Goal: Transaction & Acquisition: Purchase product/service

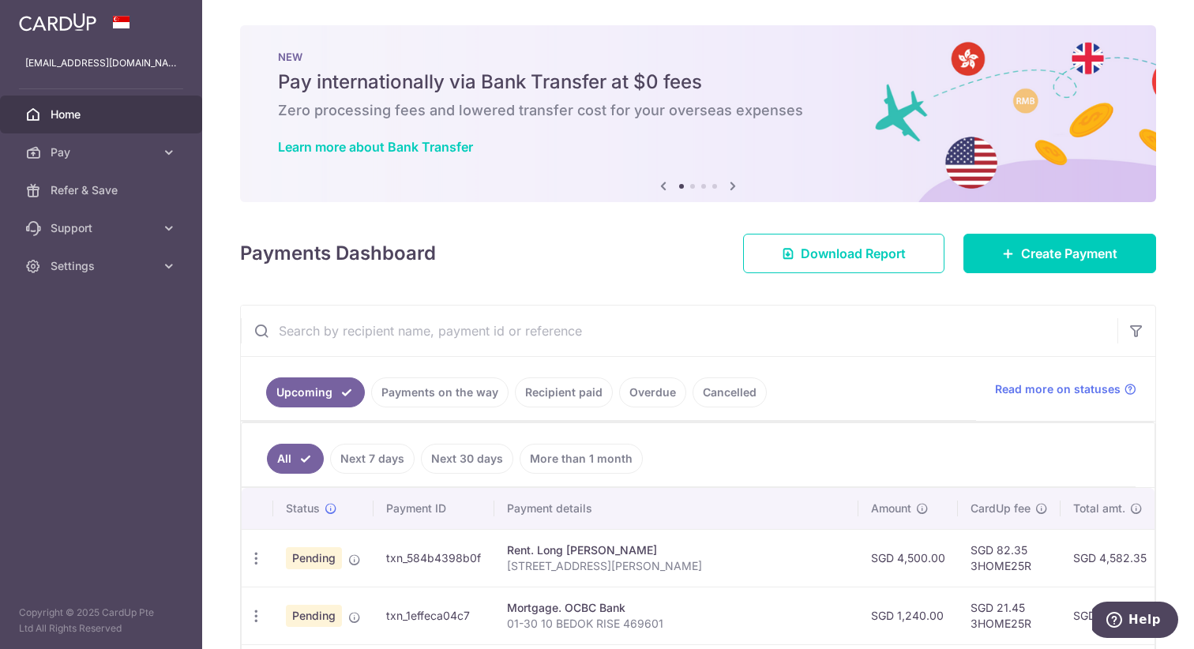
scroll to position [399, 0]
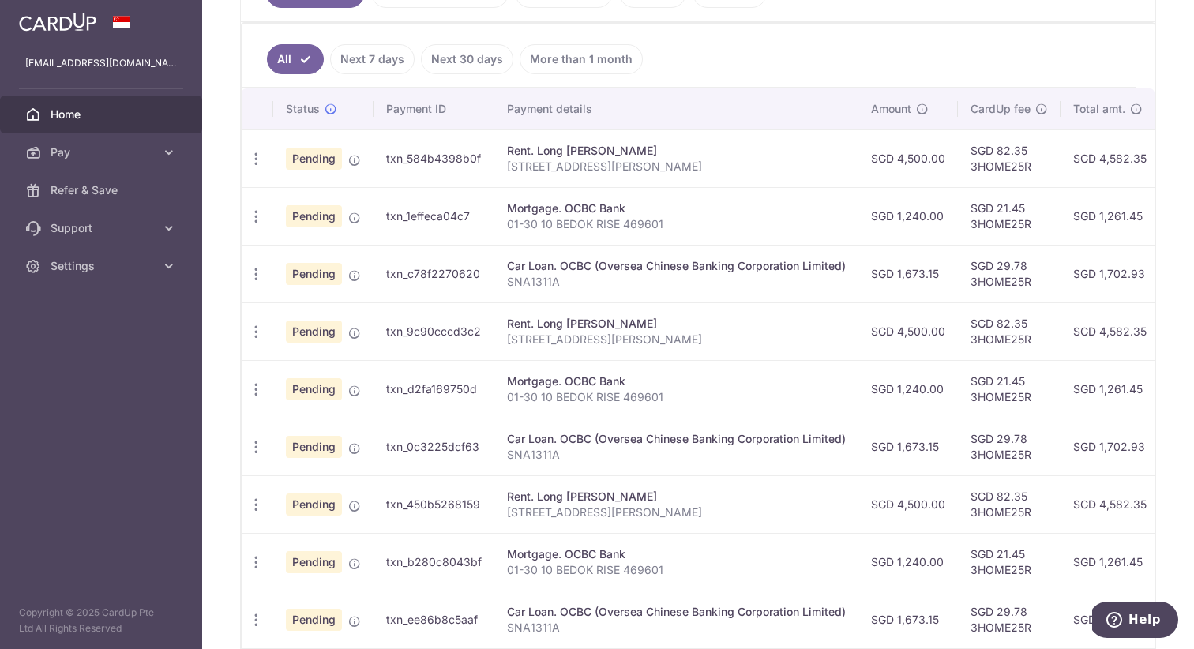
click at [932, 78] on ul "All Next 7 days Next 30 days More than 1 month" at bounding box center [689, 56] width 894 height 64
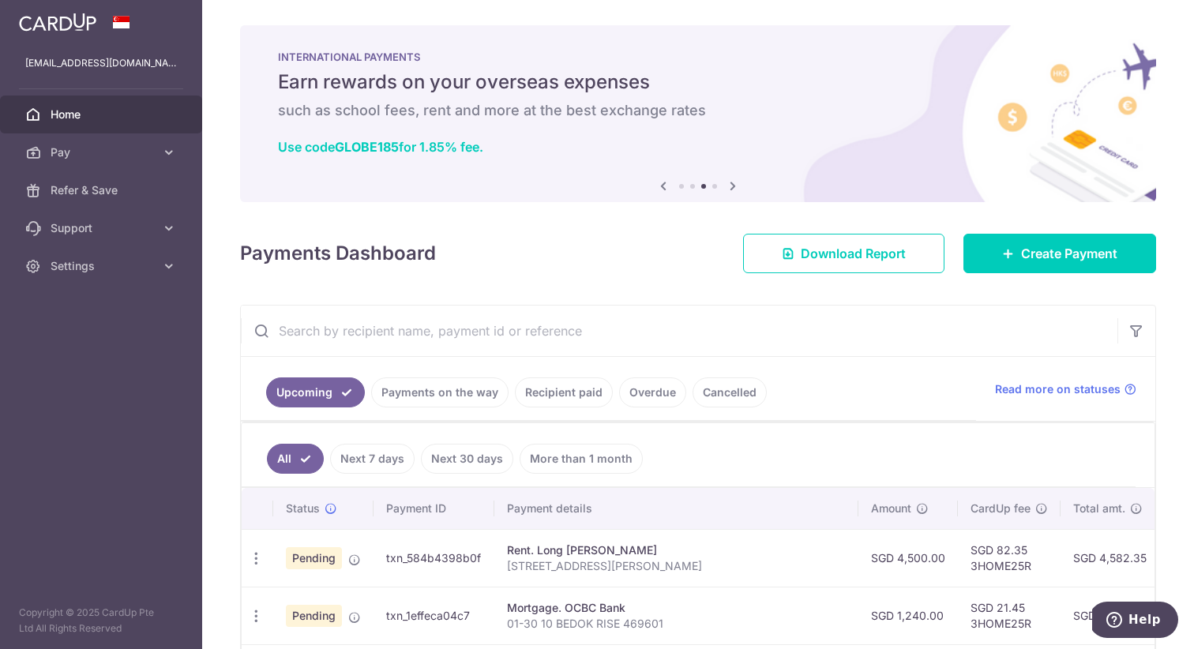
scroll to position [0, 0]
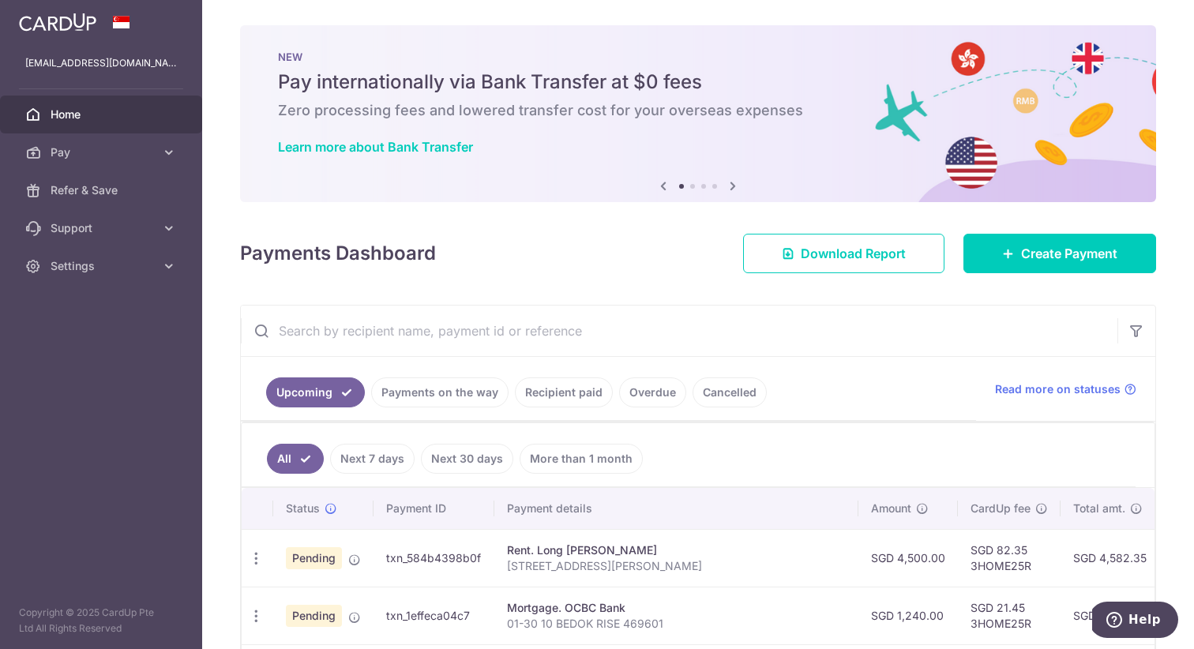
click at [667, 227] on div "× Pause Schedule Pause all future payments in this series Pause just this one p…" at bounding box center [698, 324] width 992 height 649
click at [111, 153] on span "Pay" at bounding box center [103, 152] width 104 height 16
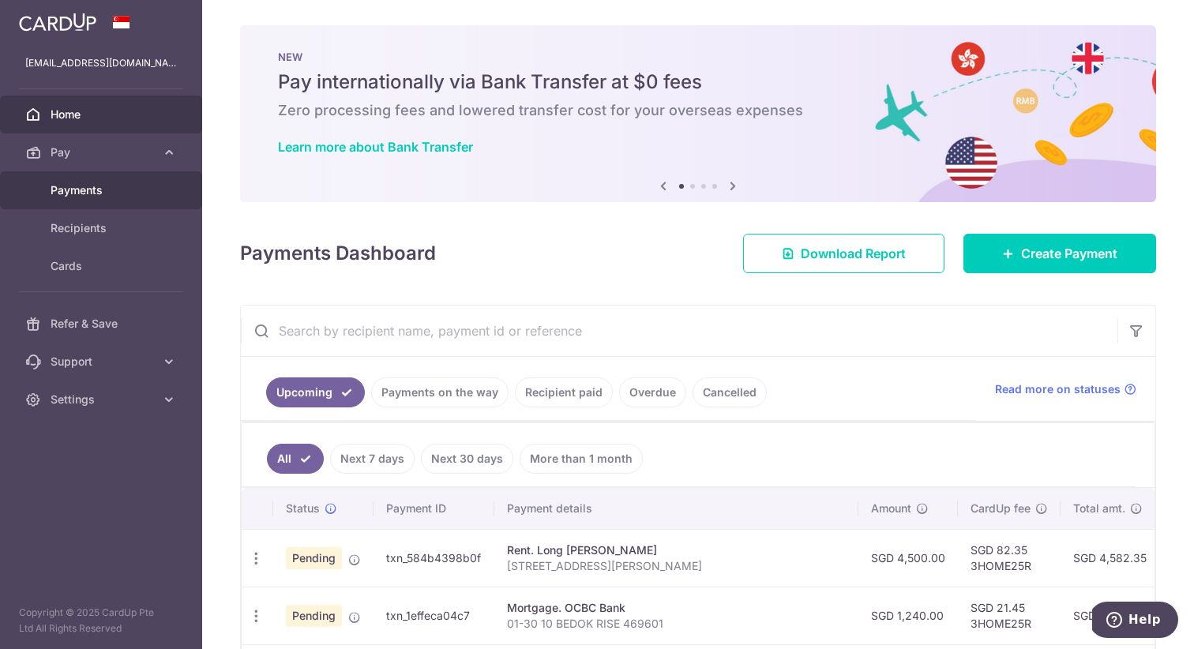
click at [107, 183] on span "Payments" at bounding box center [103, 190] width 104 height 16
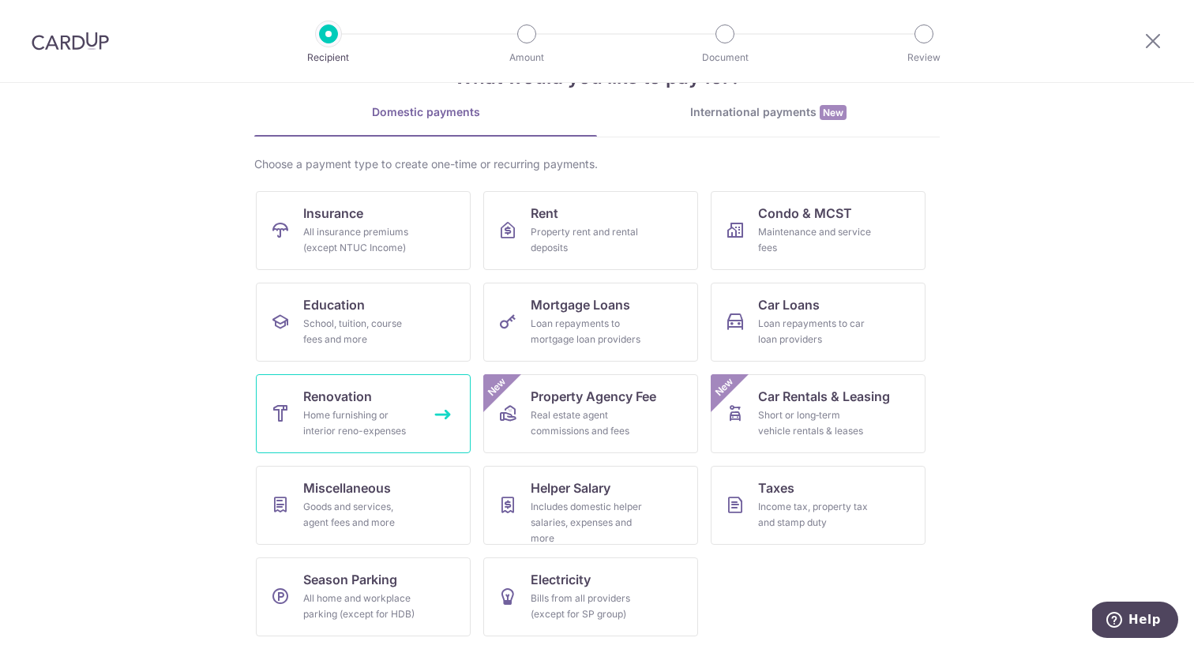
scroll to position [58, 0]
click at [840, 498] on link "Taxes Income tax, property tax and stamp duty" at bounding box center [818, 505] width 215 height 79
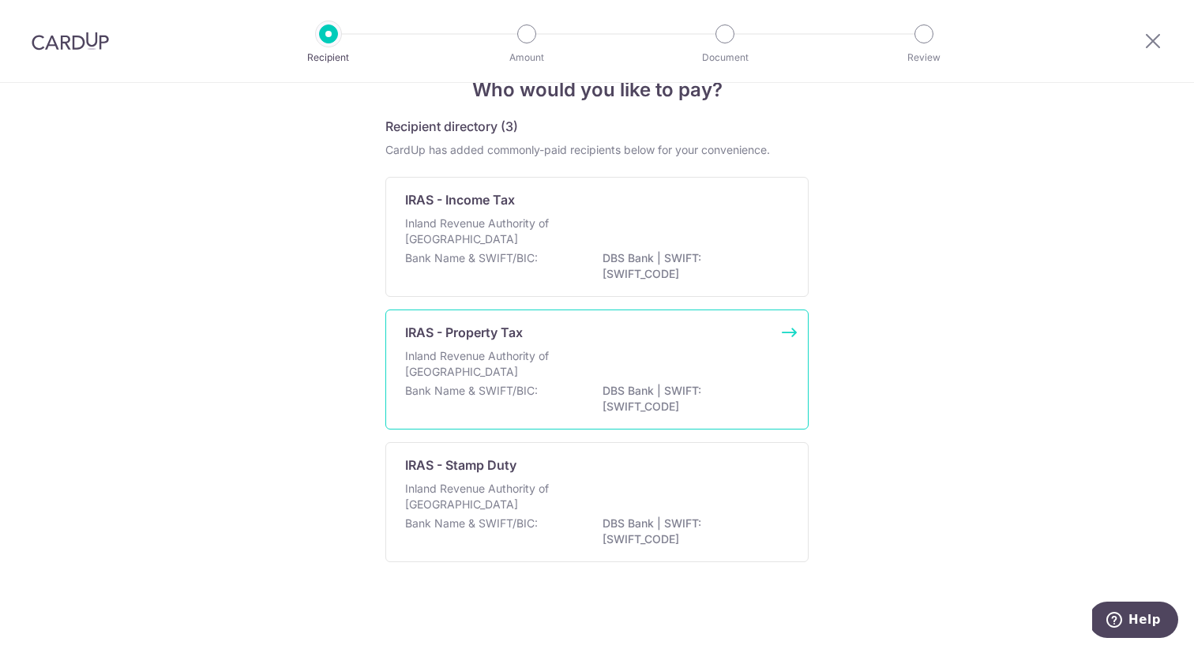
scroll to position [43, 0]
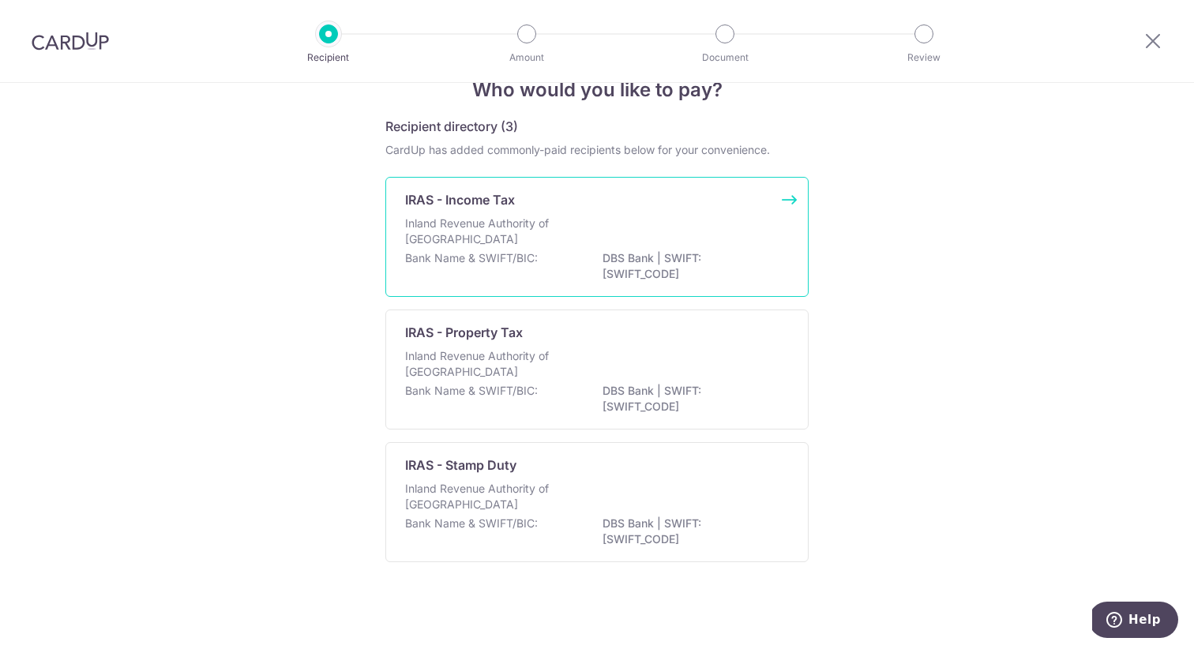
click at [677, 264] on div "Bank Name & SWIFT/BIC: DBS Bank | SWIFT: DBSSSGSGXXX" at bounding box center [597, 266] width 384 height 33
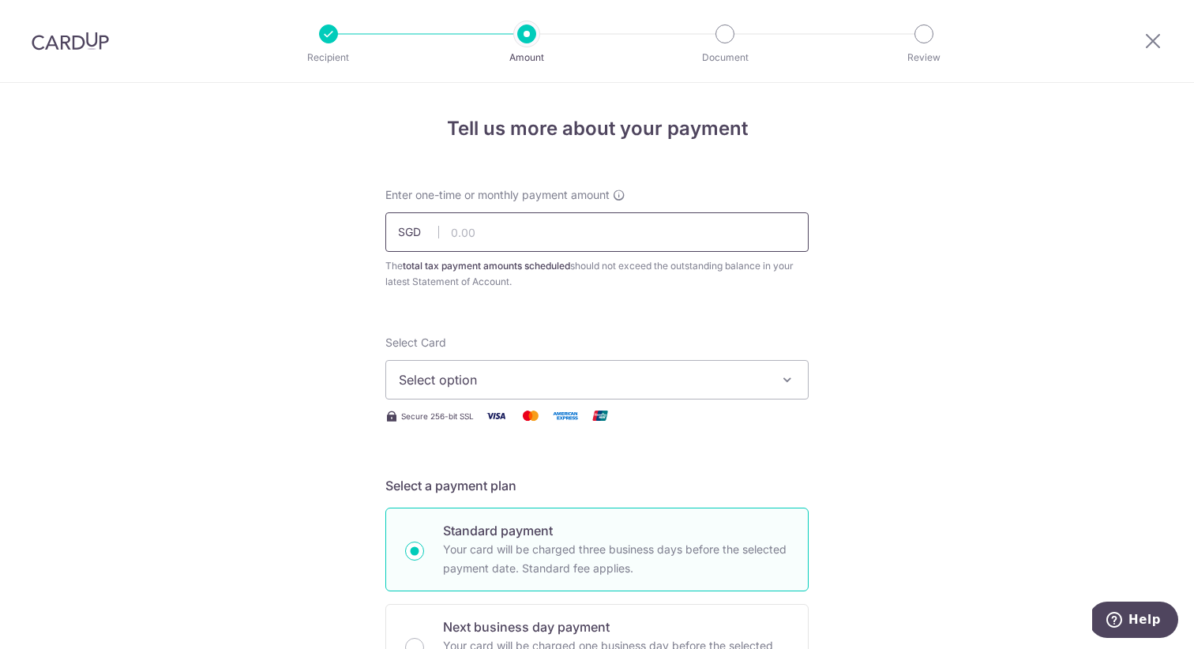
click at [666, 238] on input "text" at bounding box center [596, 231] width 423 height 39
type input "434.21"
click at [646, 373] on span "Select option" at bounding box center [583, 379] width 368 height 19
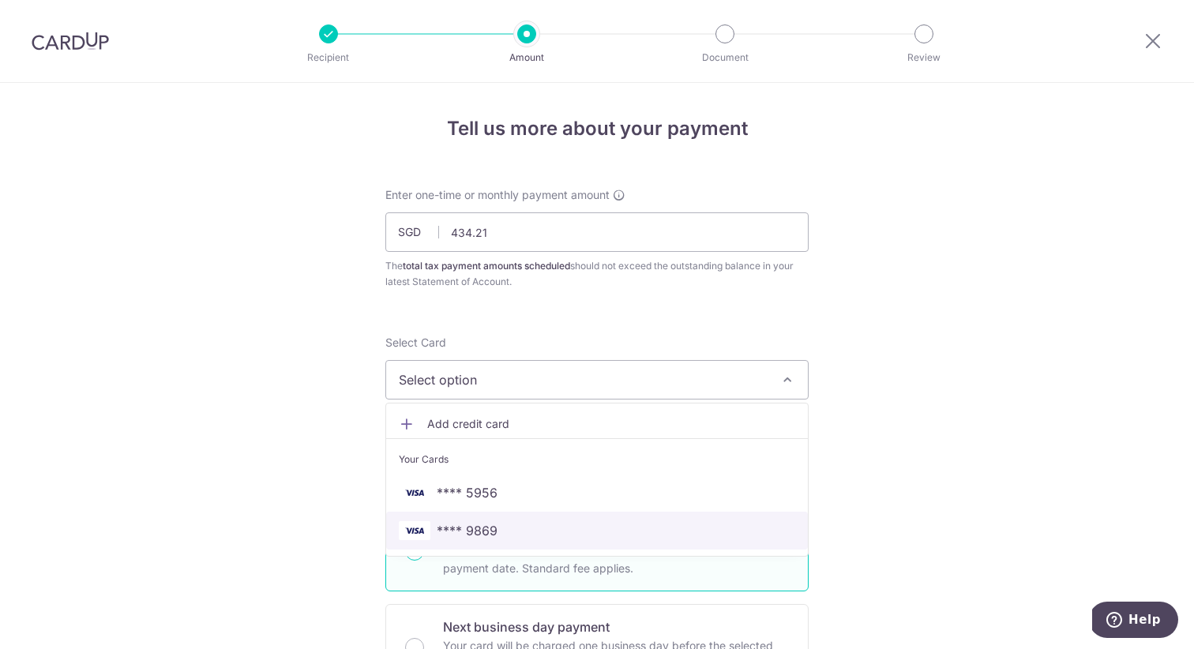
click at [595, 512] on link "**** 9869" at bounding box center [597, 531] width 422 height 38
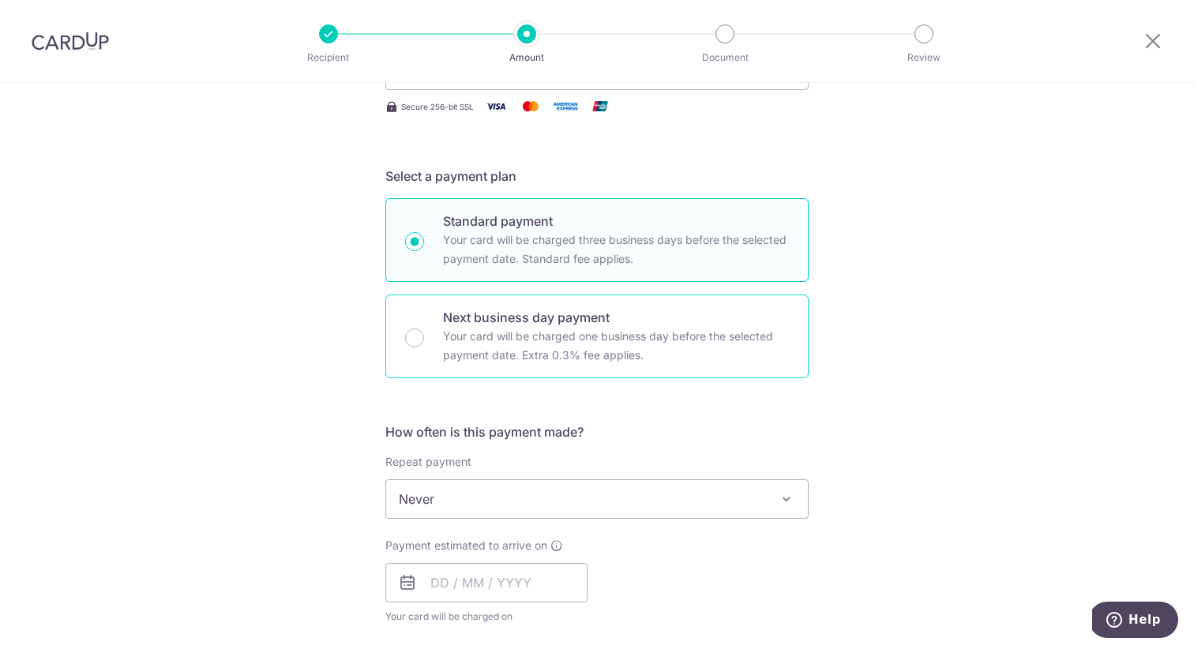
scroll to position [312, 0]
click at [619, 497] on span "Never" at bounding box center [597, 497] width 422 height 38
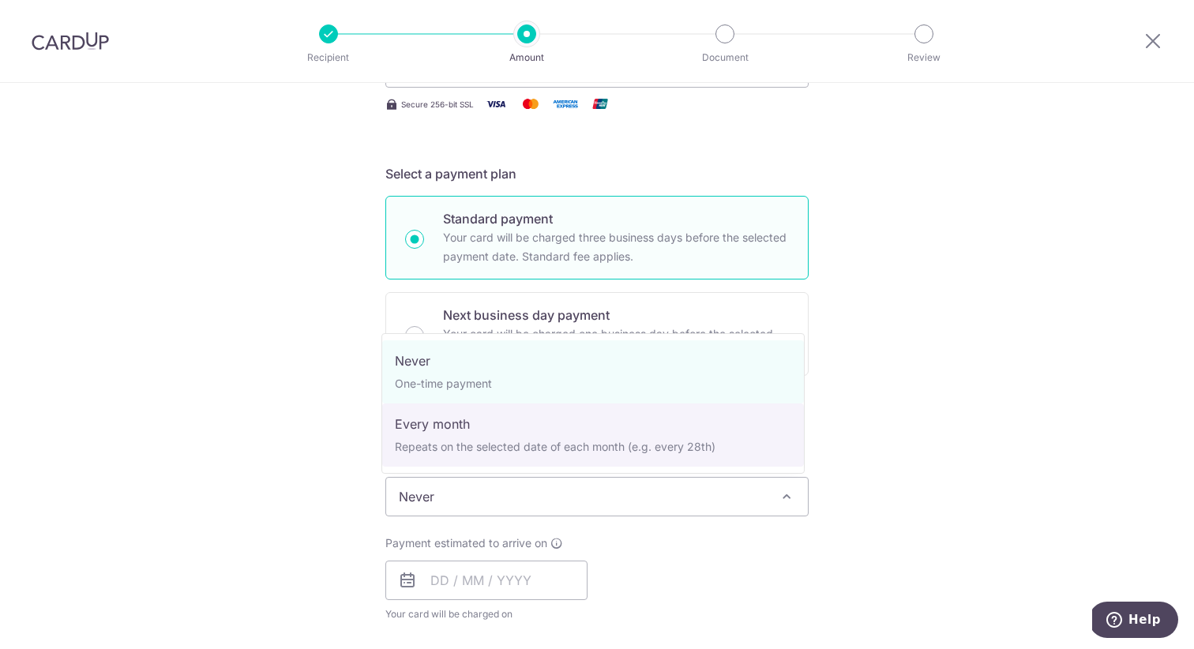
select select "3"
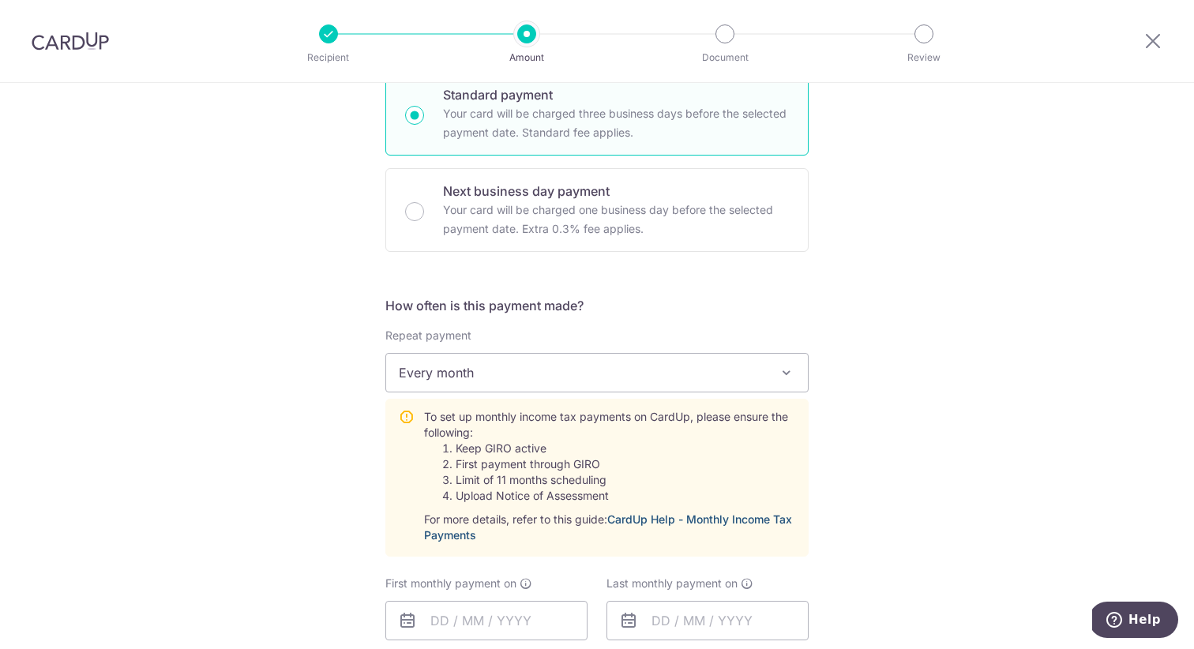
scroll to position [541, 0]
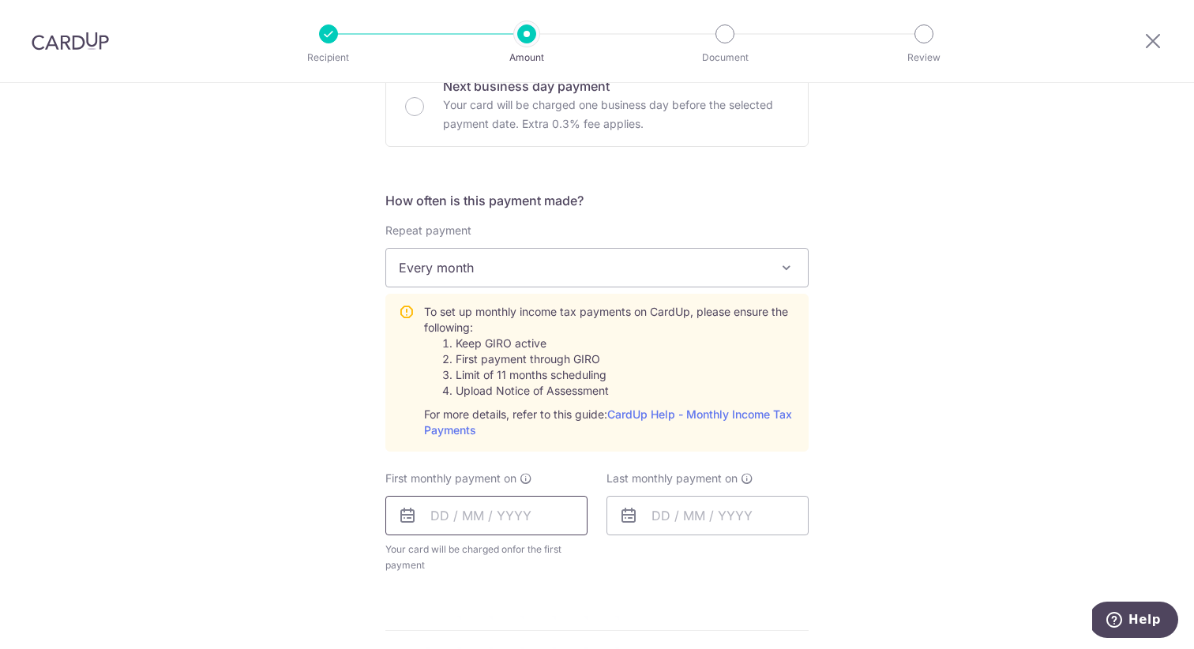
click at [552, 509] on input "text" at bounding box center [486, 515] width 202 height 39
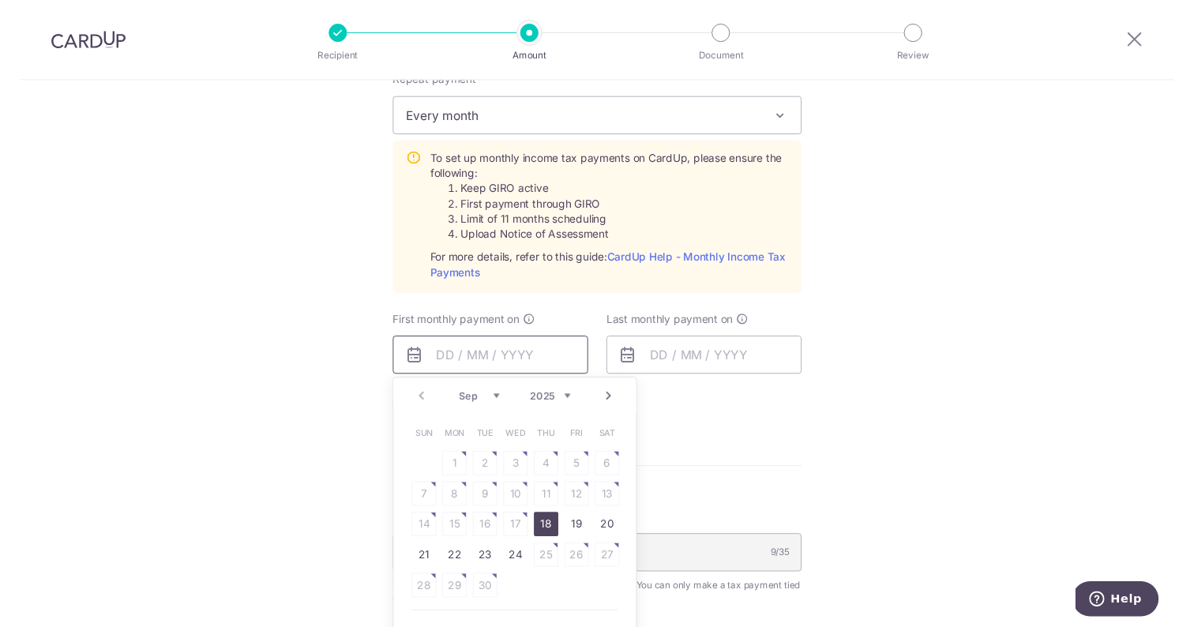
scroll to position [690, 0]
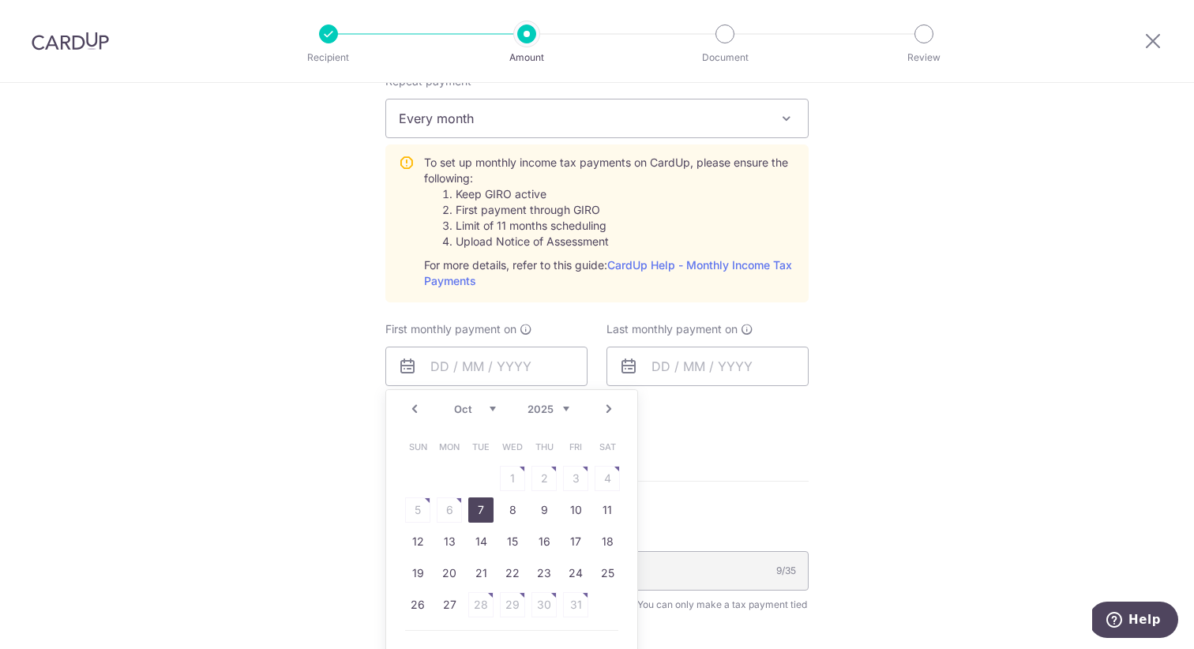
click at [478, 508] on link "7" at bounding box center [480, 509] width 25 height 25
type input "[DATE]"
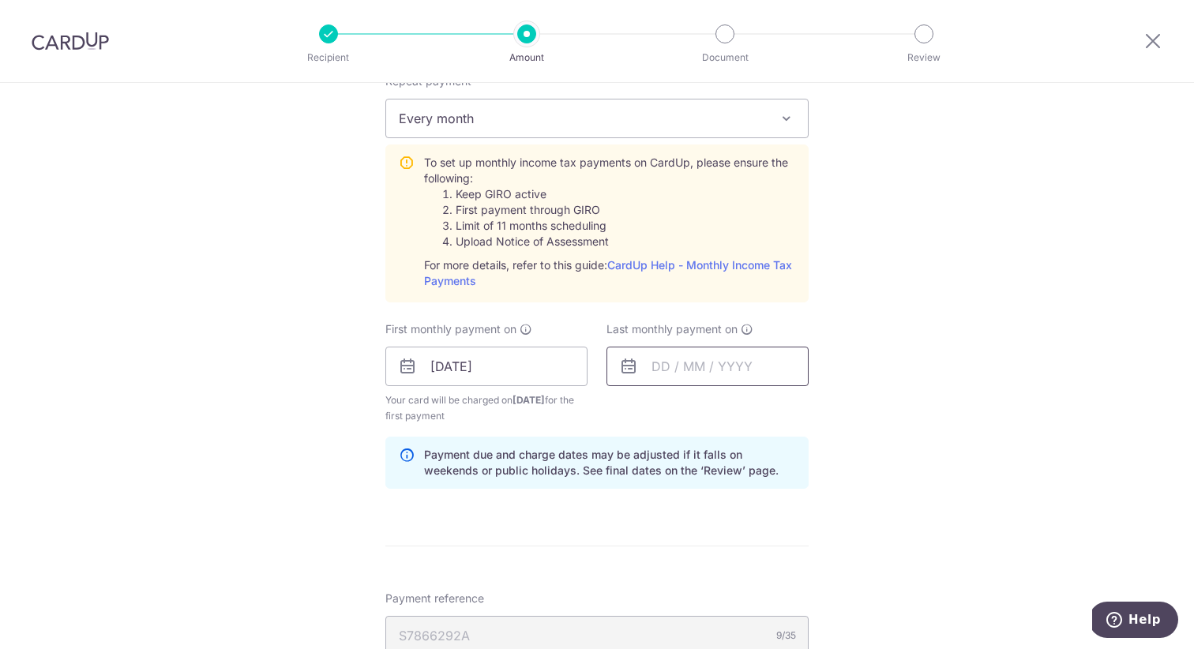
click at [737, 368] on input "text" at bounding box center [707, 366] width 202 height 39
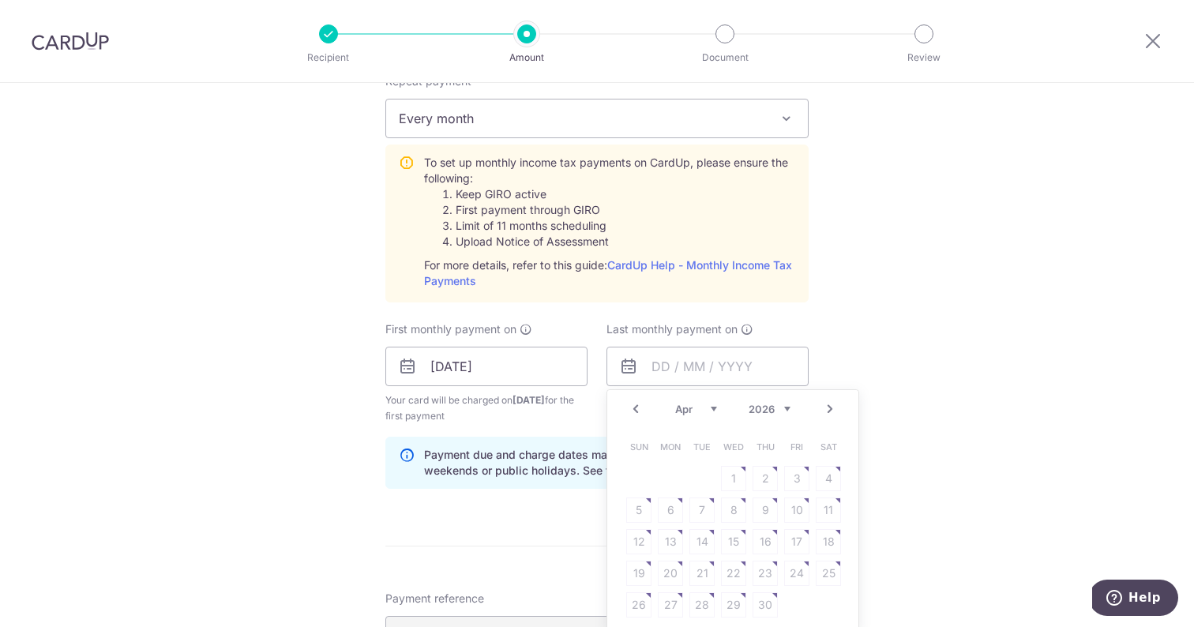
click at [718, 508] on table "Sun Mon Tue Wed Thu Fri Sat 1 2 3 4 5 6 7 8 9 10 11 12 13 14 15 16 17 18 19 20 …" at bounding box center [733, 525] width 221 height 189
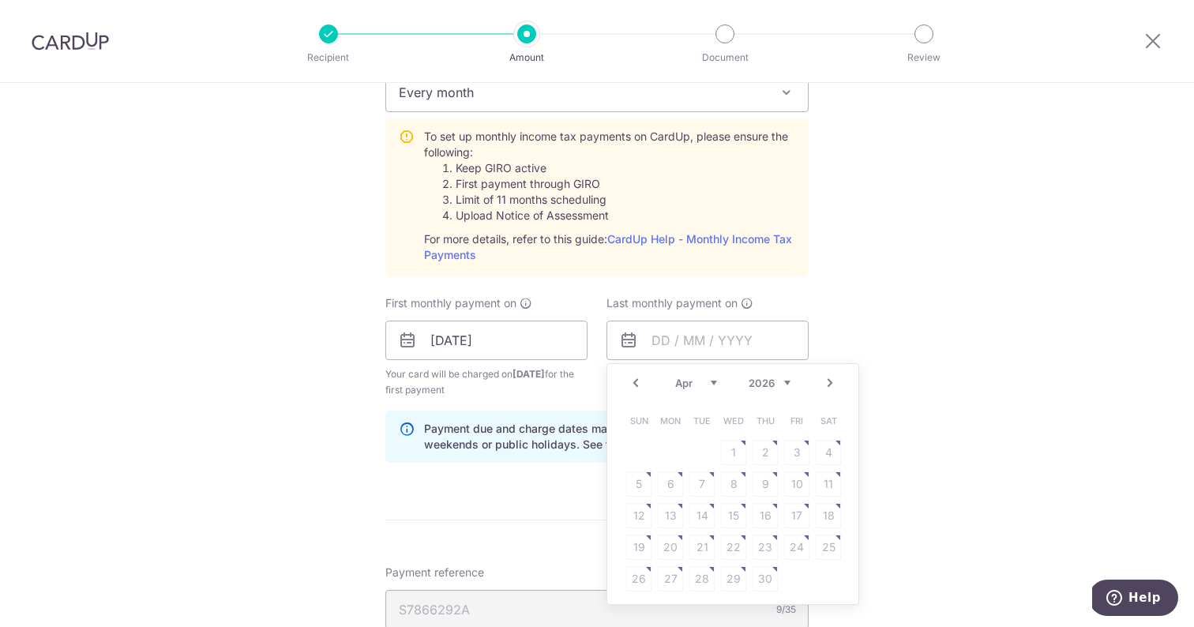
click at [634, 382] on link "Prev" at bounding box center [635, 382] width 19 height 19
click at [669, 538] on link "23" at bounding box center [670, 546] width 25 height 25
type input "23/02/2026"
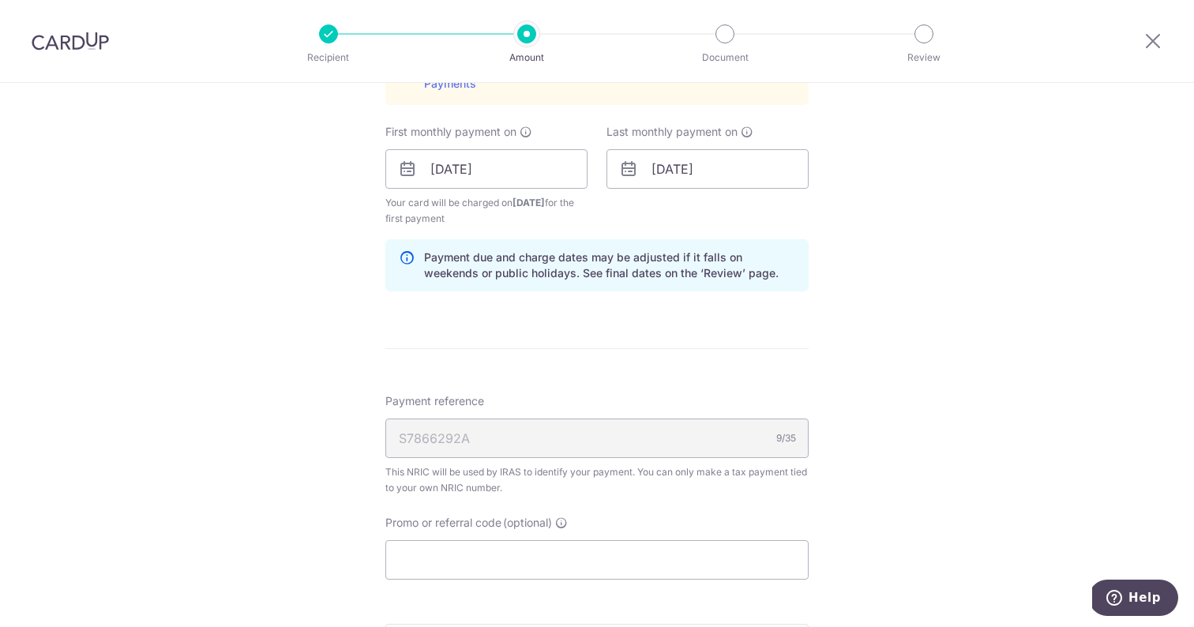
scroll to position [913, 0]
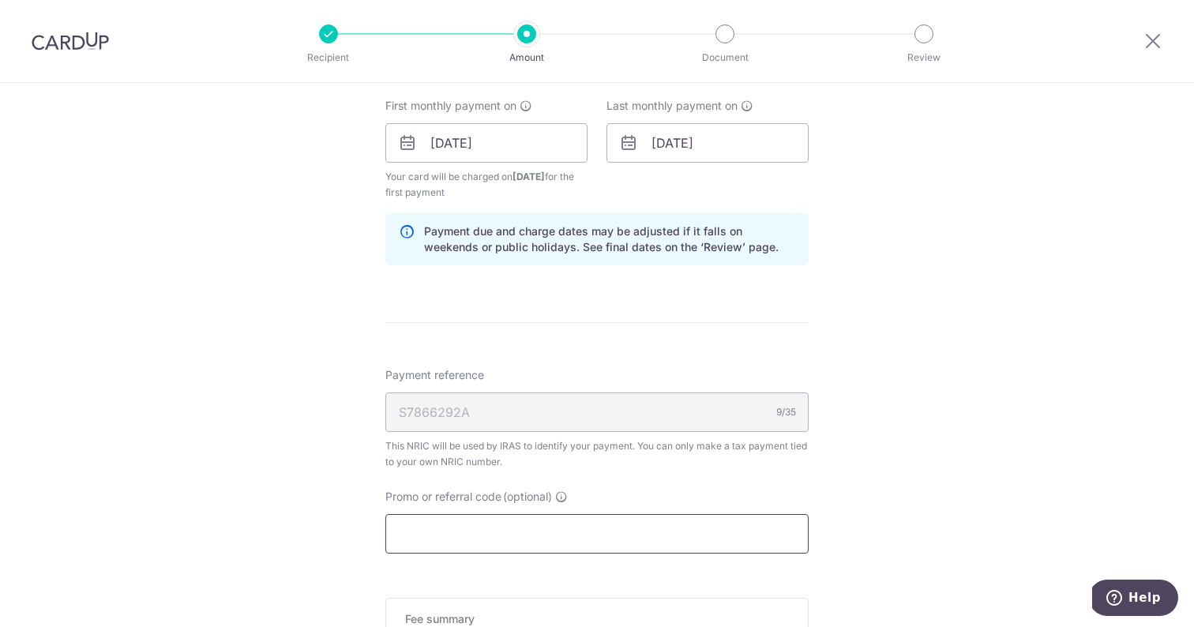
click at [664, 542] on input "Promo or referral code (optional)" at bounding box center [596, 533] width 423 height 39
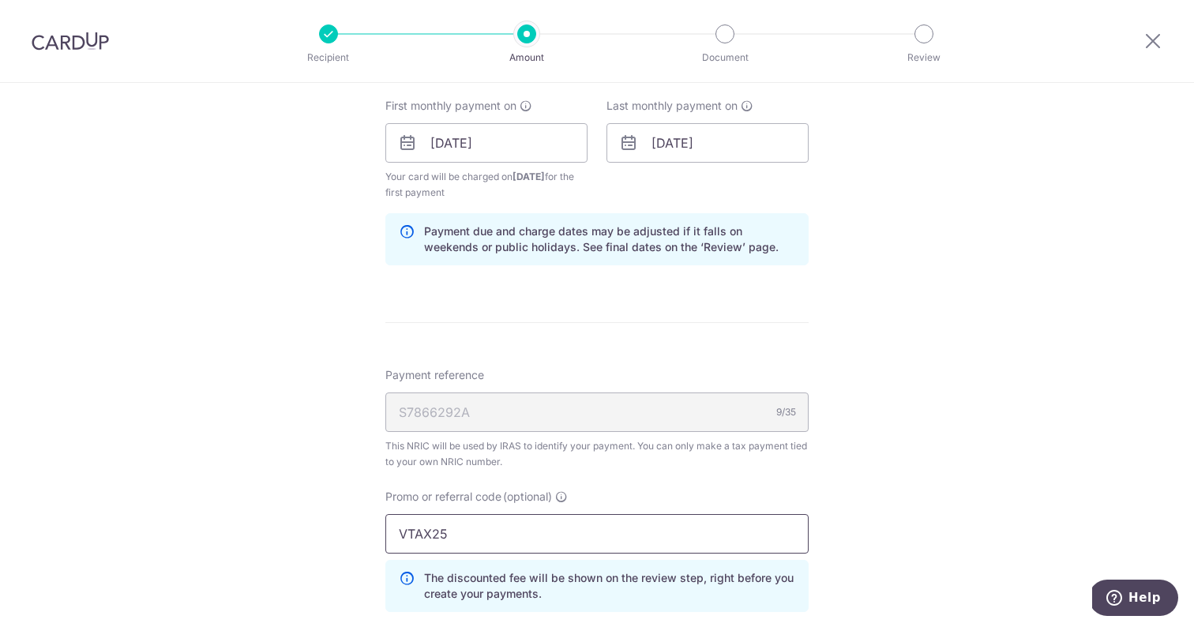
type input "VTAX25R"
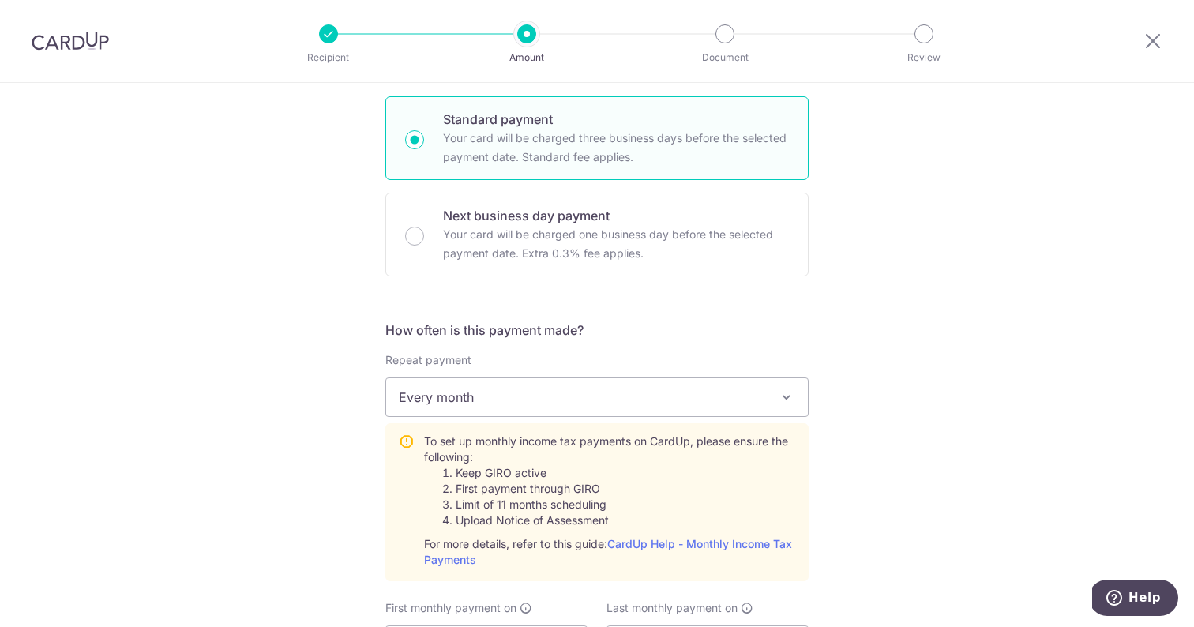
scroll to position [570, 0]
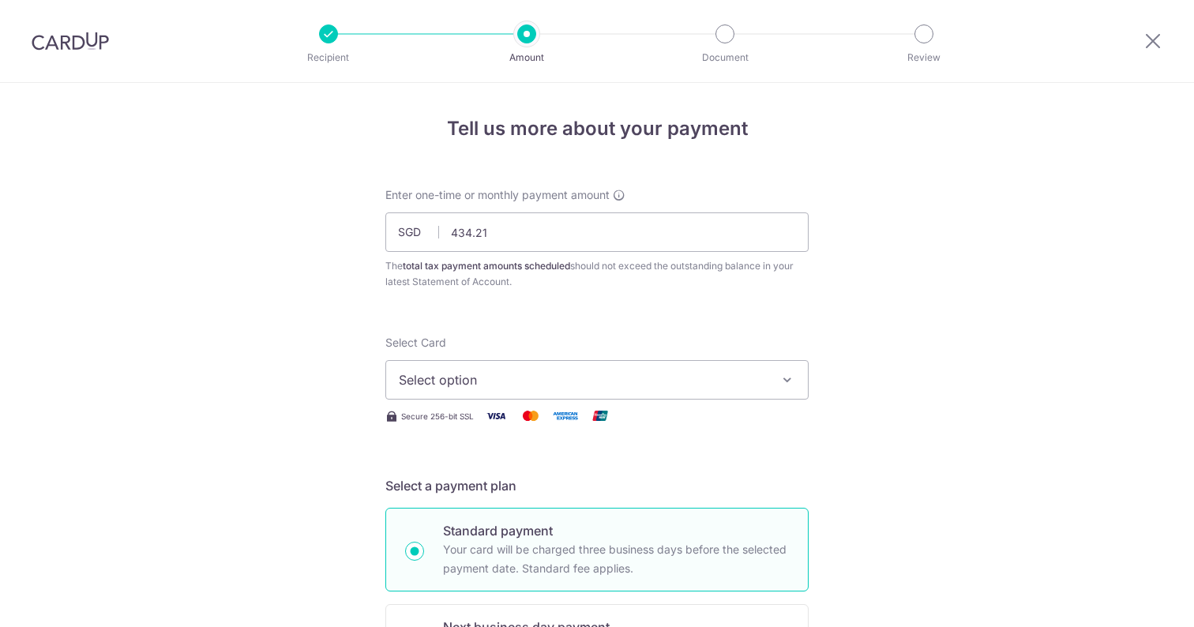
select select "3"
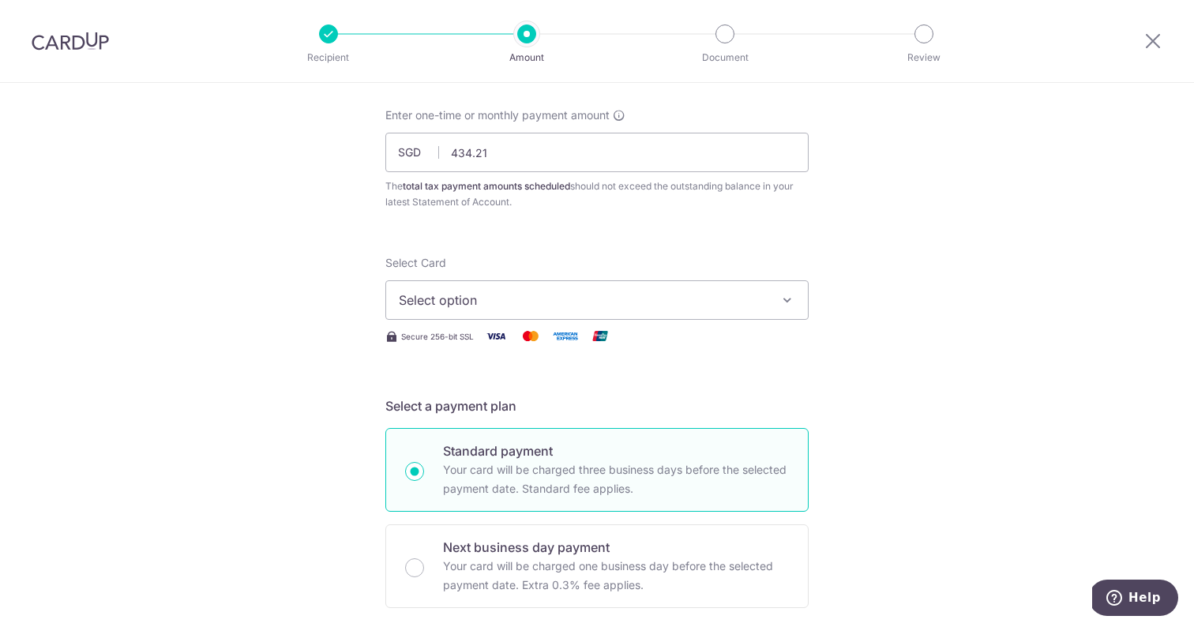
click at [630, 313] on button "Select option" at bounding box center [596, 299] width 423 height 39
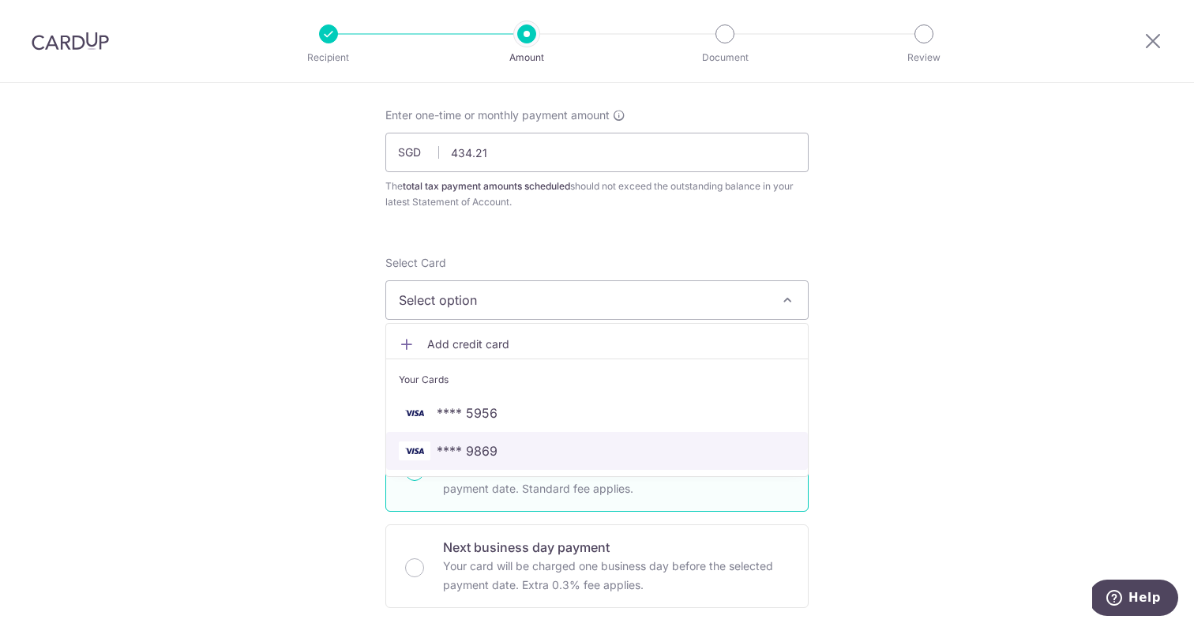
click at [575, 446] on span "**** 9869" at bounding box center [597, 450] width 396 height 19
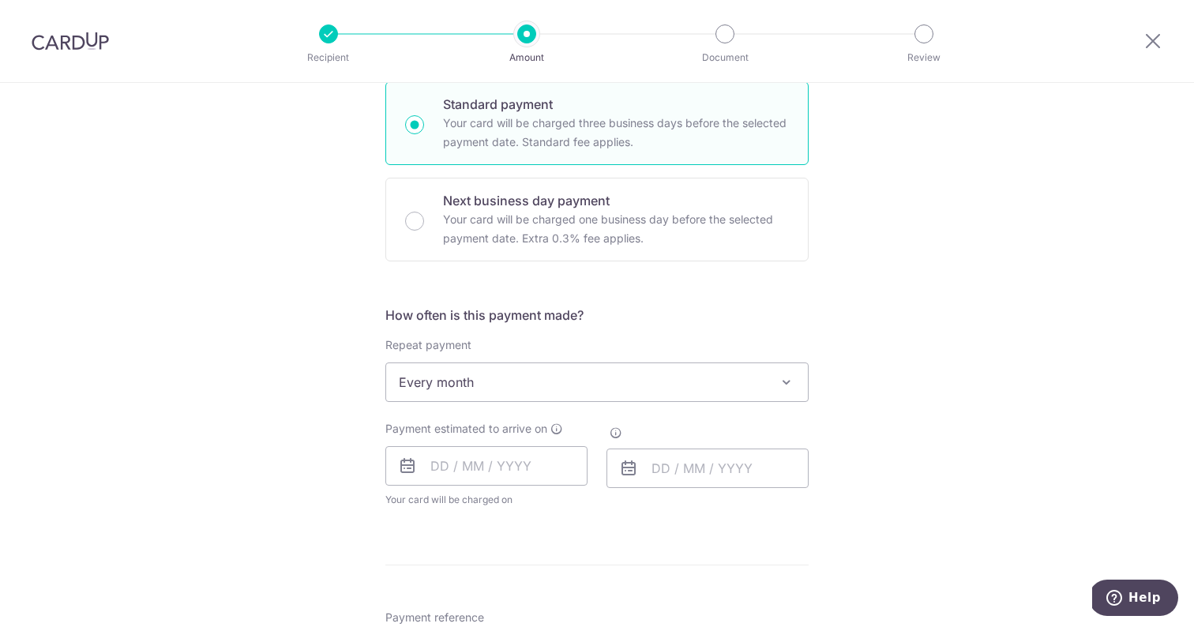
scroll to position [427, 0]
click at [546, 453] on input "text" at bounding box center [486, 464] width 202 height 39
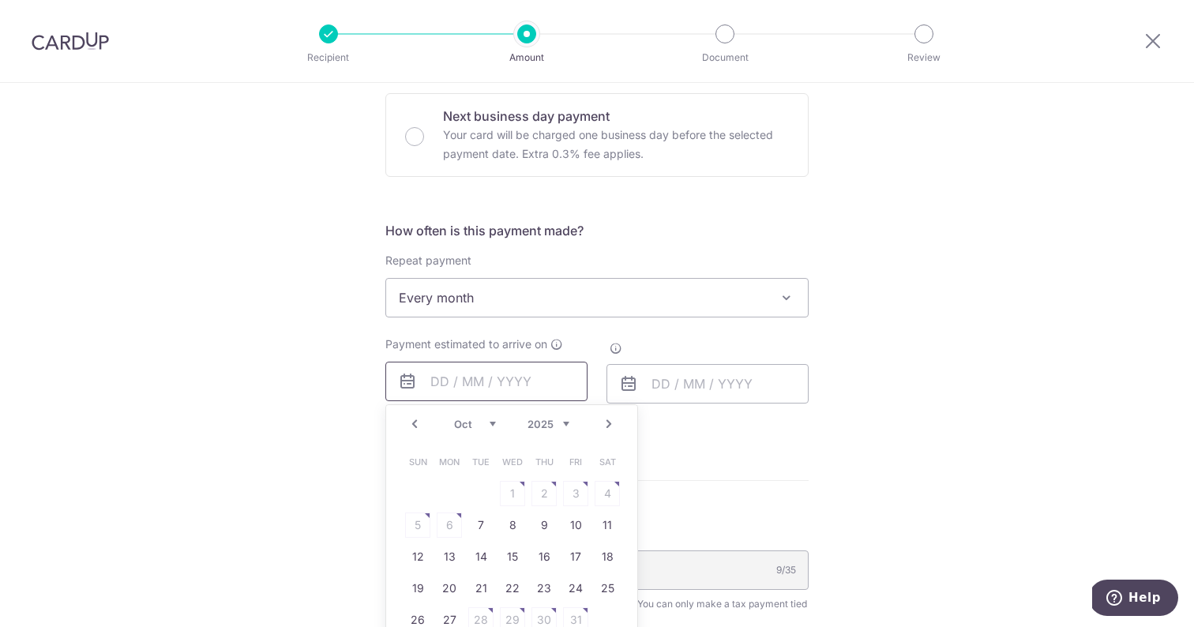
scroll to position [571, 0]
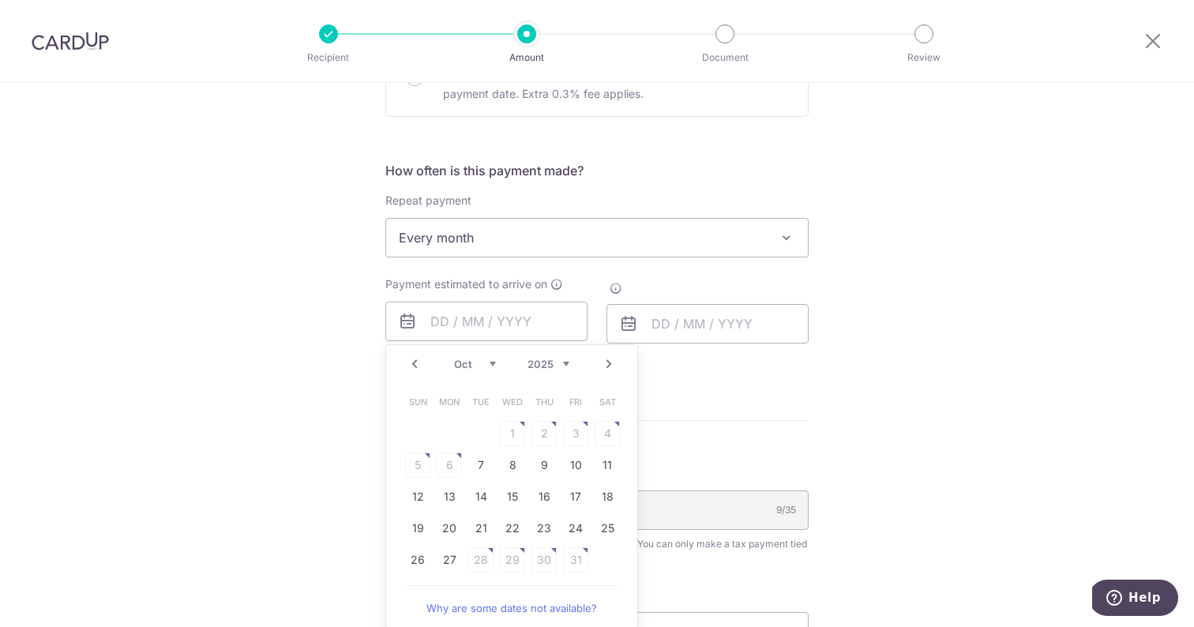
click at [412, 362] on link "Prev" at bounding box center [414, 363] width 19 height 19
click at [474, 474] on link "7" at bounding box center [480, 464] width 25 height 25
type input "07/10/2025"
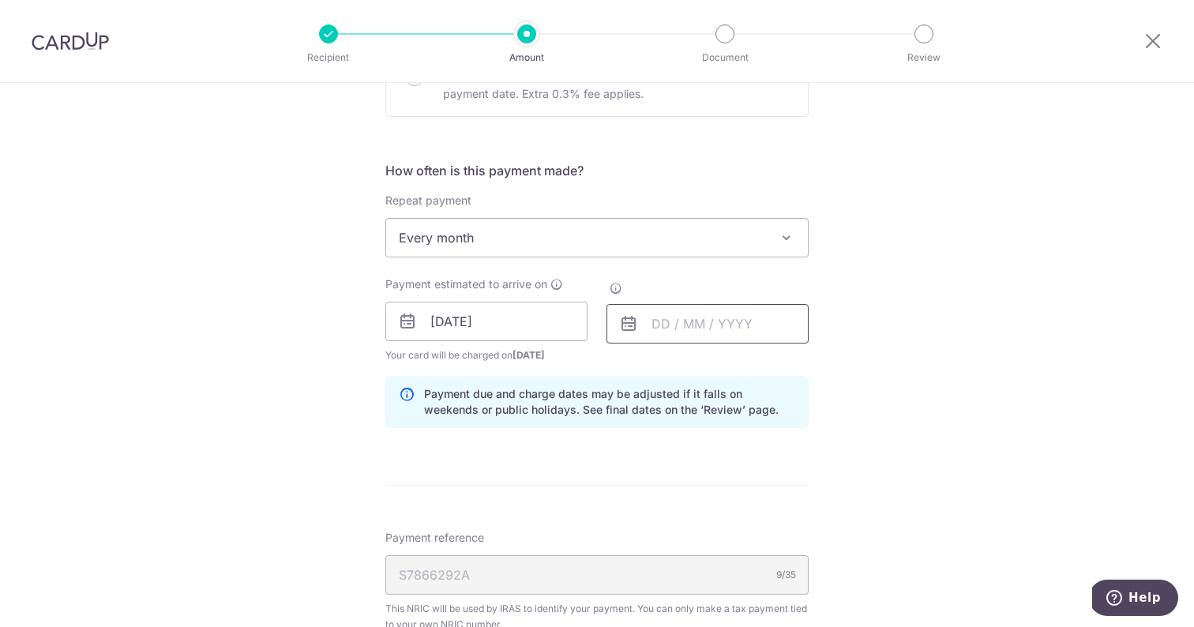
click at [691, 320] on input "text" at bounding box center [707, 323] width 202 height 39
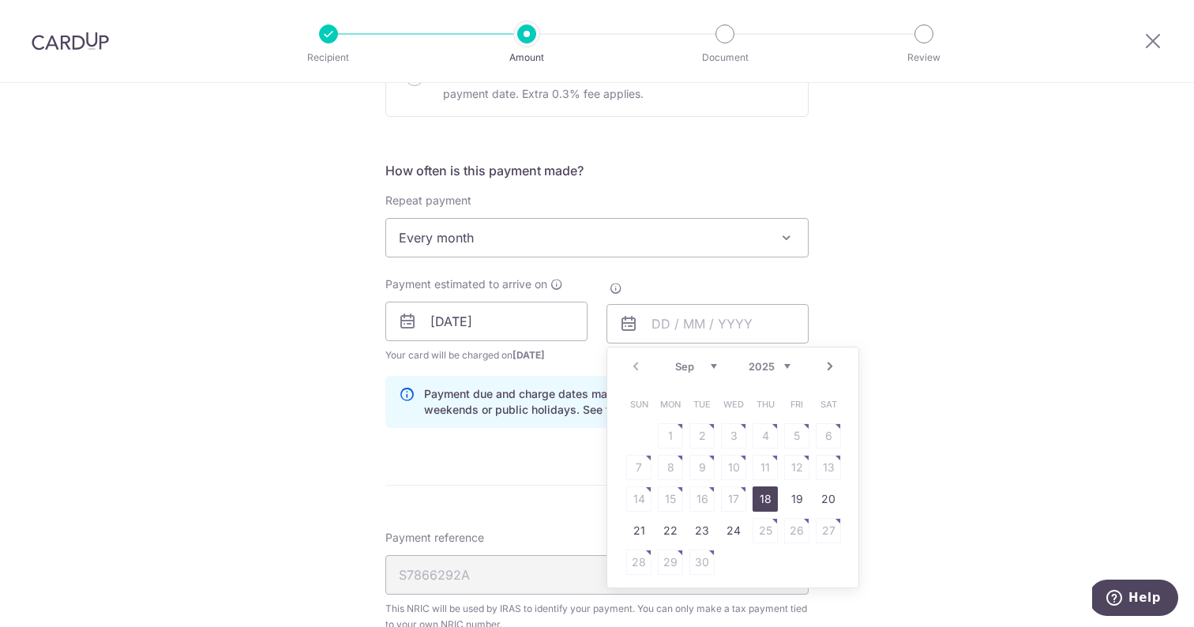
click at [823, 367] on link "Next" at bounding box center [829, 366] width 19 height 19
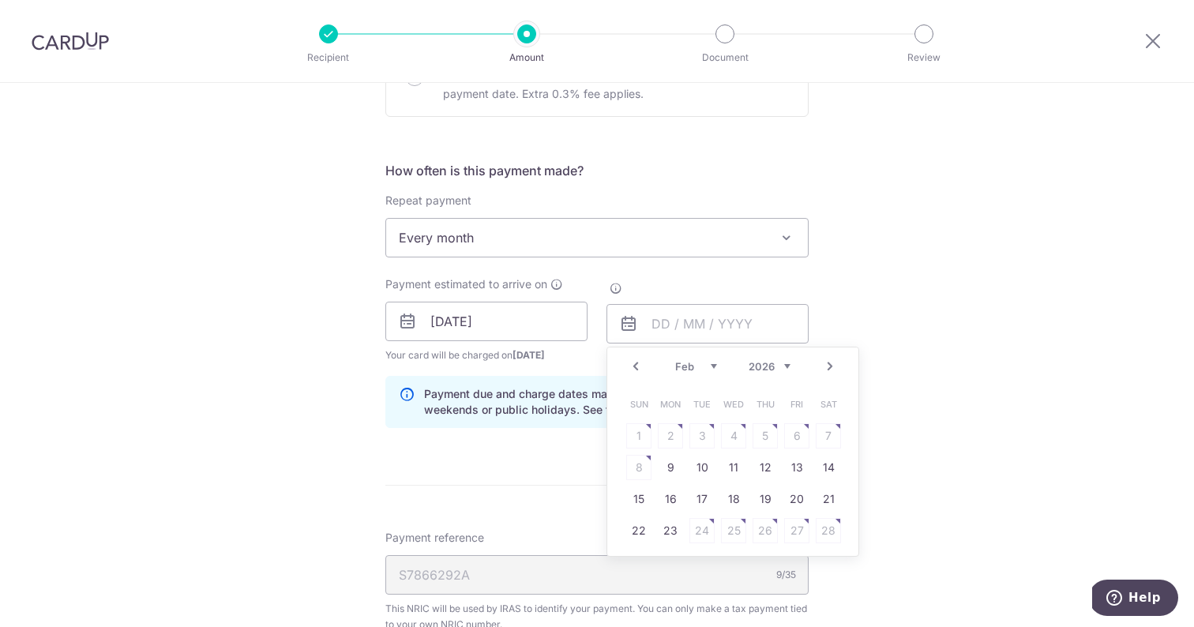
click at [823, 367] on link "Next" at bounding box center [829, 366] width 19 height 19
click at [635, 366] on link "Prev" at bounding box center [635, 366] width 19 height 19
click at [725, 534] on link "25" at bounding box center [733, 530] width 25 height 25
type input "25/03/2026"
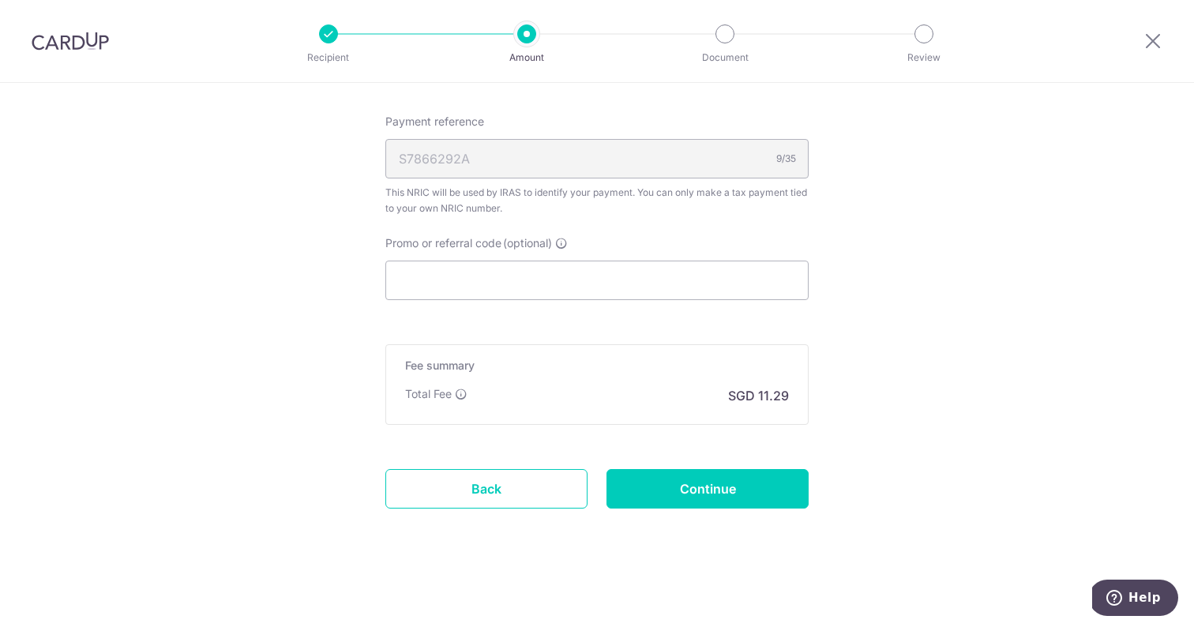
scroll to position [987, 0]
click at [645, 276] on input "Promo or referral code (optional)" at bounding box center [596, 280] width 423 height 39
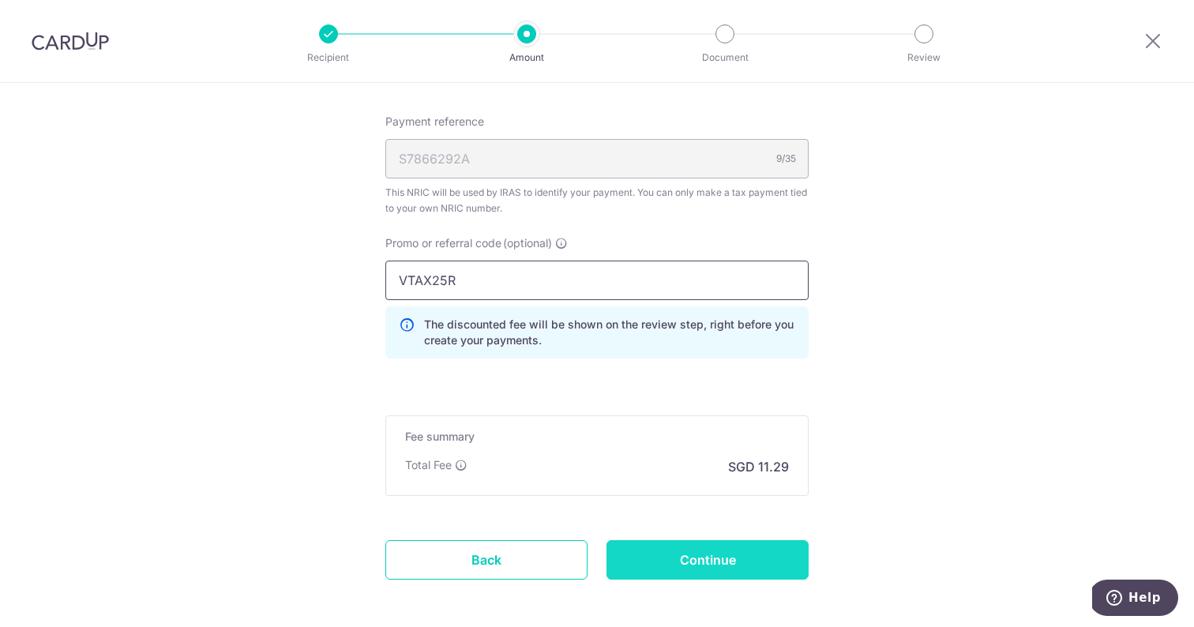
type input "VTAX25R"
click at [659, 553] on input "Continue" at bounding box center [707, 559] width 202 height 39
type input "Create Schedule"
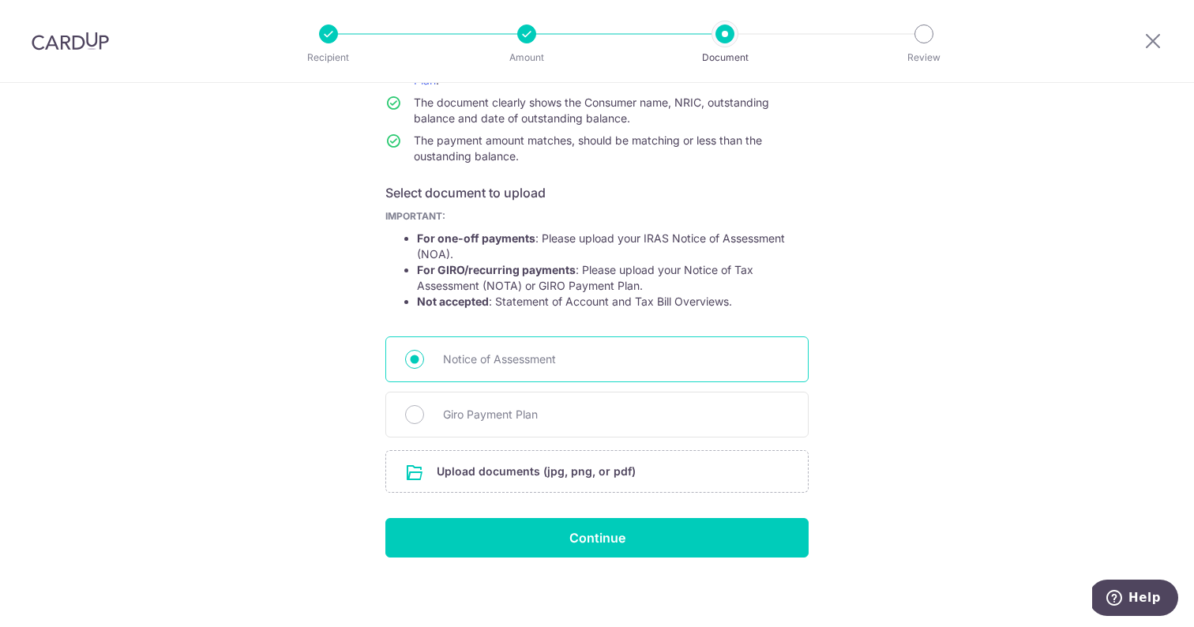
scroll to position [179, 0]
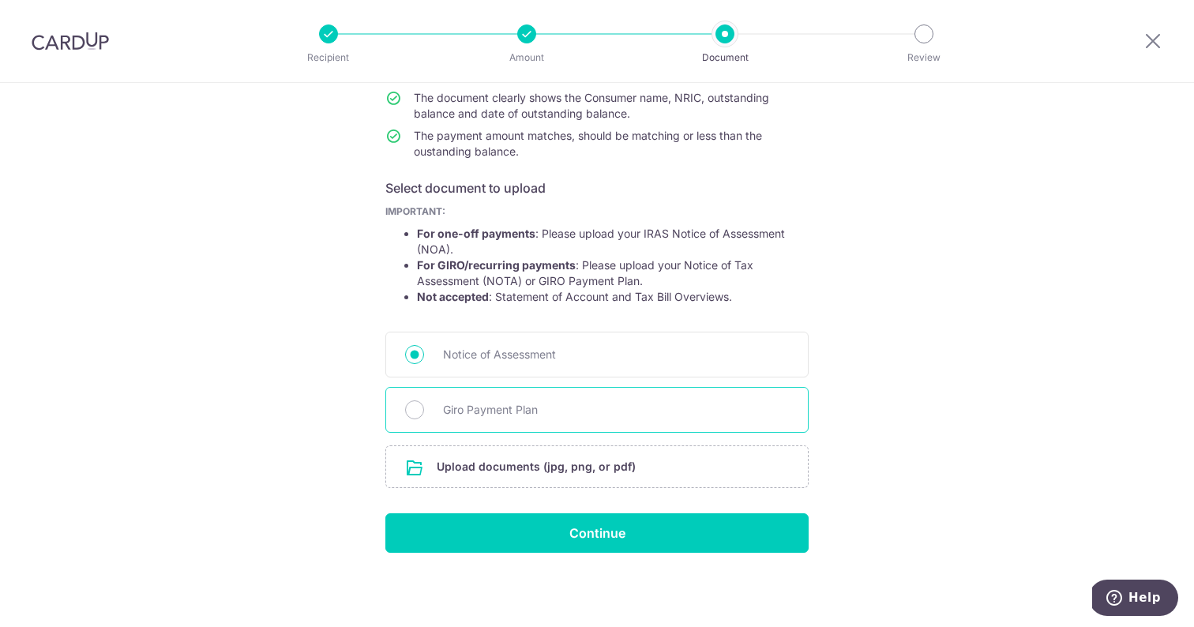
click at [593, 412] on span "Giro Payment Plan" at bounding box center [616, 409] width 346 height 19
click at [424, 412] on input "Giro Payment Plan" at bounding box center [414, 409] width 19 height 19
radio input "true"
click at [645, 481] on input "file" at bounding box center [597, 466] width 422 height 41
click at [560, 478] on input "file" at bounding box center [597, 466] width 422 height 41
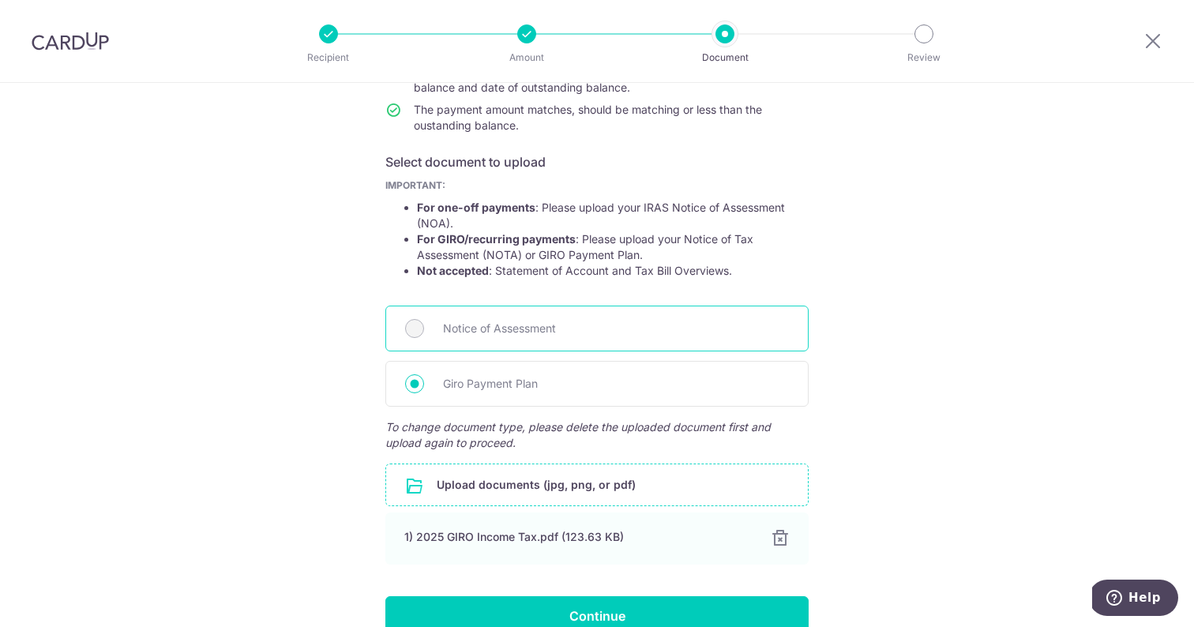
scroll to position [288, 0]
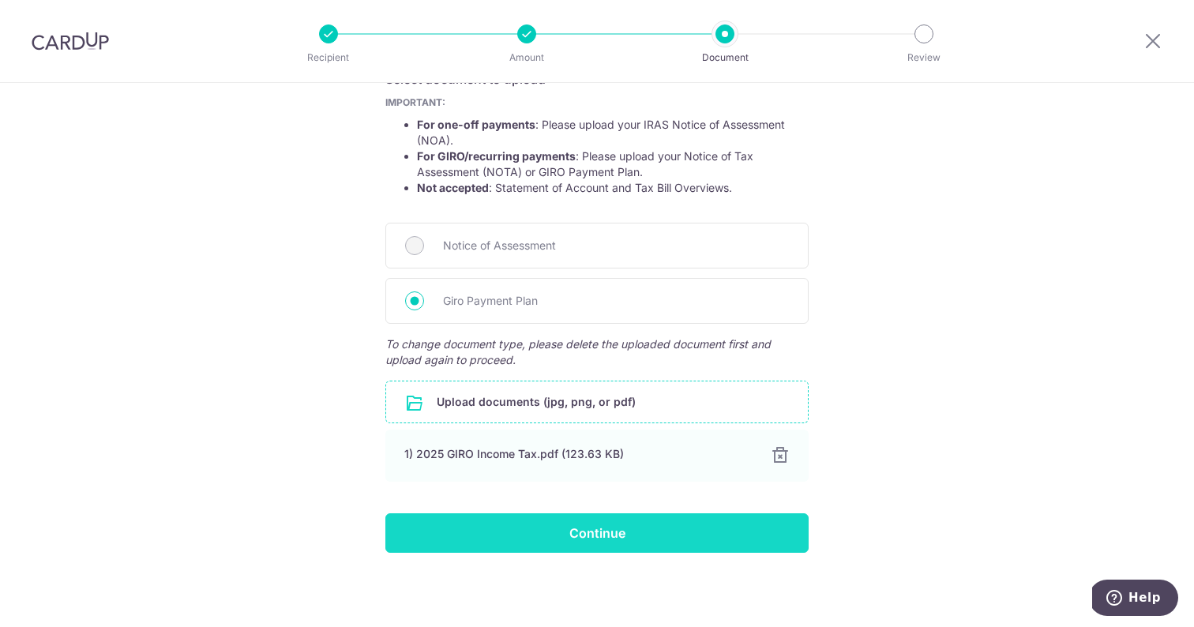
click at [611, 544] on input "Continue" at bounding box center [596, 532] width 423 height 39
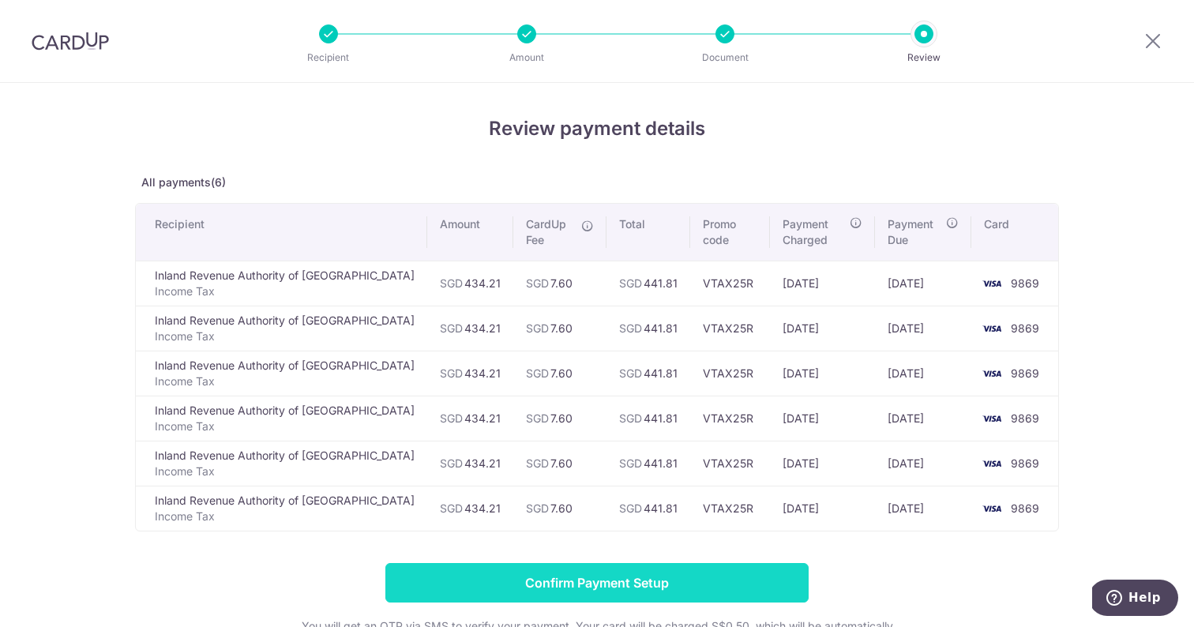
click at [588, 583] on input "Confirm Payment Setup" at bounding box center [596, 582] width 423 height 39
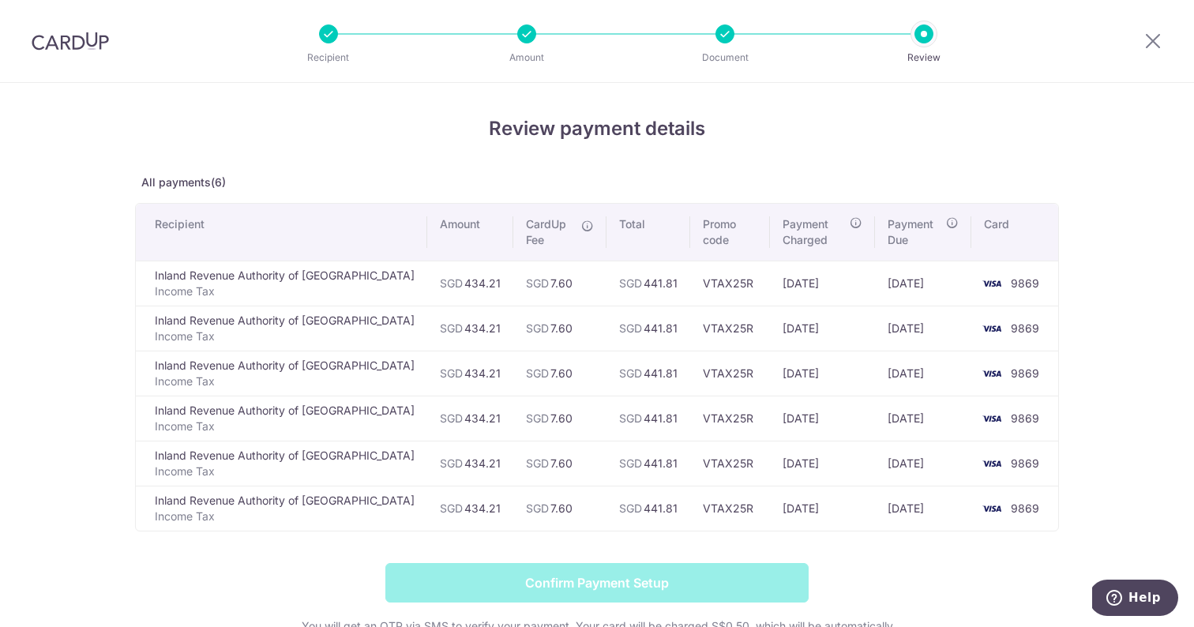
scroll to position [52, 0]
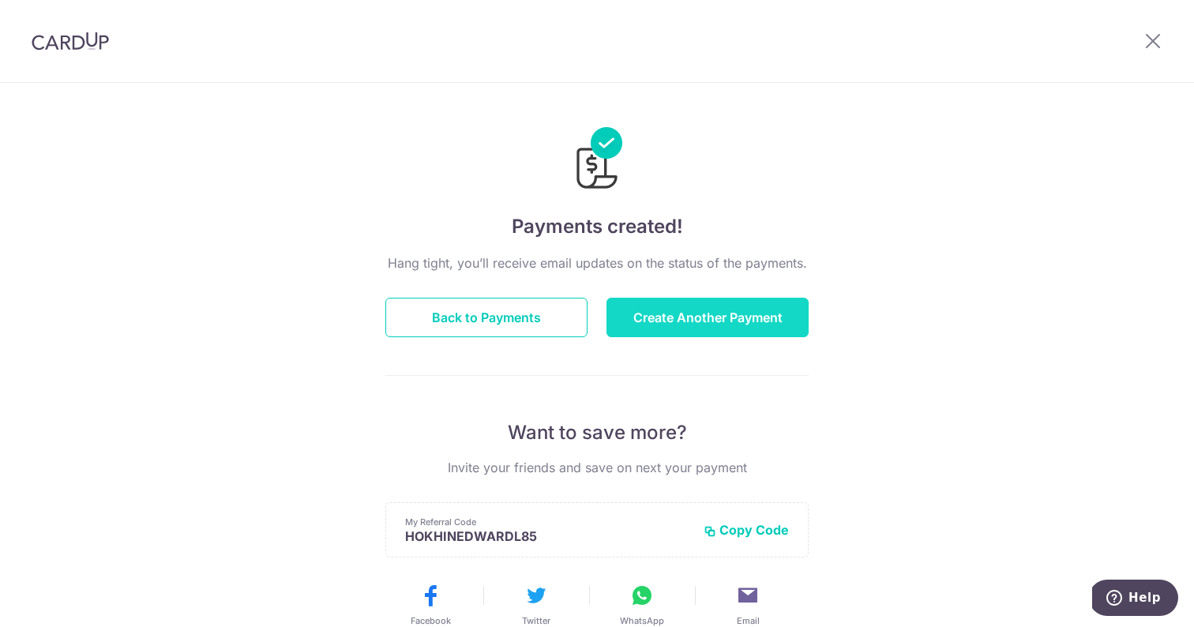
click at [662, 324] on button "Create Another Payment" at bounding box center [707, 317] width 202 height 39
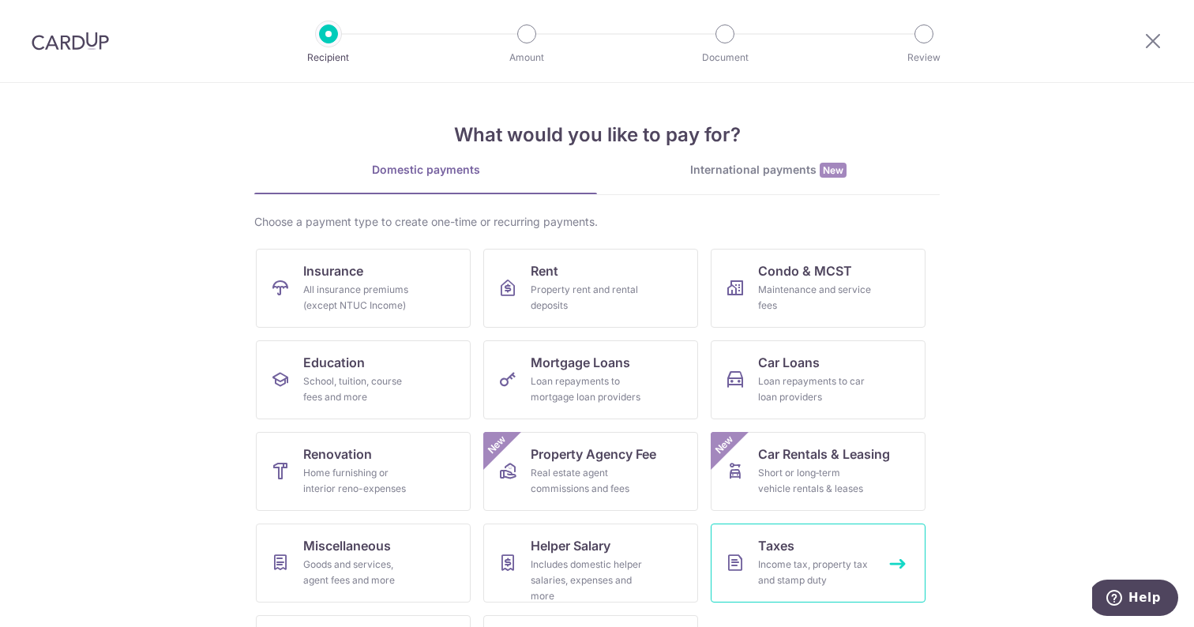
click at [831, 580] on div "Income tax, property tax and stamp duty" at bounding box center [815, 573] width 114 height 32
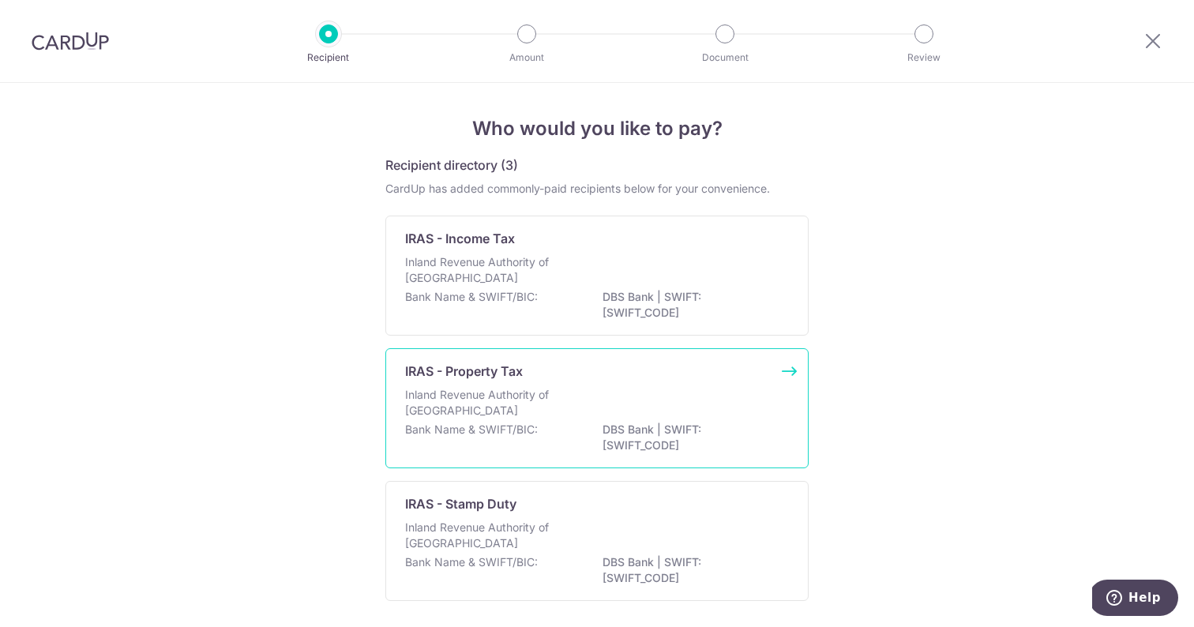
click at [689, 411] on div "Inland Revenue Authority of [GEOGRAPHIC_DATA]" at bounding box center [597, 404] width 384 height 35
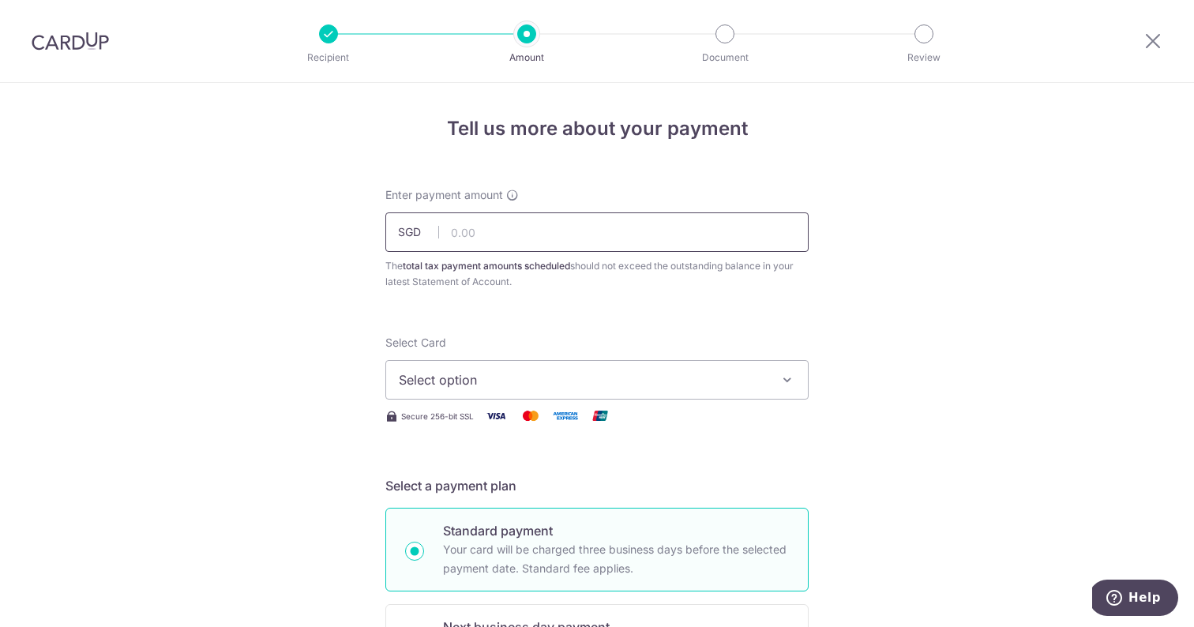
click at [580, 222] on input "text" at bounding box center [596, 231] width 423 height 39
type input "222.00"
click at [558, 391] on button "Select option" at bounding box center [596, 379] width 423 height 39
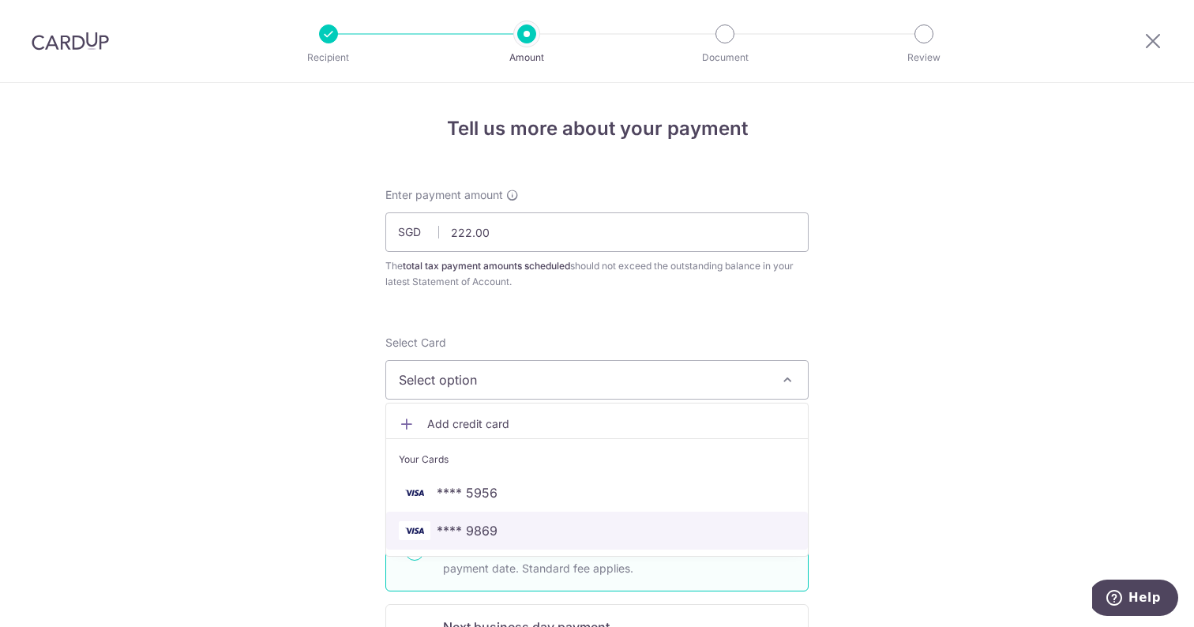
click at [504, 517] on link "**** 9869" at bounding box center [597, 531] width 422 height 38
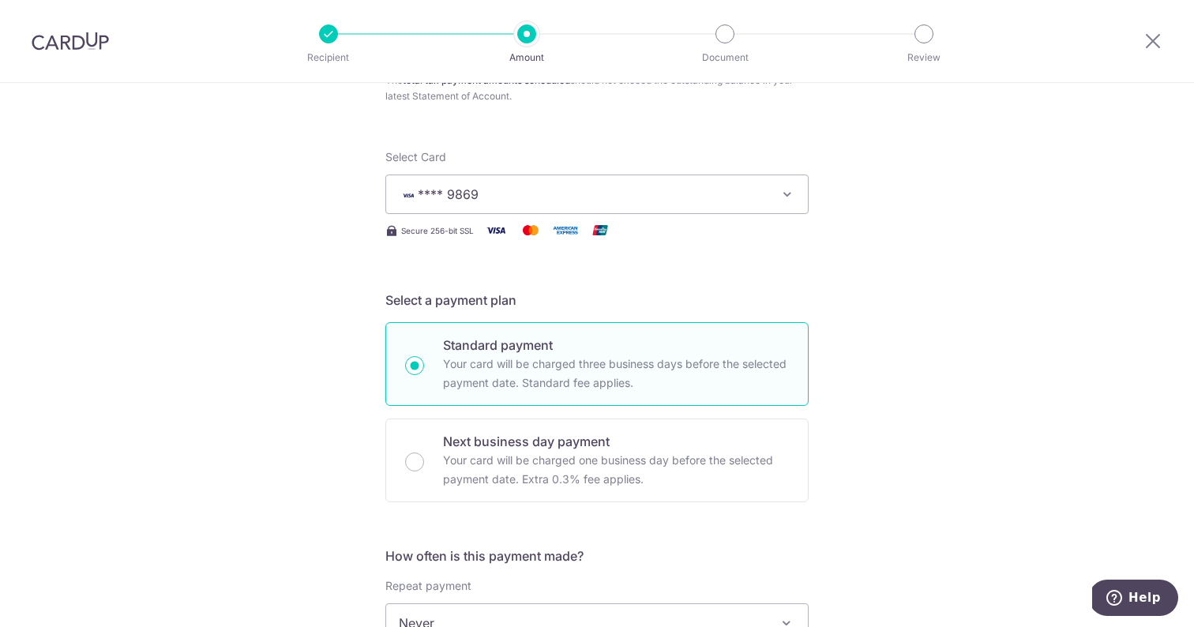
scroll to position [315, 0]
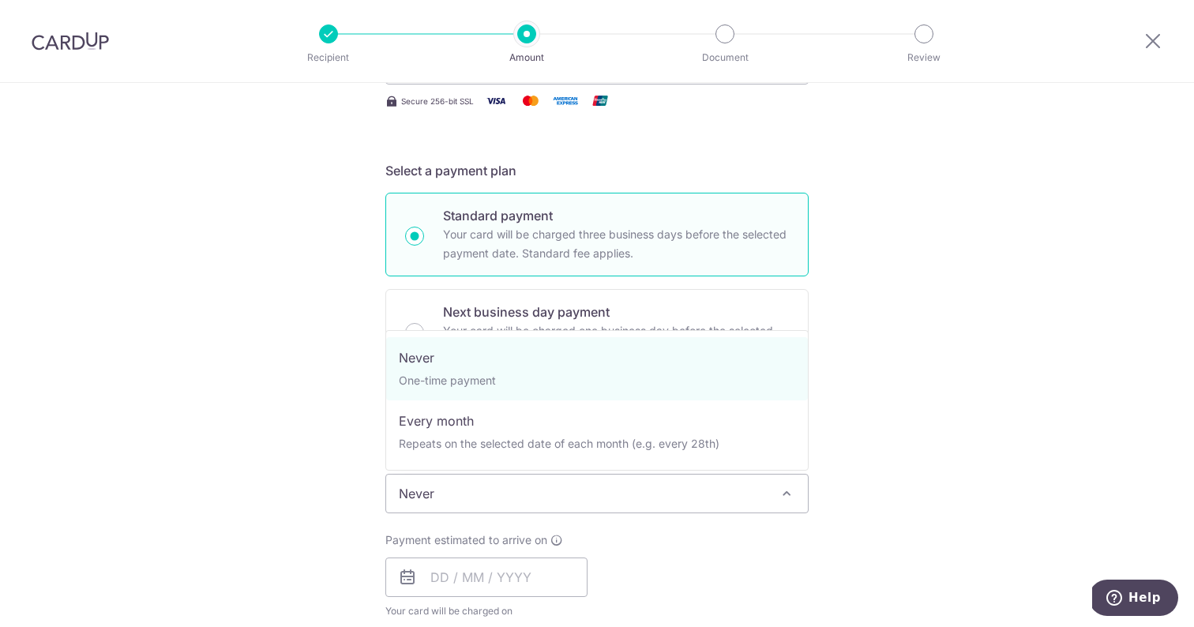
click at [519, 489] on span "Never" at bounding box center [597, 493] width 422 height 38
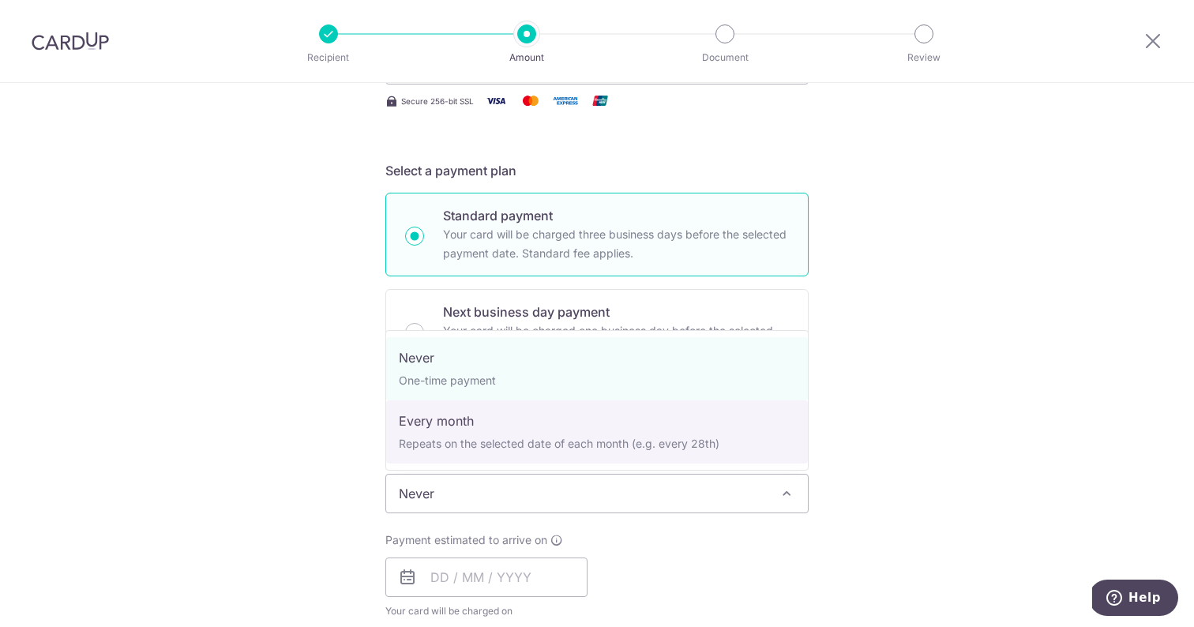
select select "3"
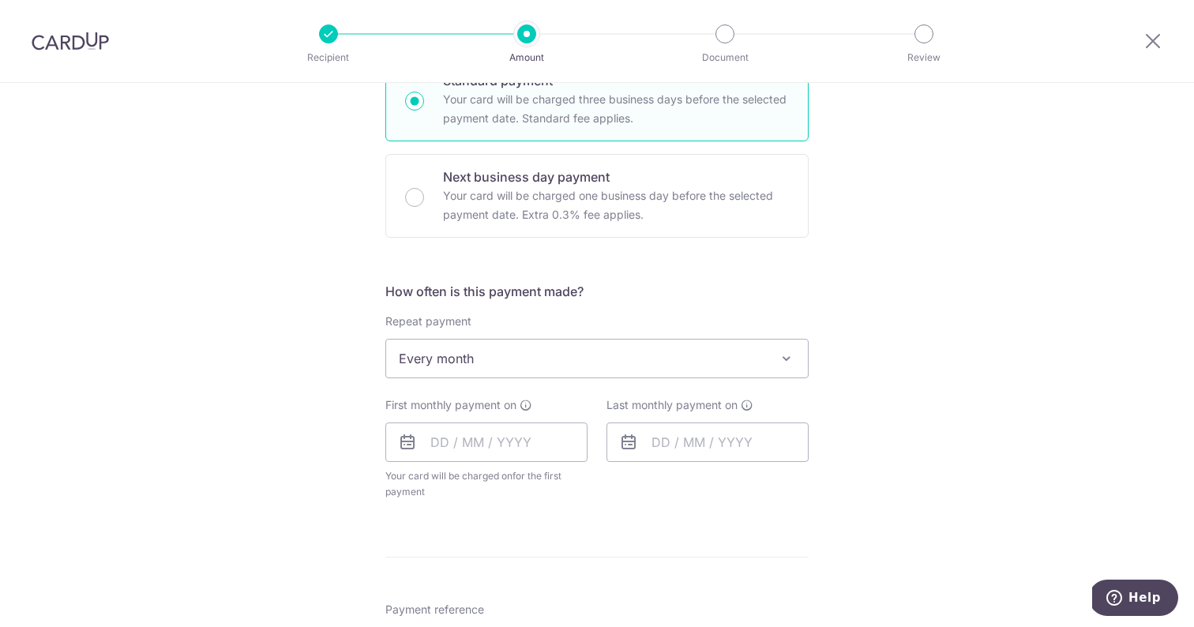
scroll to position [452, 0]
click at [528, 437] on input "text" at bounding box center [486, 439] width 202 height 39
click at [607, 485] on link "Next" at bounding box center [608, 482] width 19 height 19
click at [410, 483] on link "Prev" at bounding box center [414, 482] width 19 height 19
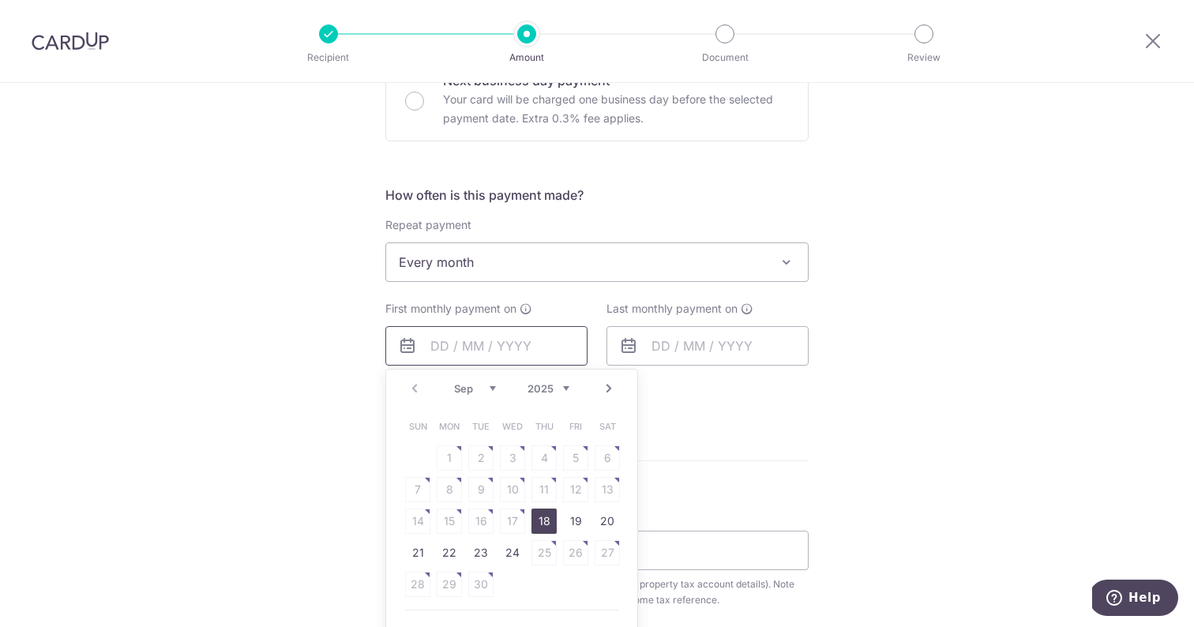
scroll to position [549, 0]
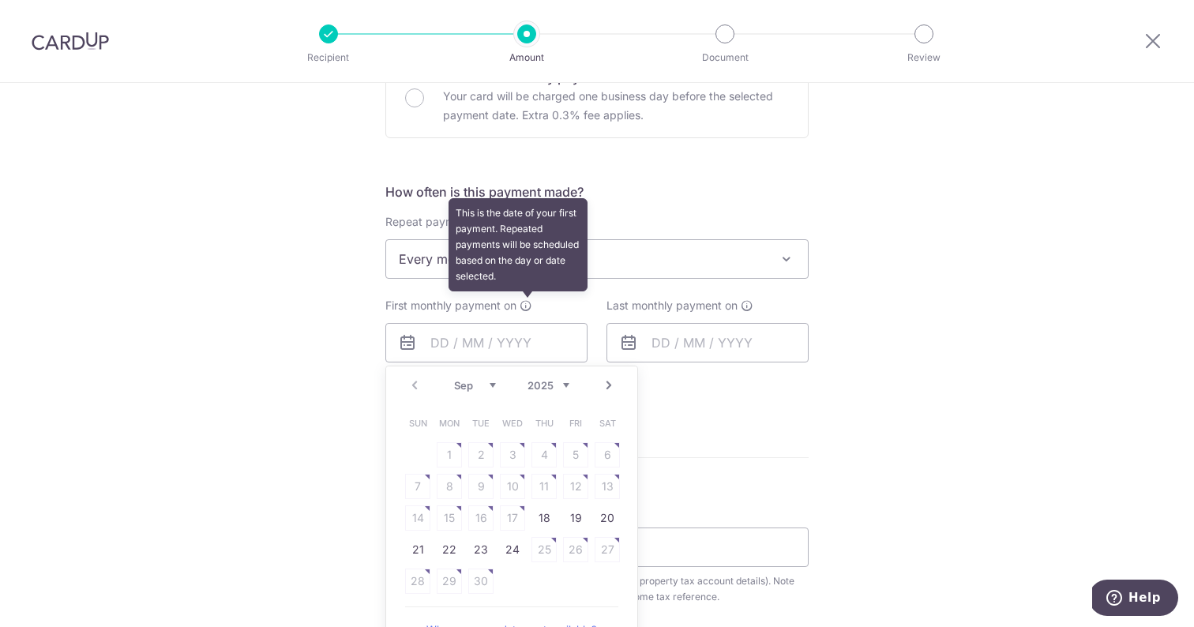
click at [528, 306] on icon at bounding box center [525, 305] width 13 height 13
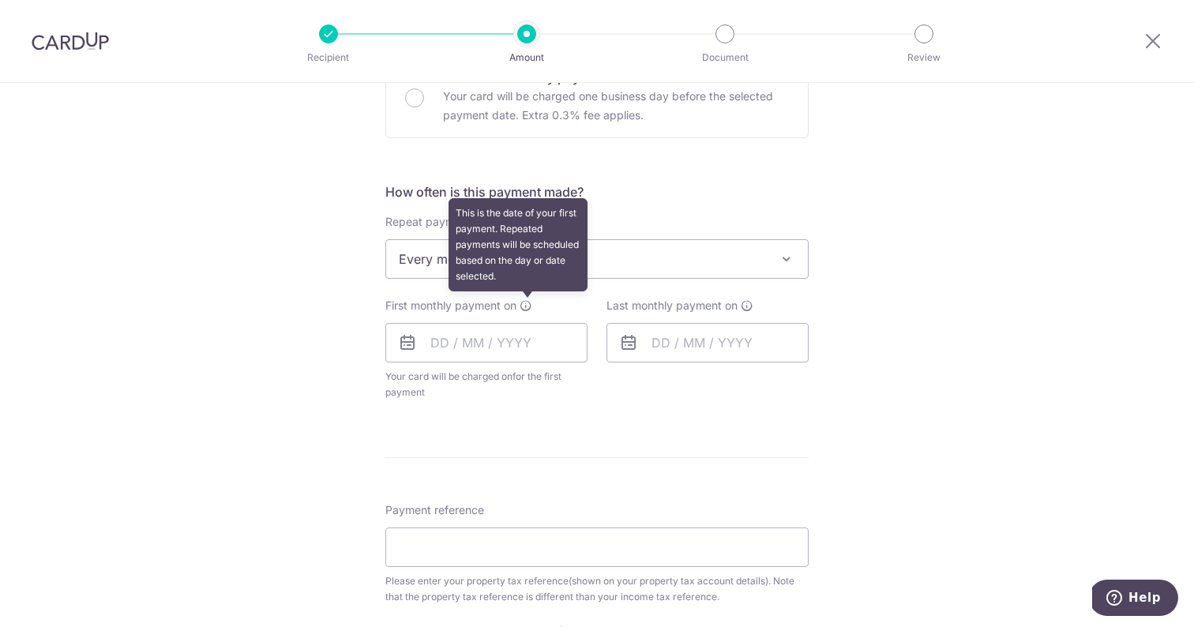
click at [528, 306] on icon at bounding box center [525, 305] width 13 height 13
click at [529, 307] on icon at bounding box center [525, 305] width 13 height 13
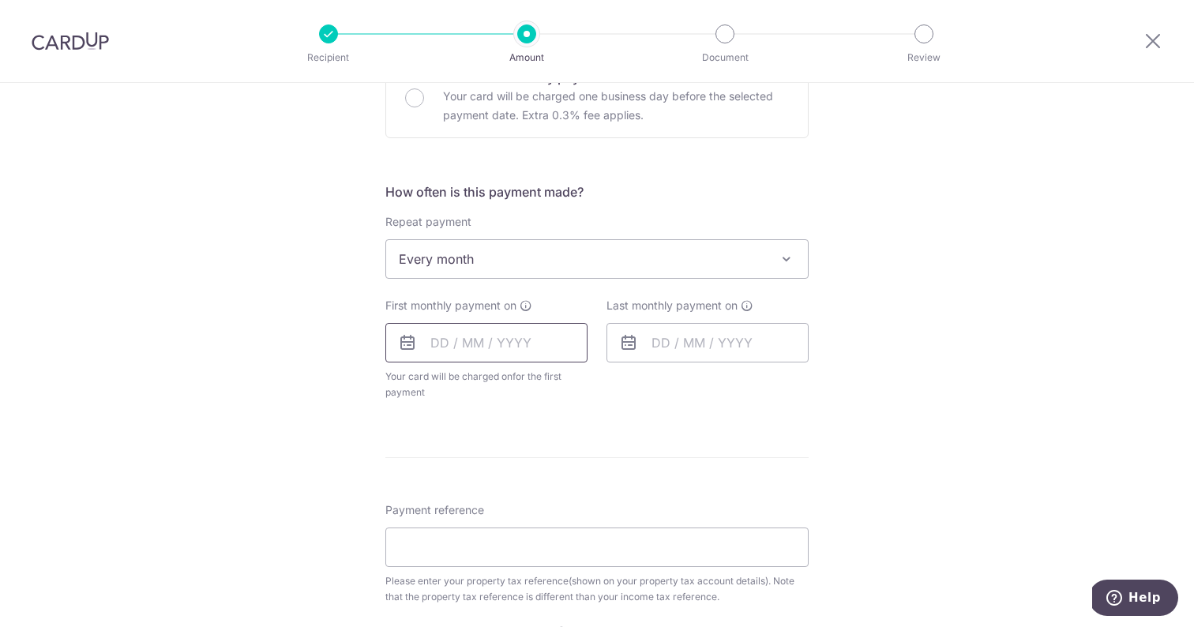
click at [514, 343] on input "text" at bounding box center [486, 342] width 202 height 39
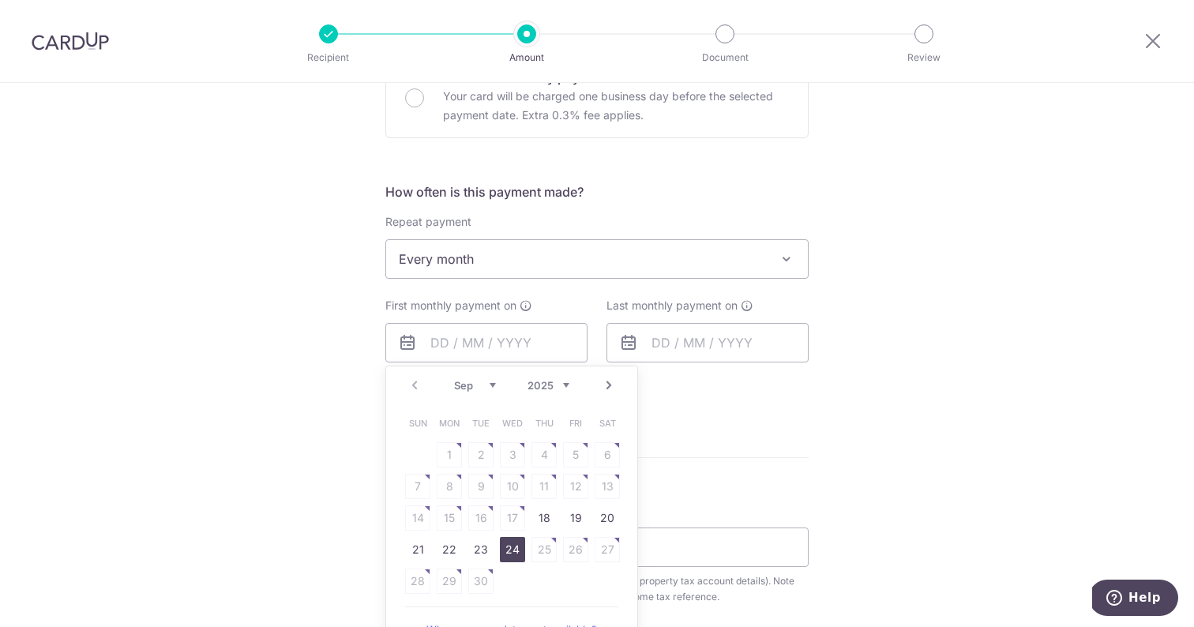
click at [514, 551] on link "24" at bounding box center [512, 549] width 25 height 25
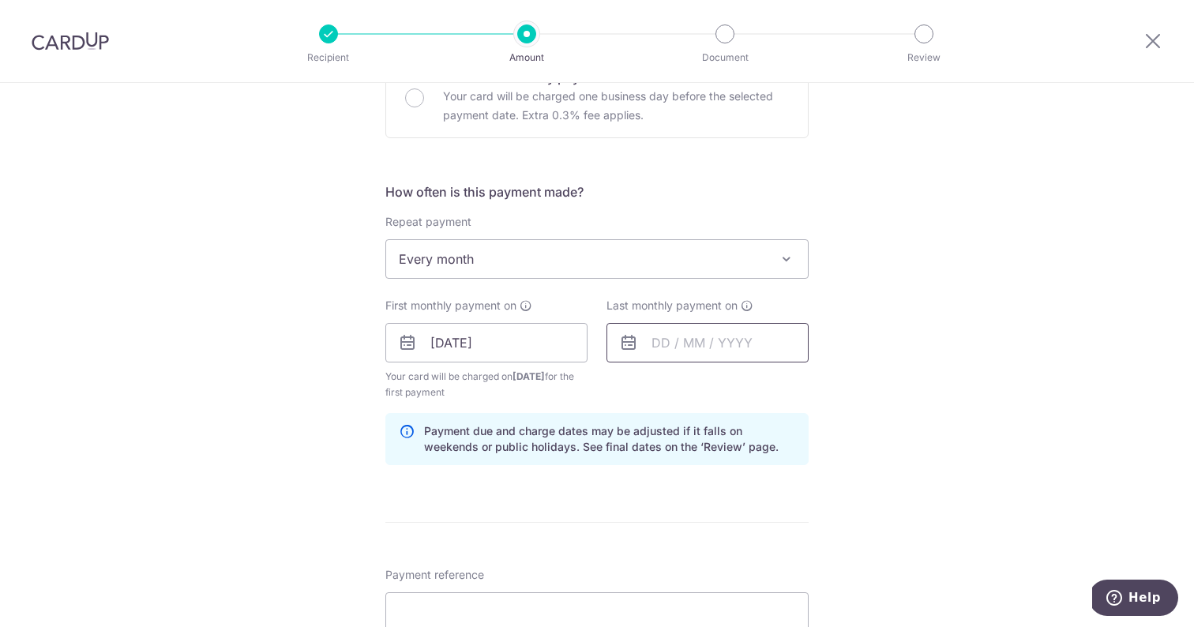
click at [693, 345] on input "text" at bounding box center [707, 342] width 202 height 39
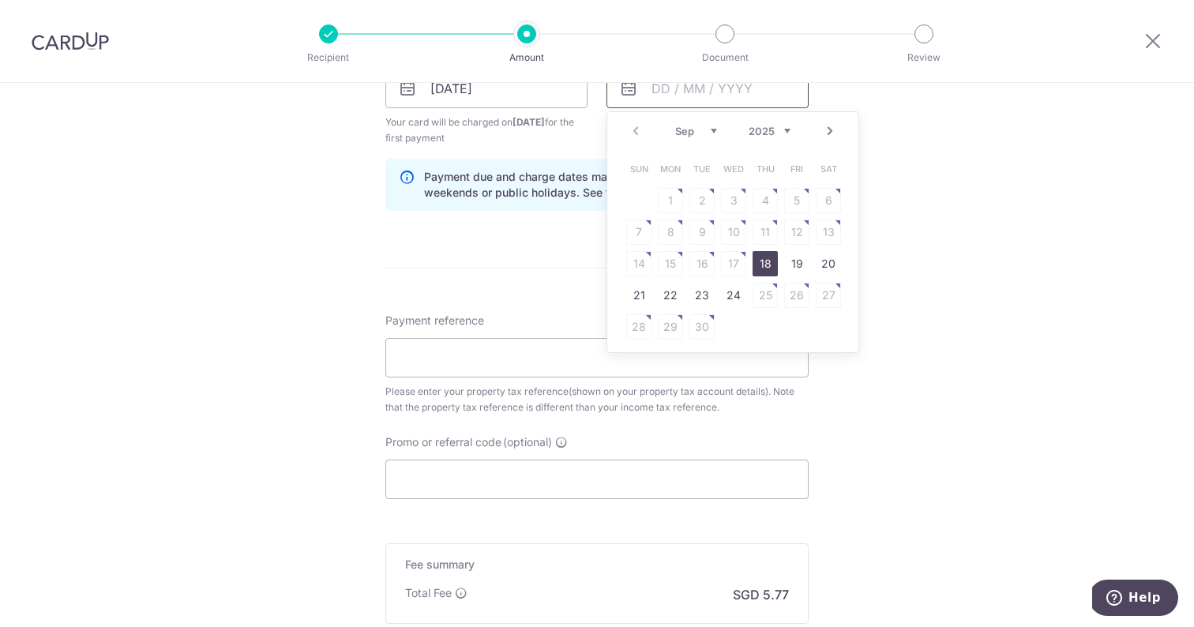
scroll to position [806, 0]
click at [561, 249] on form "Enter payment amount SGD 222.00 222.00 The total tax payment amounts scheduled …" at bounding box center [596, 65] width 423 height 1368
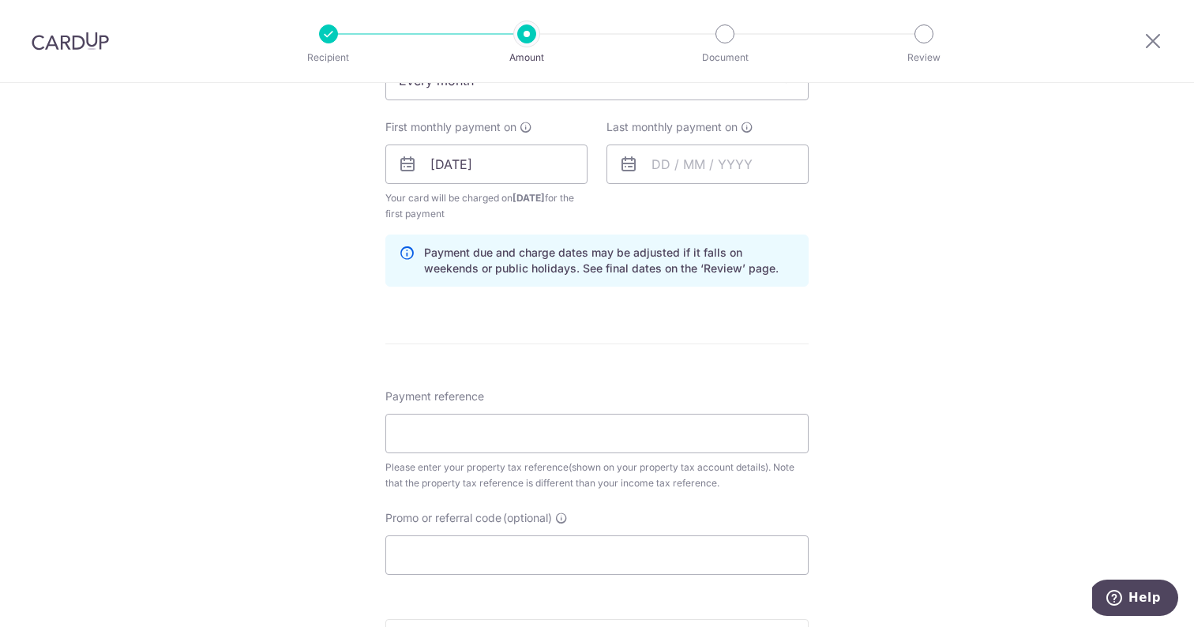
scroll to position [711, 0]
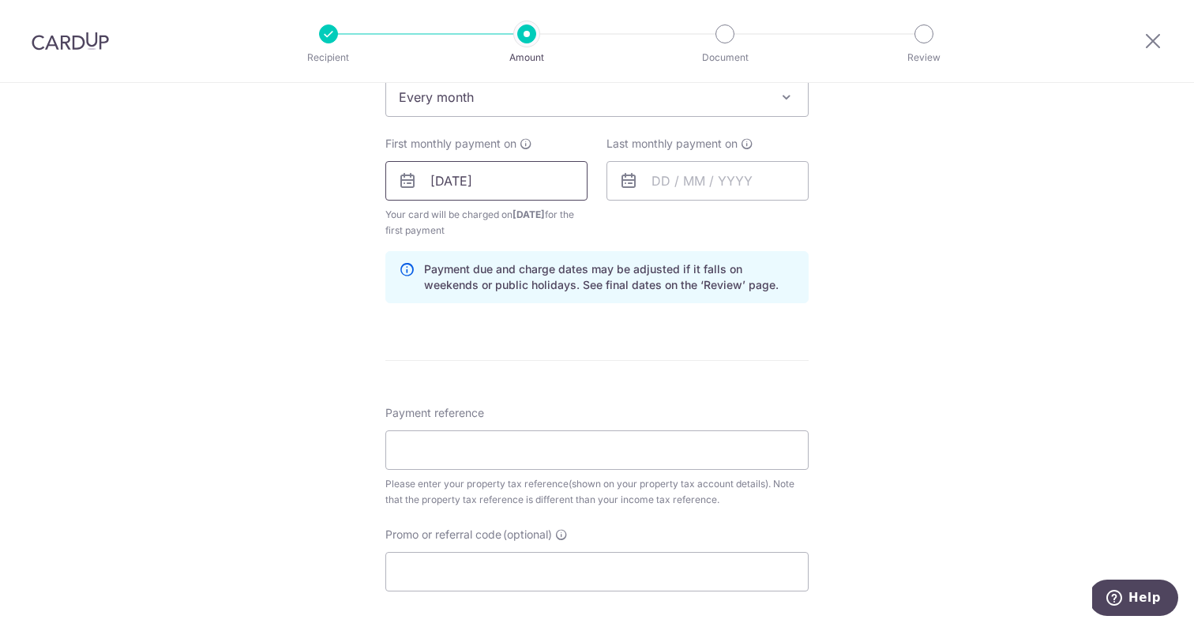
click at [552, 183] on input "[DATE]" at bounding box center [486, 180] width 202 height 39
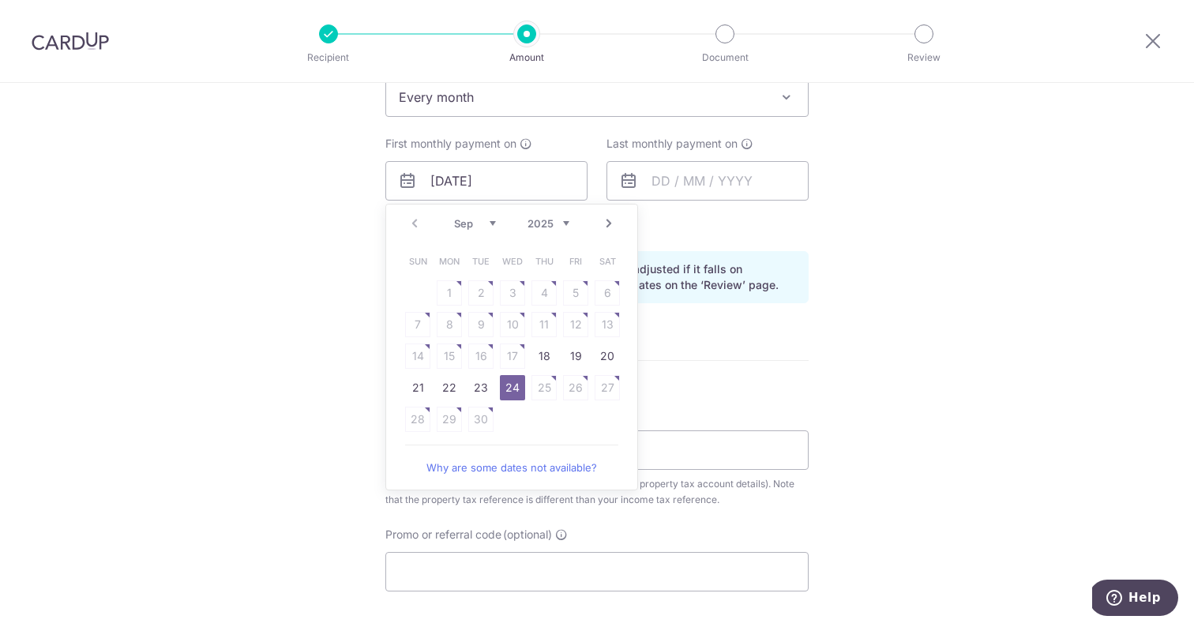
click at [613, 223] on link "Next" at bounding box center [608, 223] width 19 height 19
click at [484, 328] on link "7" at bounding box center [480, 324] width 25 height 25
type input "[DATE]"
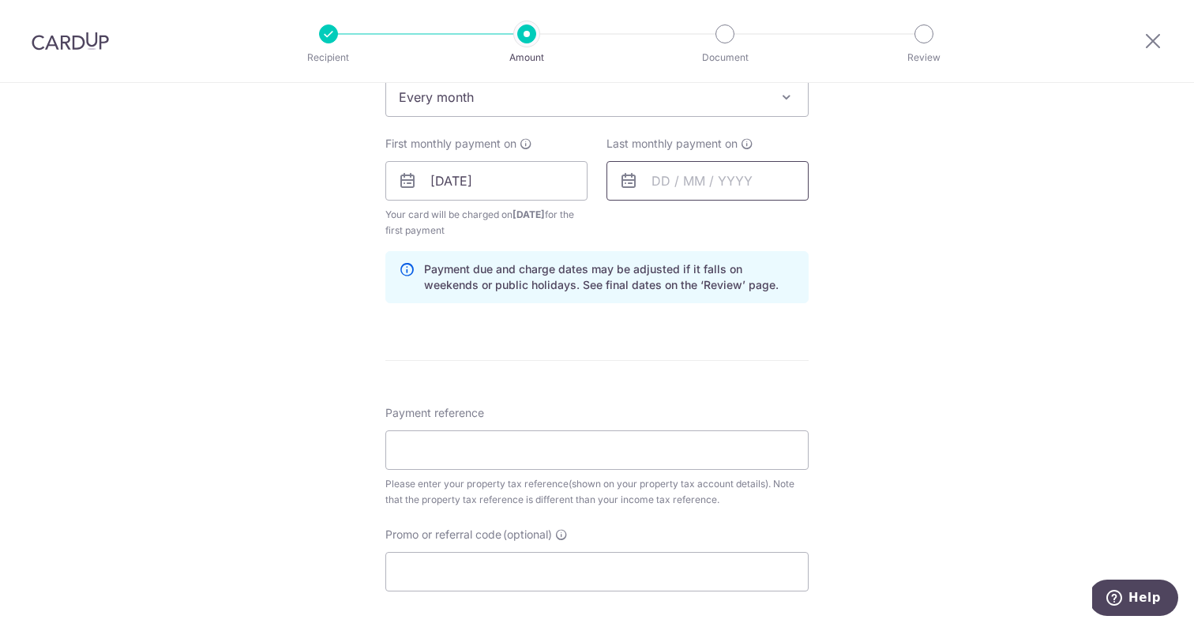
click at [726, 179] on input "text" at bounding box center [707, 180] width 202 height 39
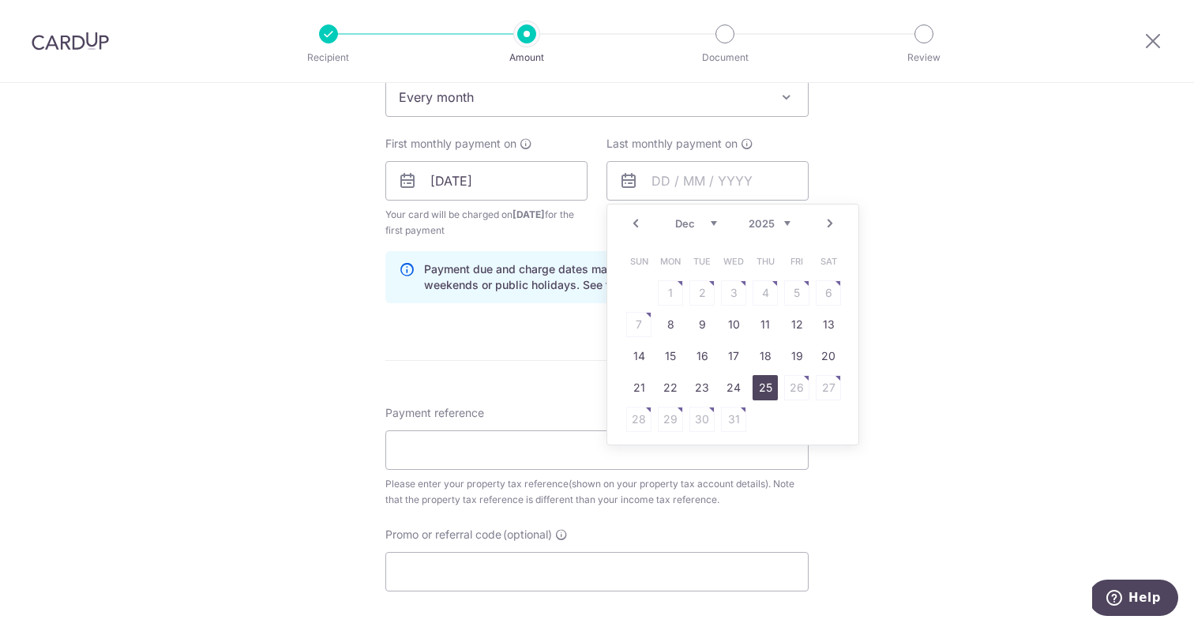
click at [770, 396] on link "25" at bounding box center [764, 387] width 25 height 25
type input "25/12/2025"
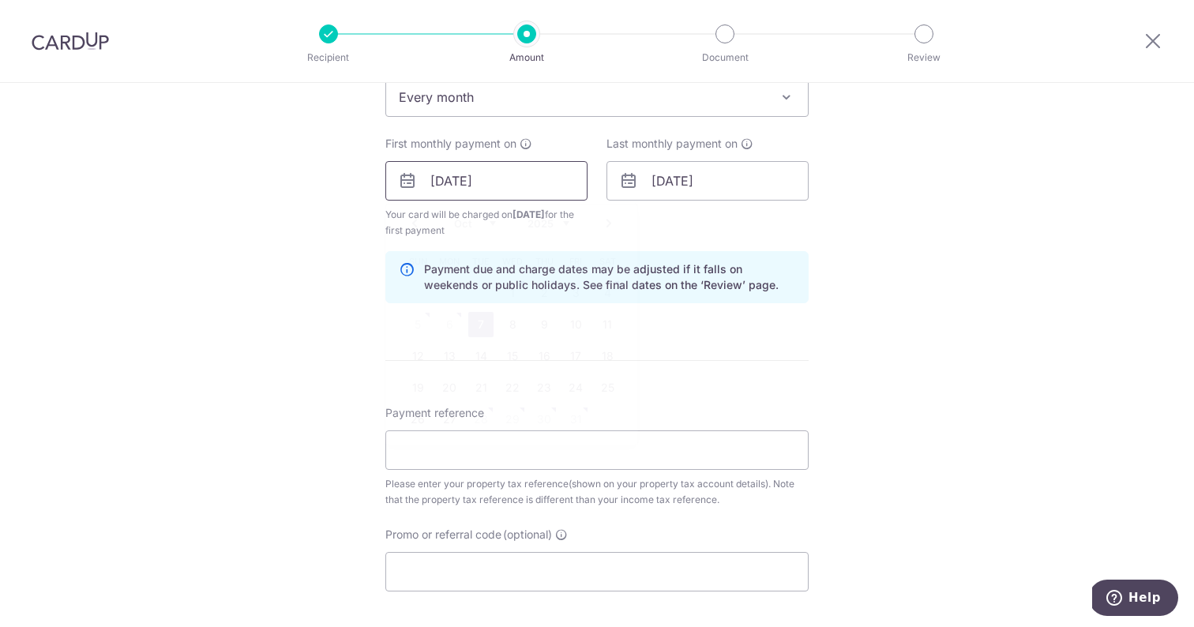
click at [474, 197] on input "[DATE]" at bounding box center [486, 180] width 202 height 39
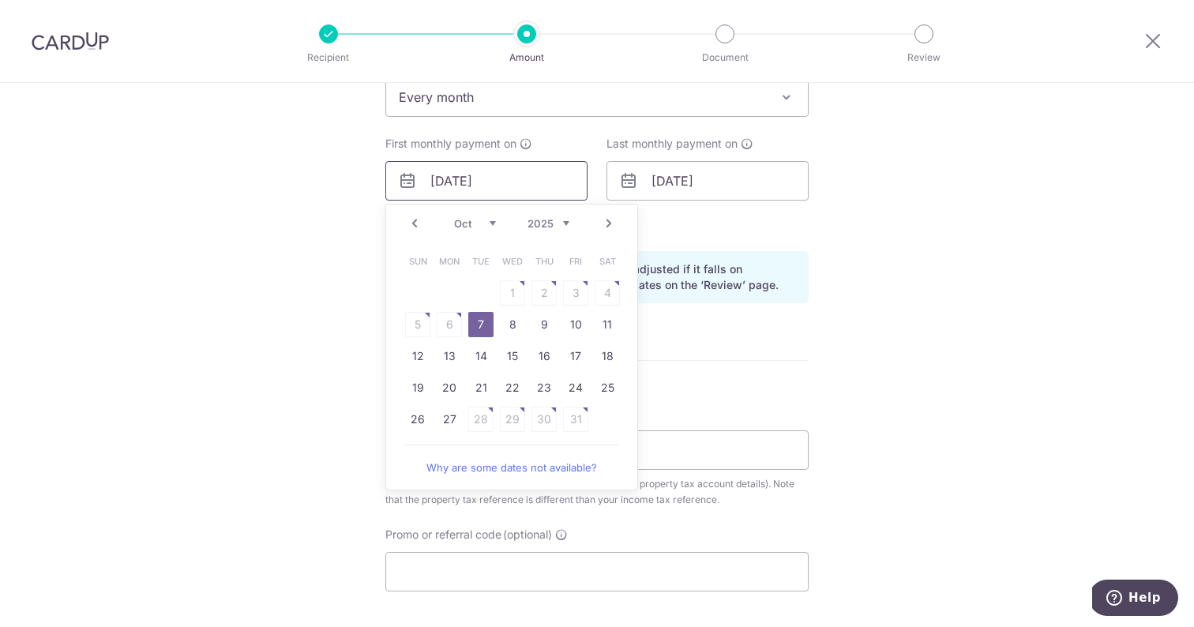
click at [438, 174] on input "[DATE]" at bounding box center [486, 180] width 202 height 39
type input "0/10/2025"
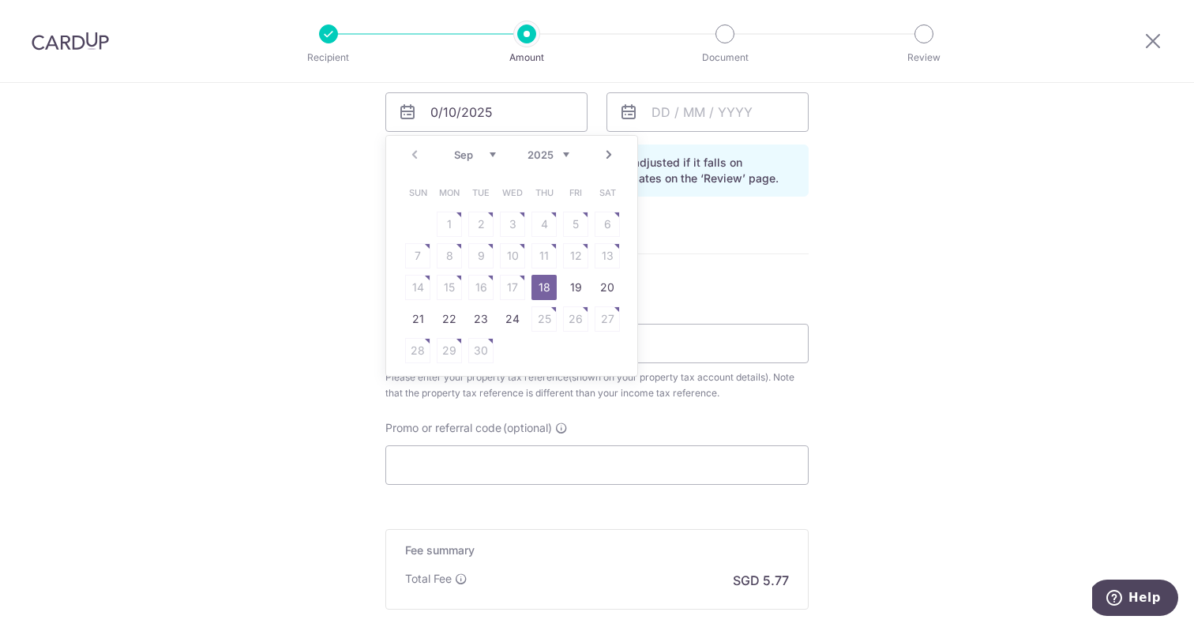
scroll to position [792, 0]
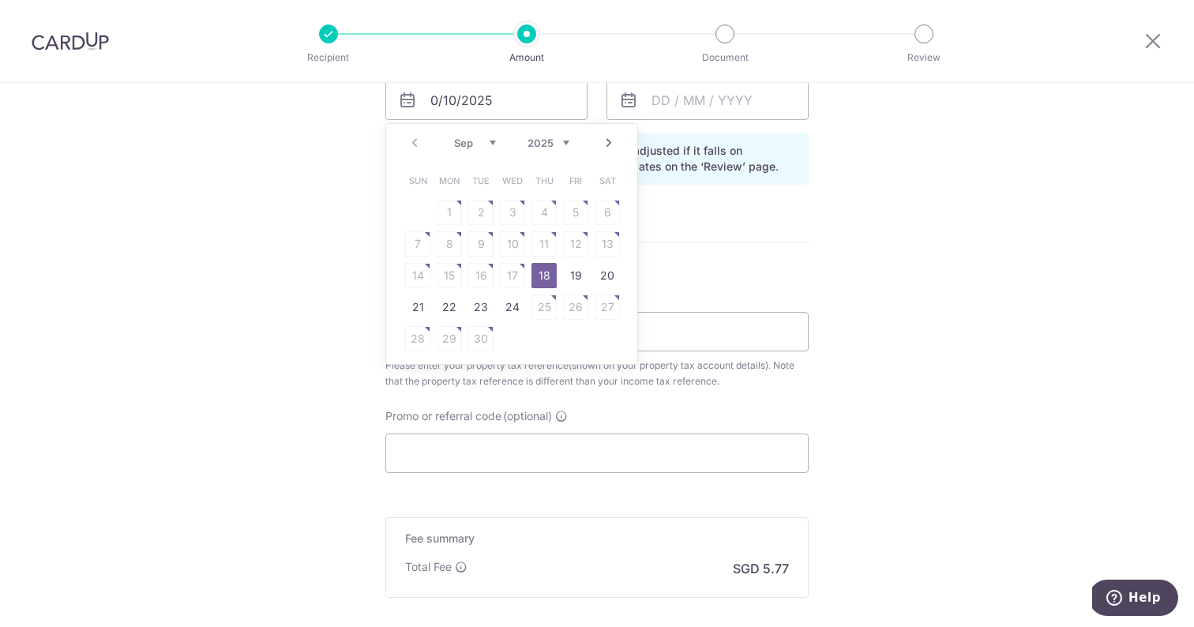
click at [612, 144] on link "Next" at bounding box center [608, 142] width 19 height 19
click at [415, 146] on link "Prev" at bounding box center [414, 142] width 19 height 19
click at [383, 300] on div "Tell us more about your payment Enter payment amount SGD 222.00 222.00 The tota…" at bounding box center [597, 45] width 1194 height 1509
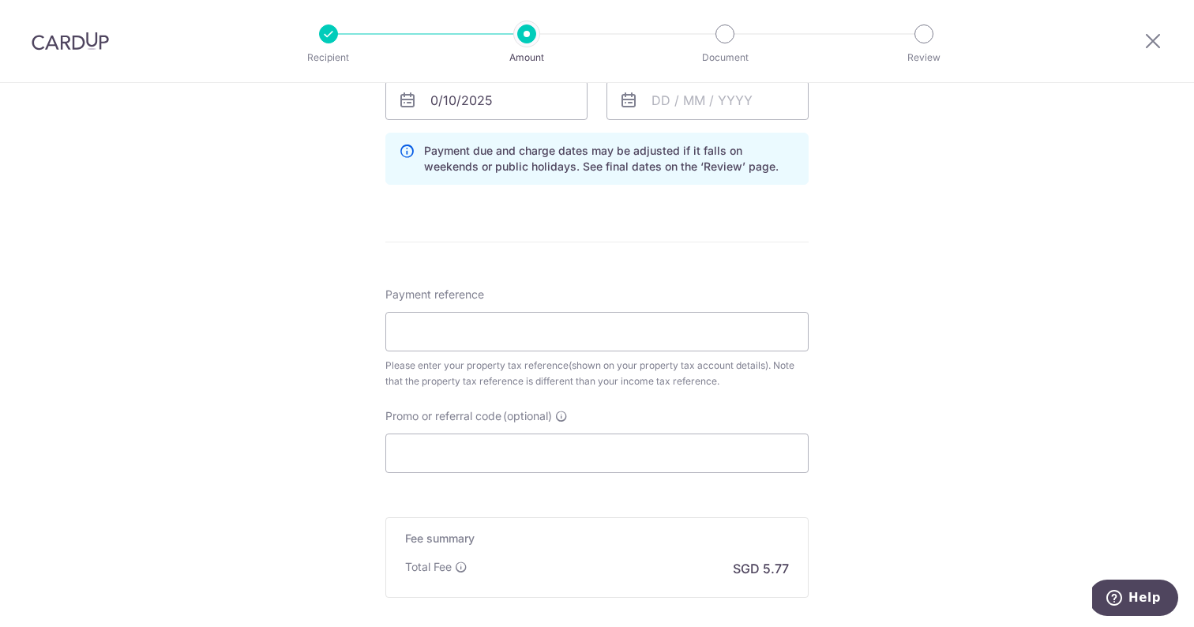
scroll to position [714, 0]
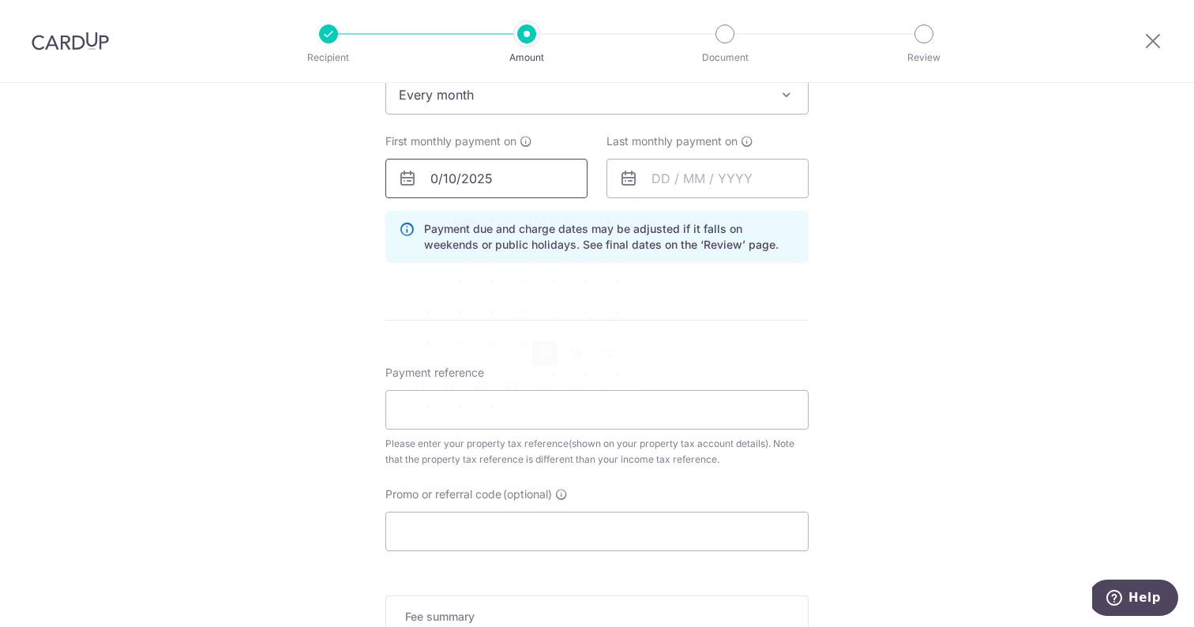
click at [432, 183] on input "0/10/2025" at bounding box center [486, 178] width 202 height 39
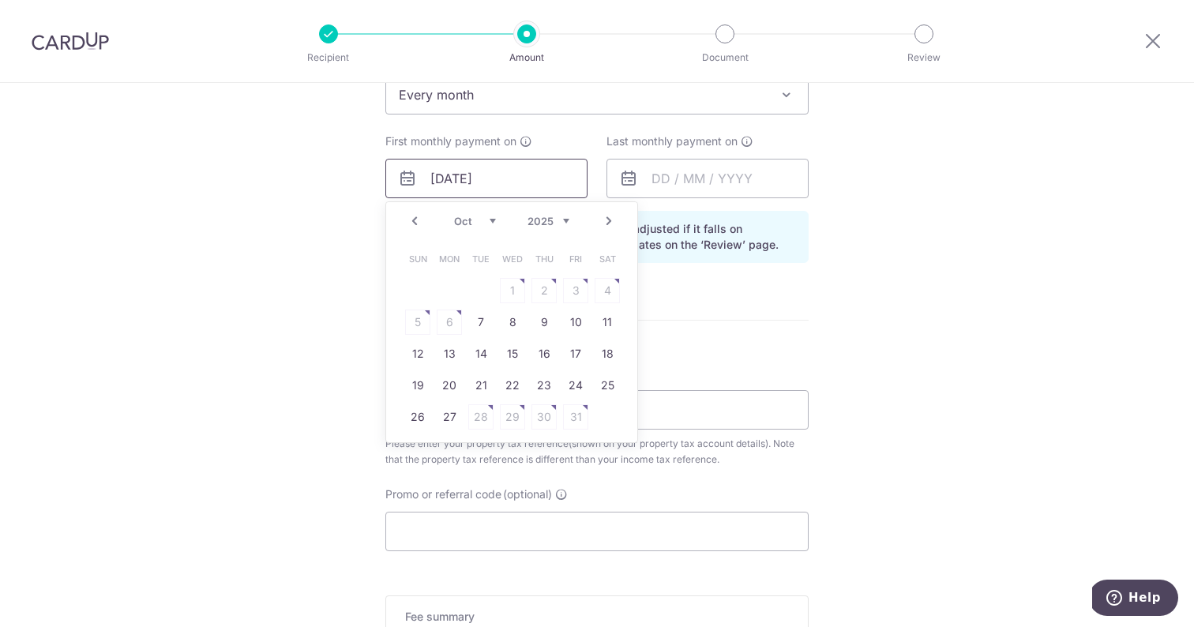
type input "[DATE]"
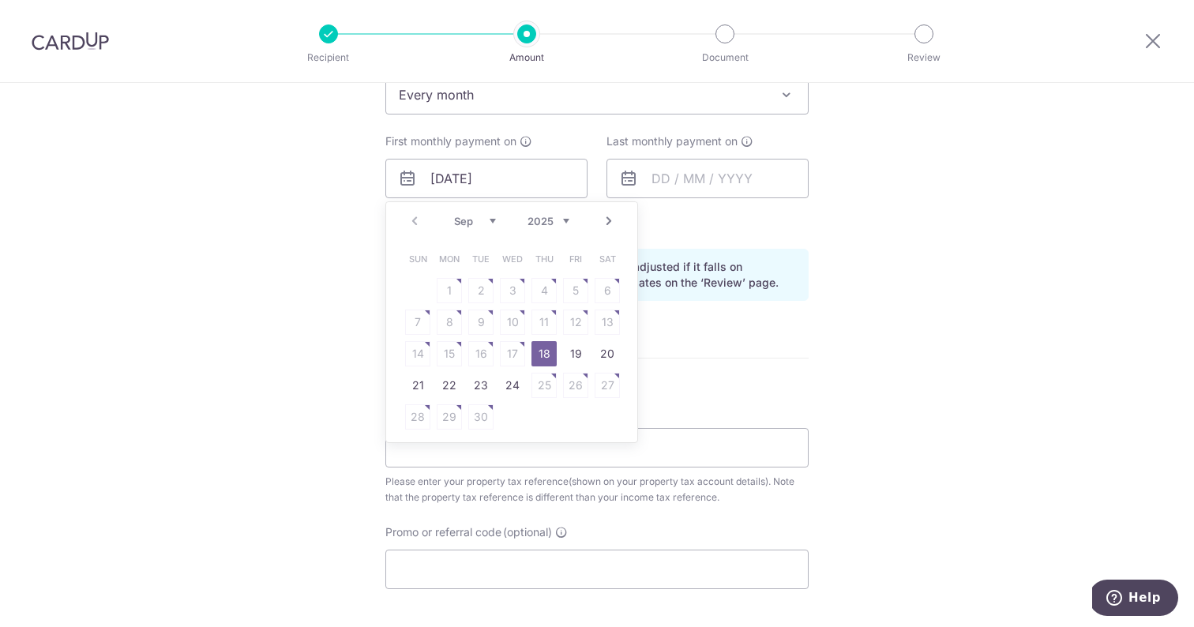
click at [290, 208] on div "Tell us more about your payment Enter payment amount SGD 222.00 222.00 The tota…" at bounding box center [597, 142] width 1194 height 1547
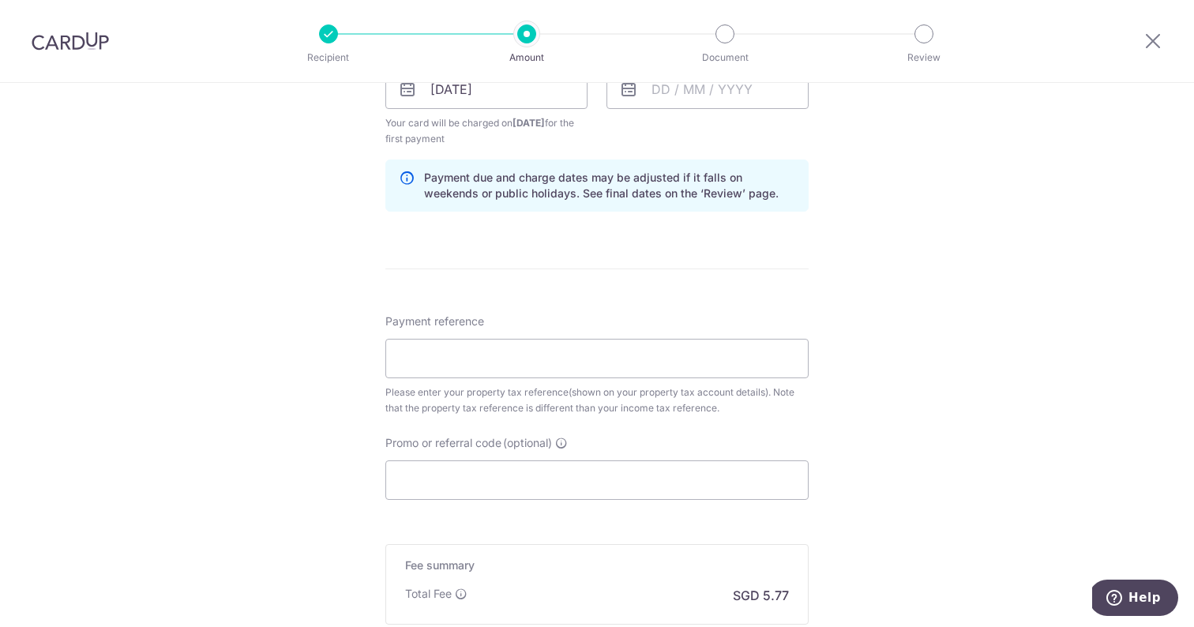
scroll to position [806, 0]
click at [696, 354] on input "Payment reference" at bounding box center [596, 355] width 423 height 39
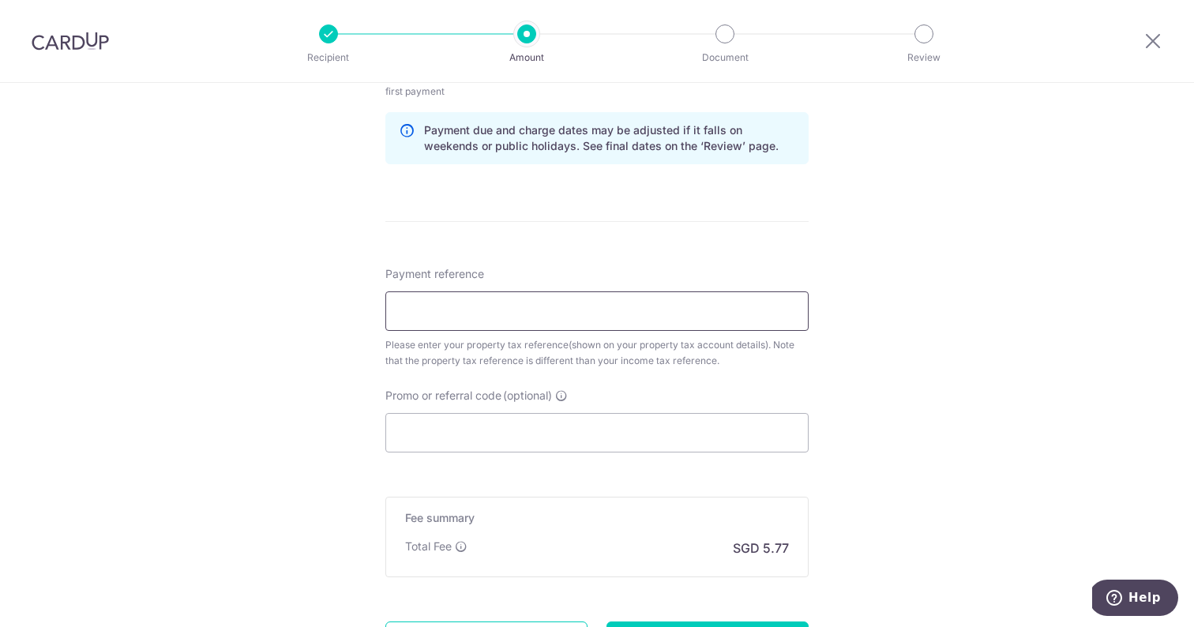
scroll to position [853, 0]
paste input "5060499R"
type input "5060499R"
click at [584, 433] on input "Promo or referral code (optional)" at bounding box center [596, 430] width 423 height 39
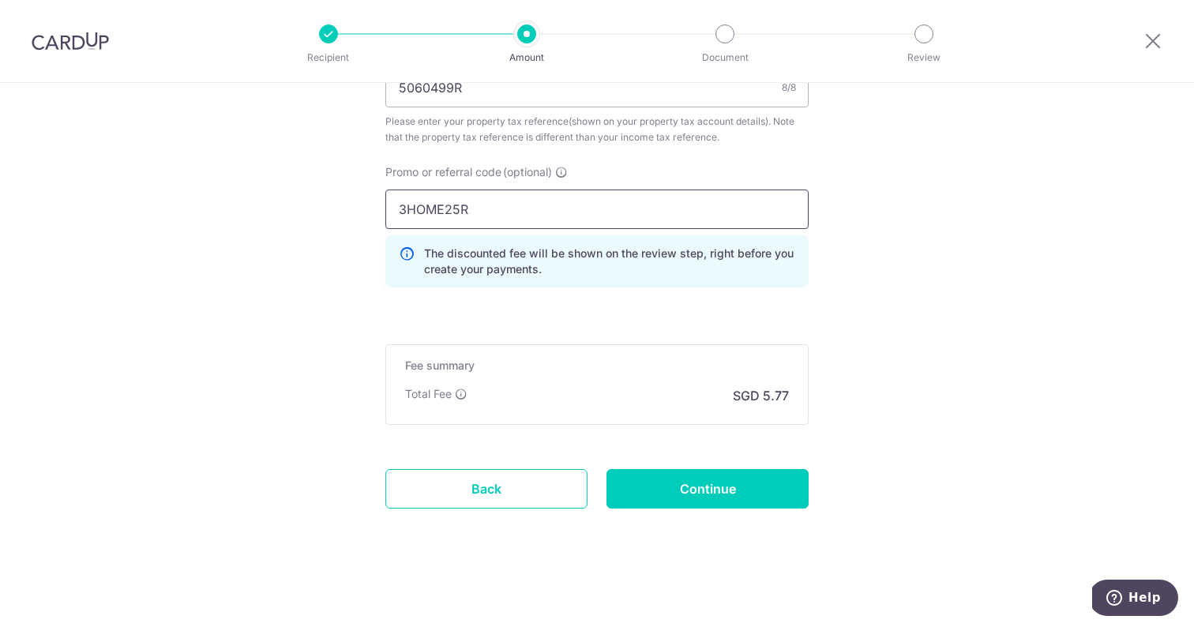
scroll to position [1074, 0]
type input "3HOME25R"
click at [699, 487] on input "Continue" at bounding box center [707, 488] width 202 height 39
type input "Create Schedule"
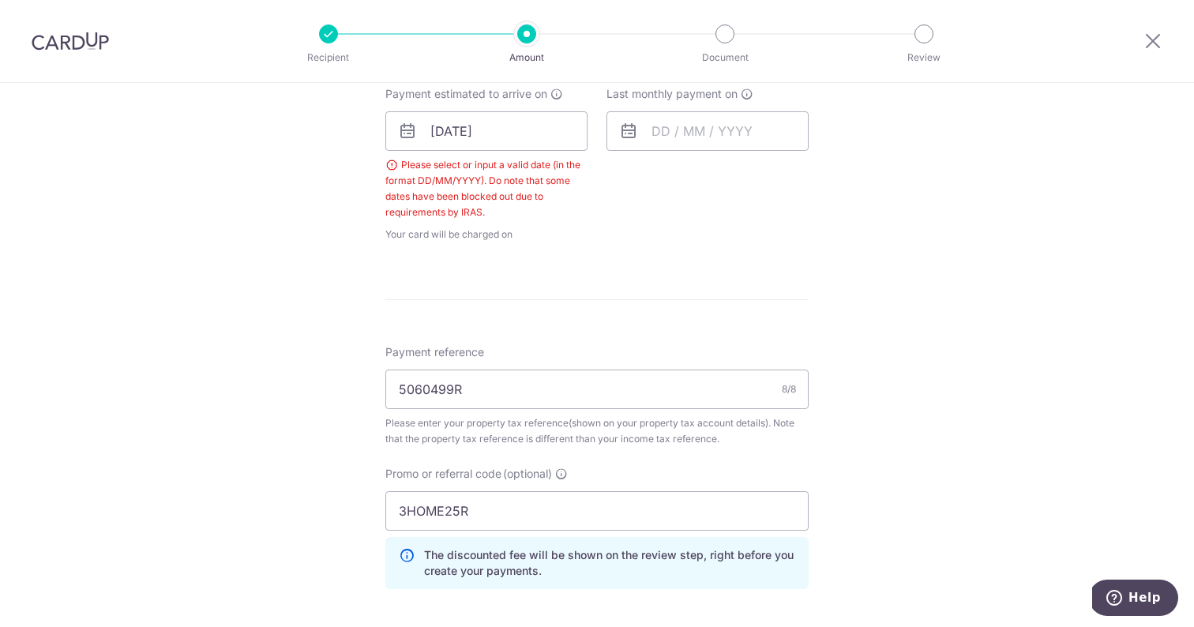
scroll to position [755, 0]
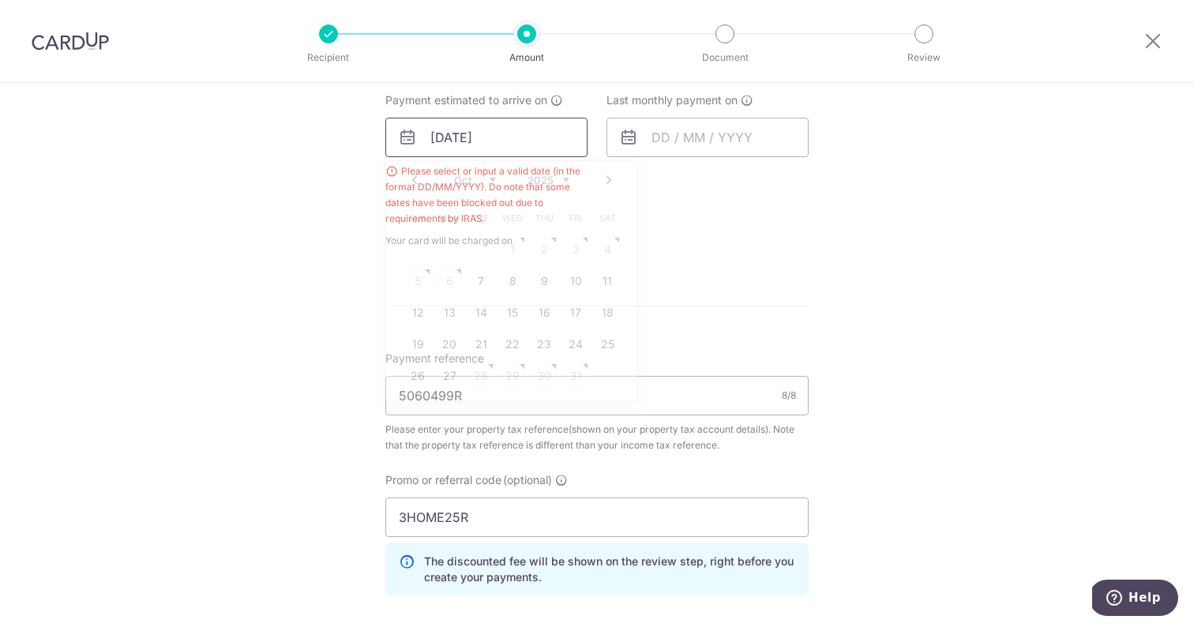
click at [480, 129] on input "[DATE]" at bounding box center [486, 137] width 202 height 39
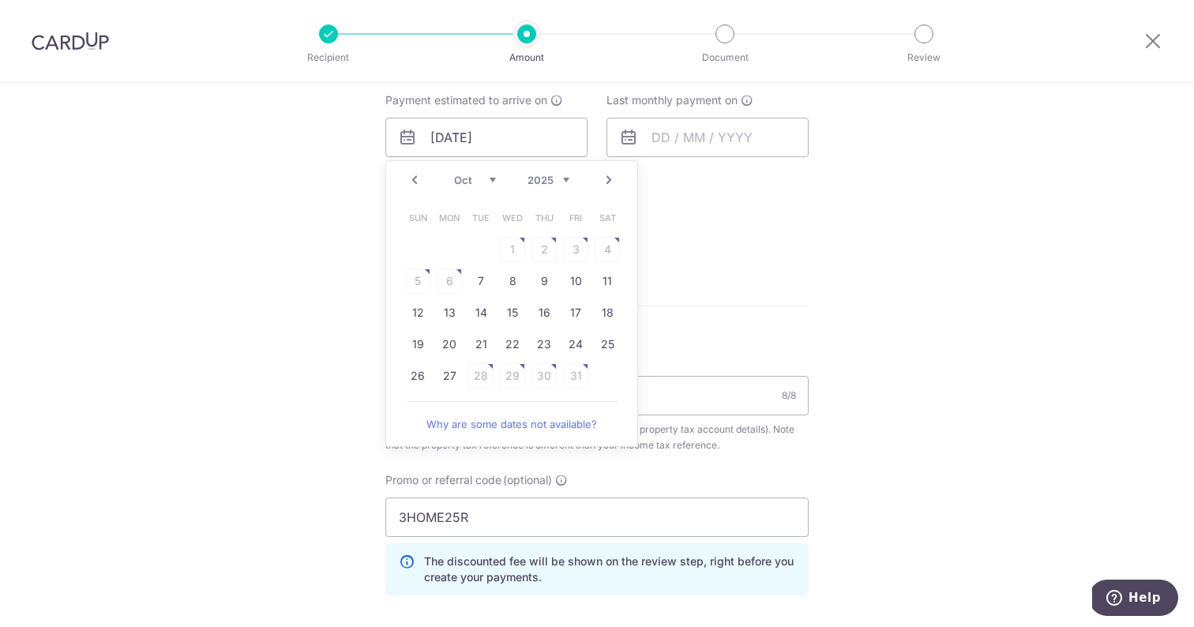
click at [412, 179] on link "Prev" at bounding box center [414, 180] width 19 height 19
click at [519, 342] on link "24" at bounding box center [512, 344] width 25 height 25
type input "[DATE]"
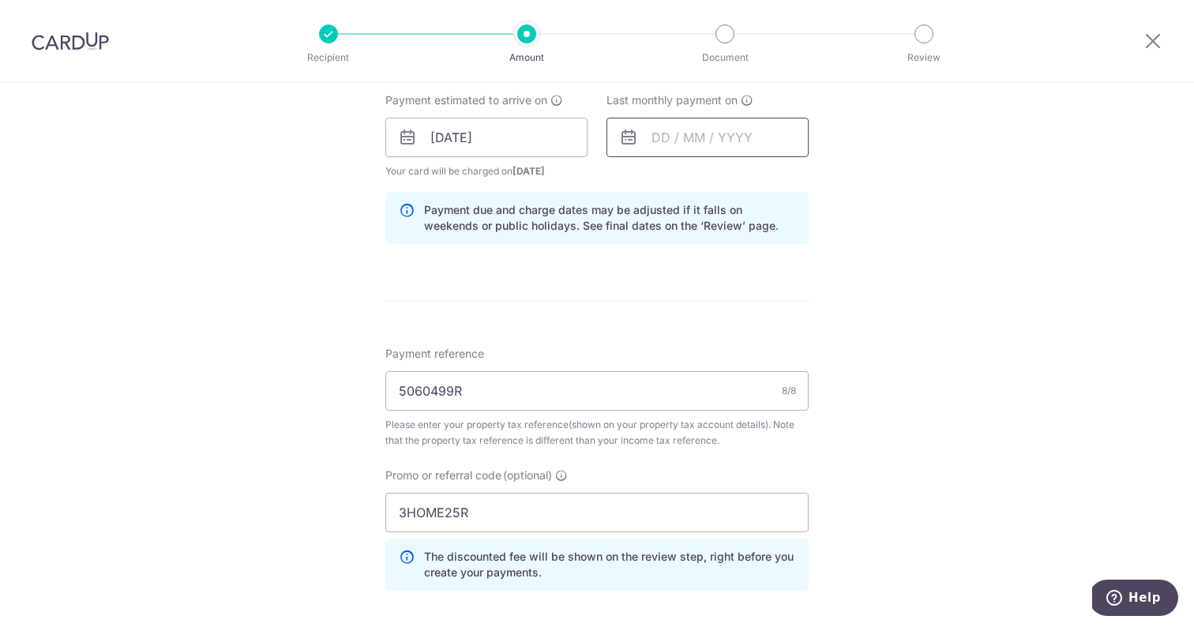
click at [684, 122] on input "text" at bounding box center [707, 137] width 202 height 39
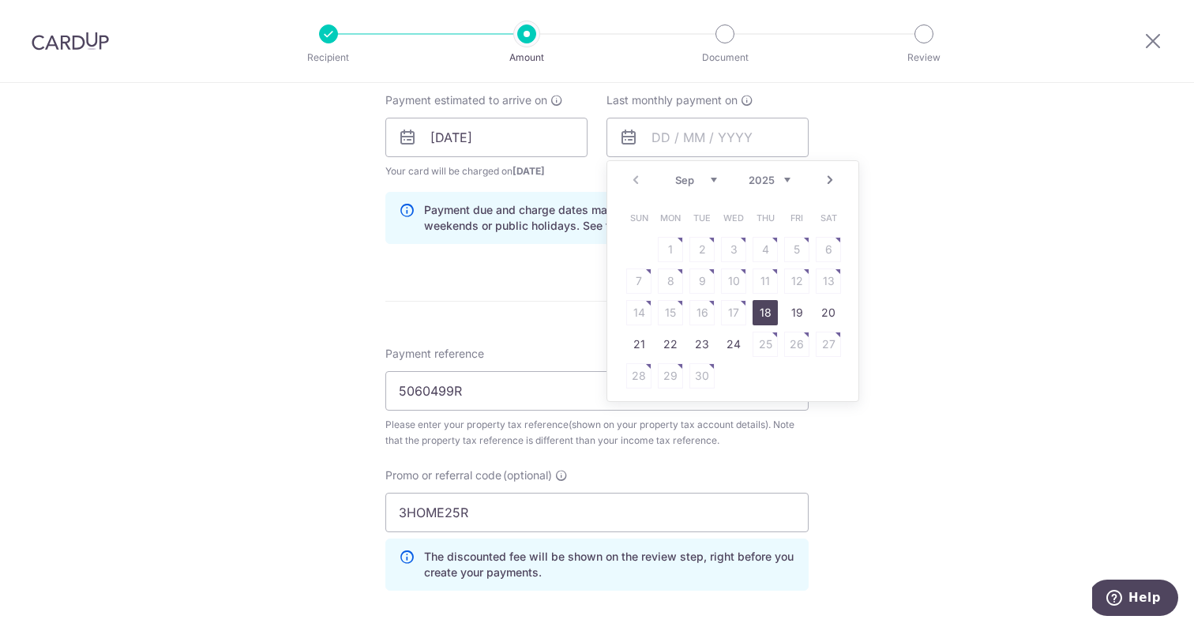
click at [830, 176] on link "Next" at bounding box center [829, 180] width 19 height 19
click at [759, 336] on link "25" at bounding box center [764, 344] width 25 height 25
type input "[DATE]"
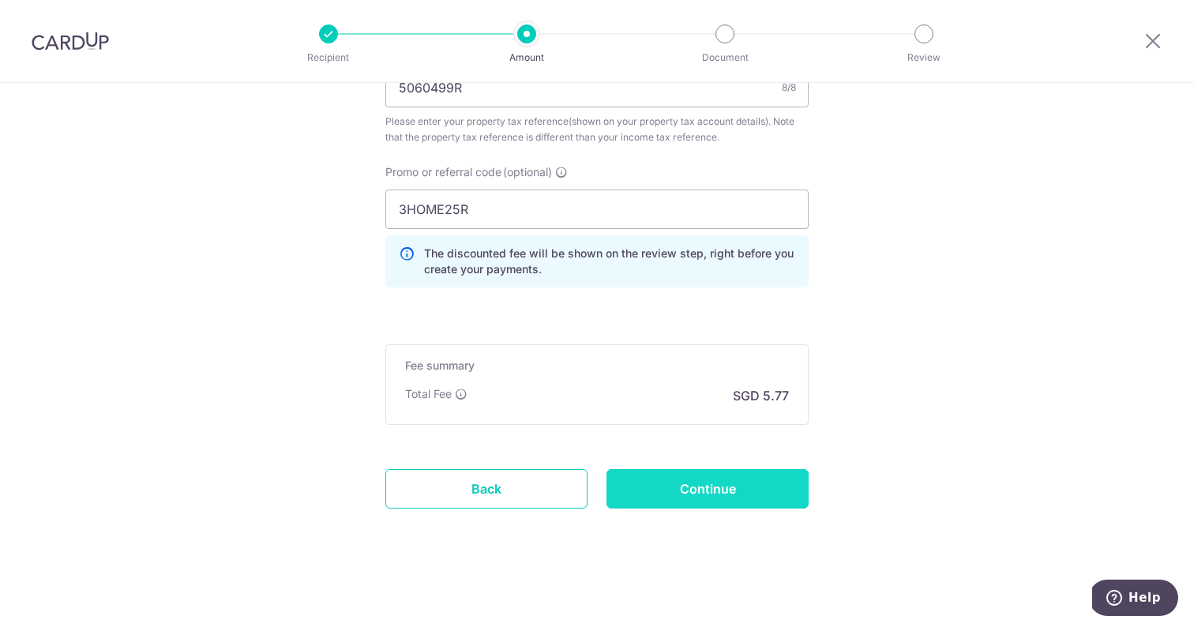
scroll to position [1058, 0]
click at [715, 498] on input "Continue" at bounding box center [707, 488] width 202 height 39
type input "Create Schedule"
click at [715, 498] on div "Create Schedule" at bounding box center [707, 488] width 221 height 39
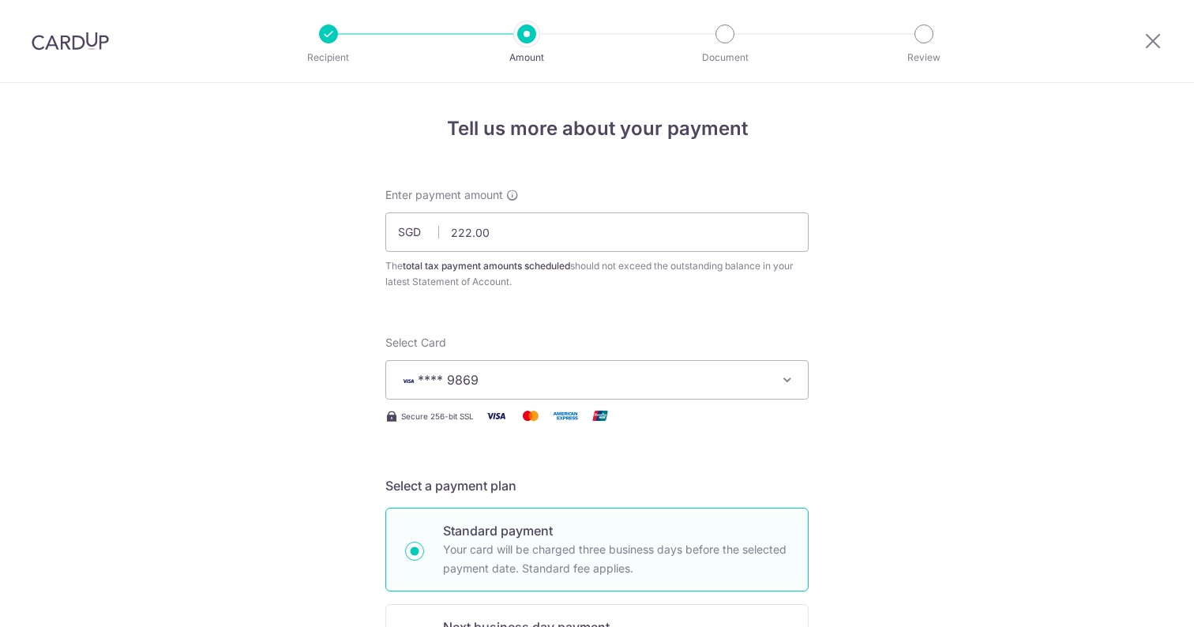
scroll to position [1015, 0]
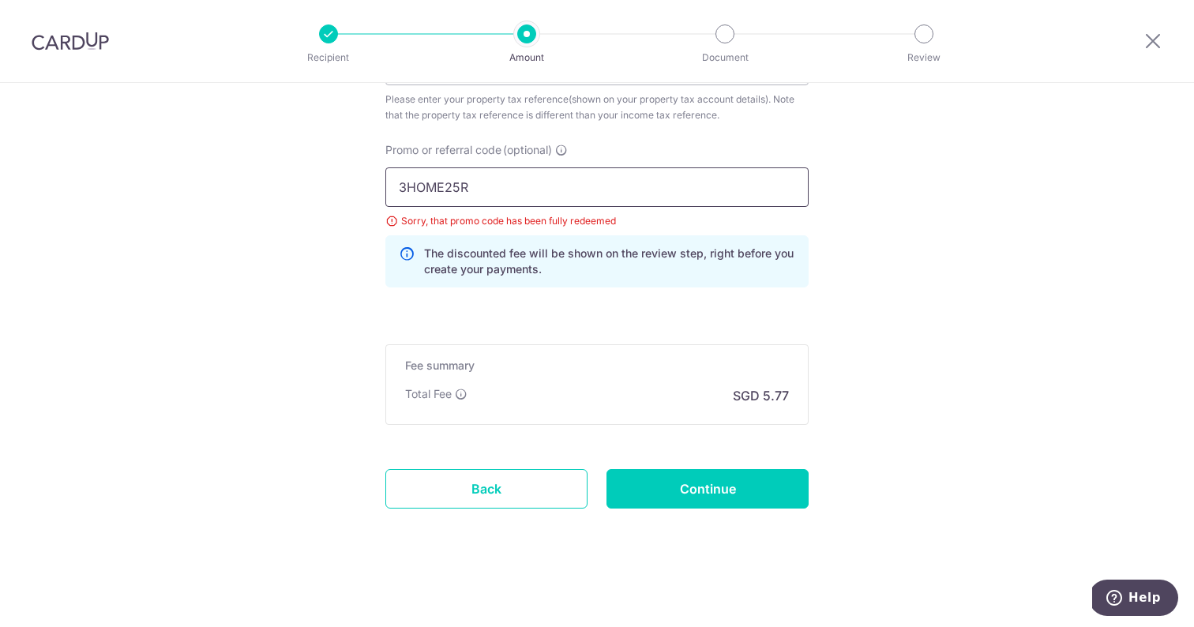
drag, startPoint x: 531, startPoint y: 192, endPoint x: 351, endPoint y: 152, distance: 185.0
type input "REC185"
click at [691, 492] on input "Continue" at bounding box center [707, 488] width 202 height 39
type input "Update Schedule"
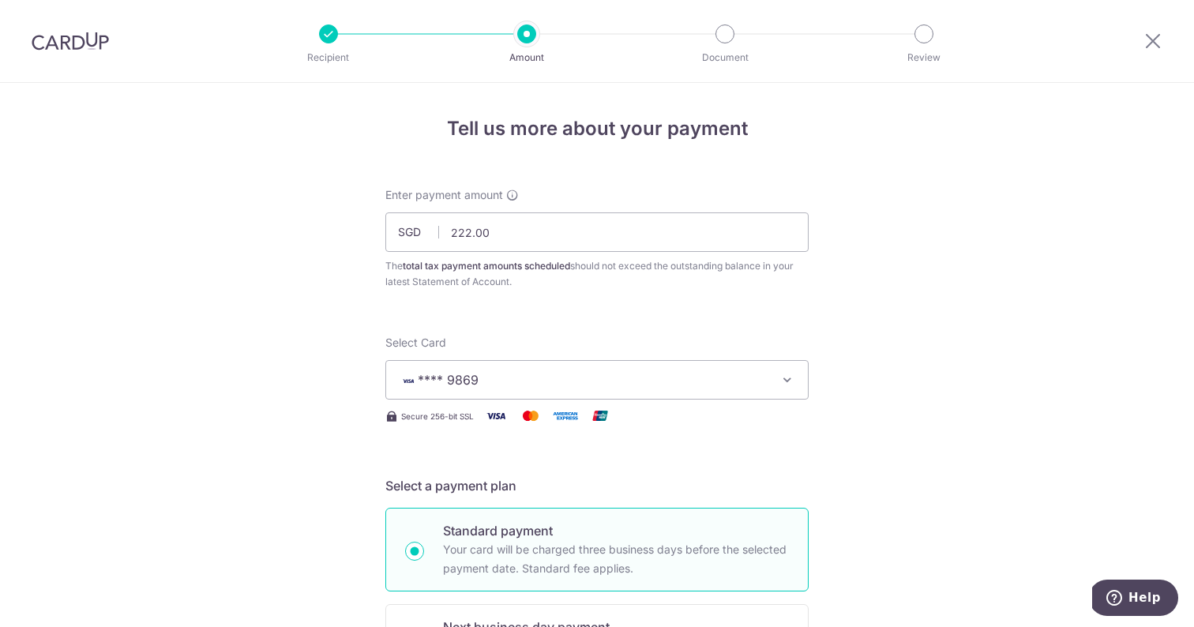
scroll to position [835, 0]
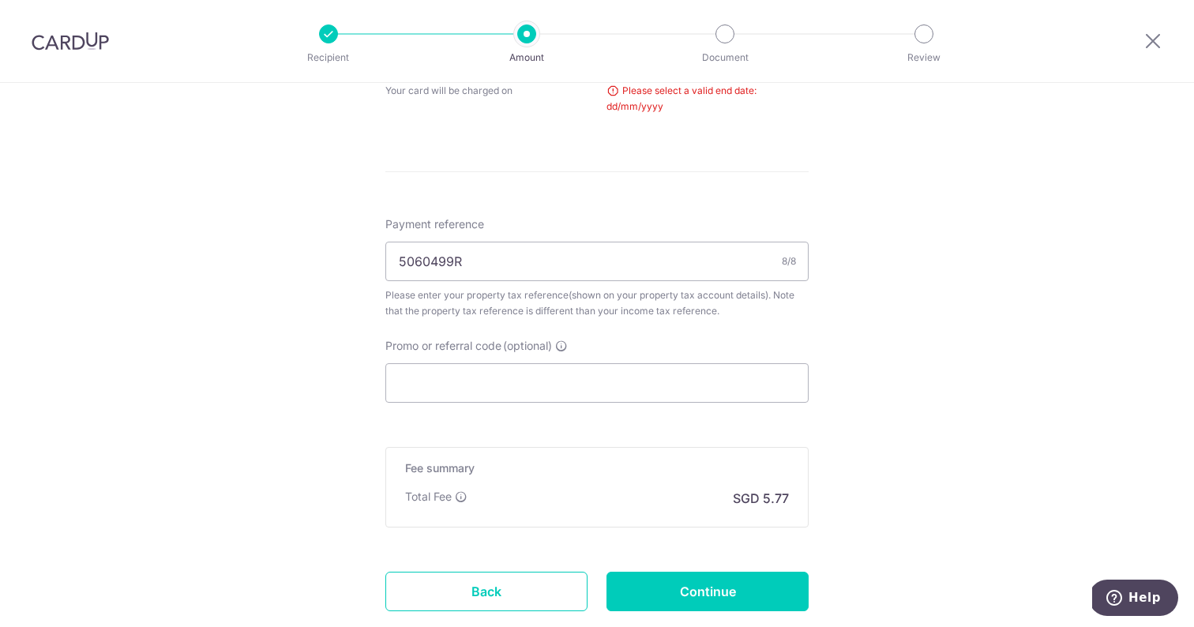
click at [688, 418] on form "Enter payment amount SGD 222.00 222.00 The total tax payment amounts scheduled …" at bounding box center [596, 3] width 423 height 1303
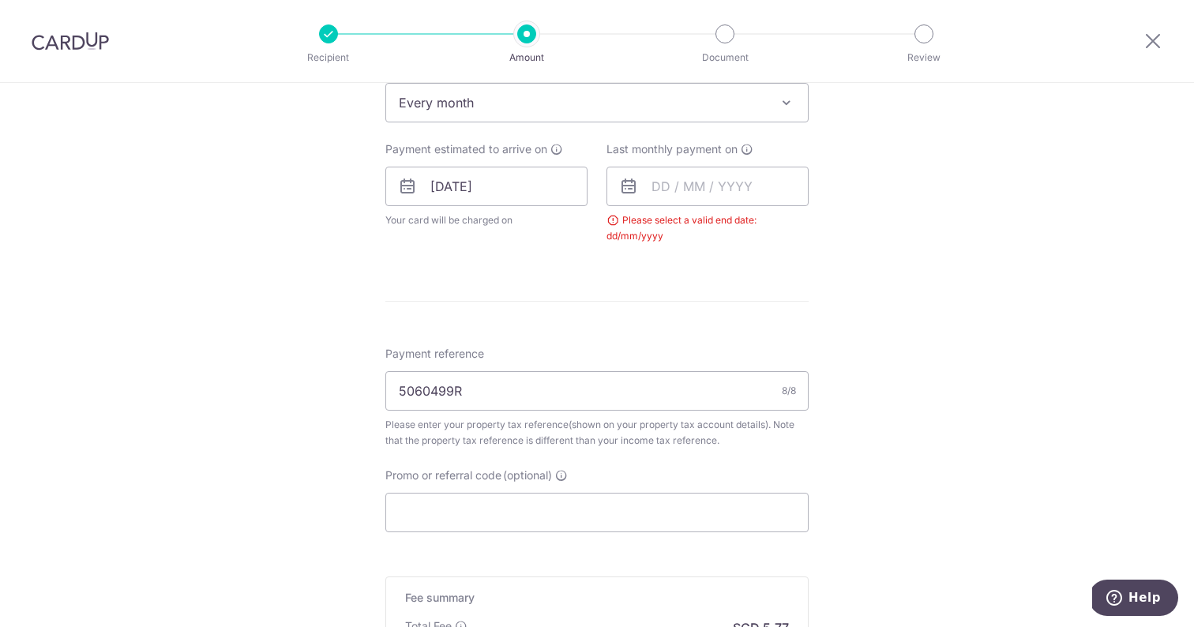
scroll to position [699, 0]
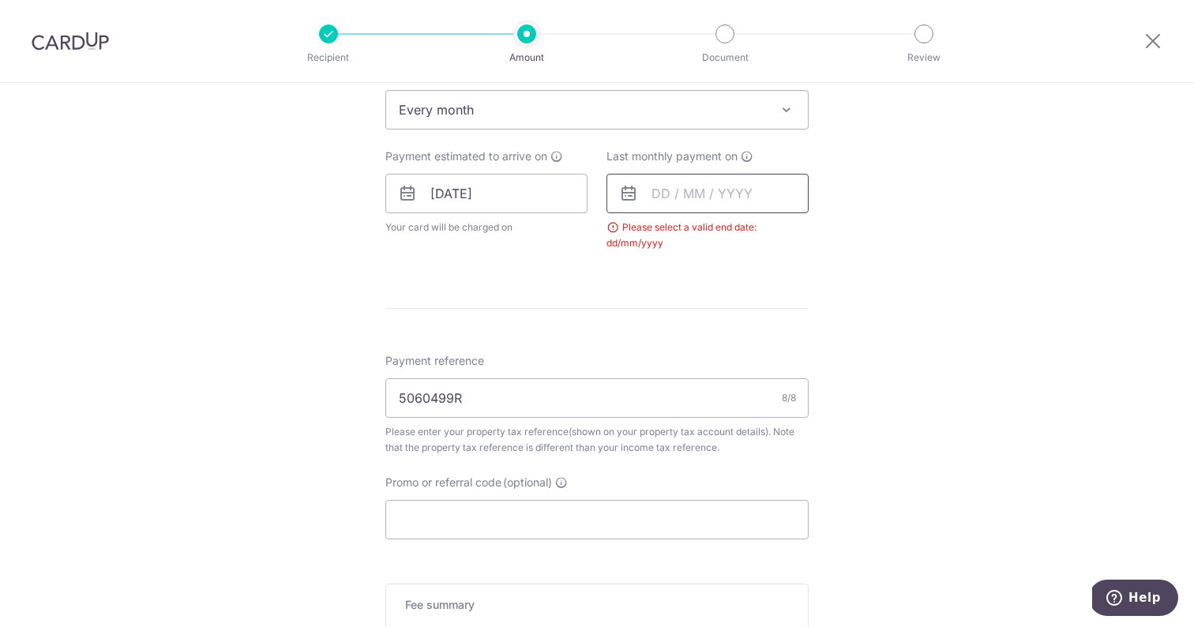
click at [708, 193] on input "text" at bounding box center [707, 193] width 202 height 39
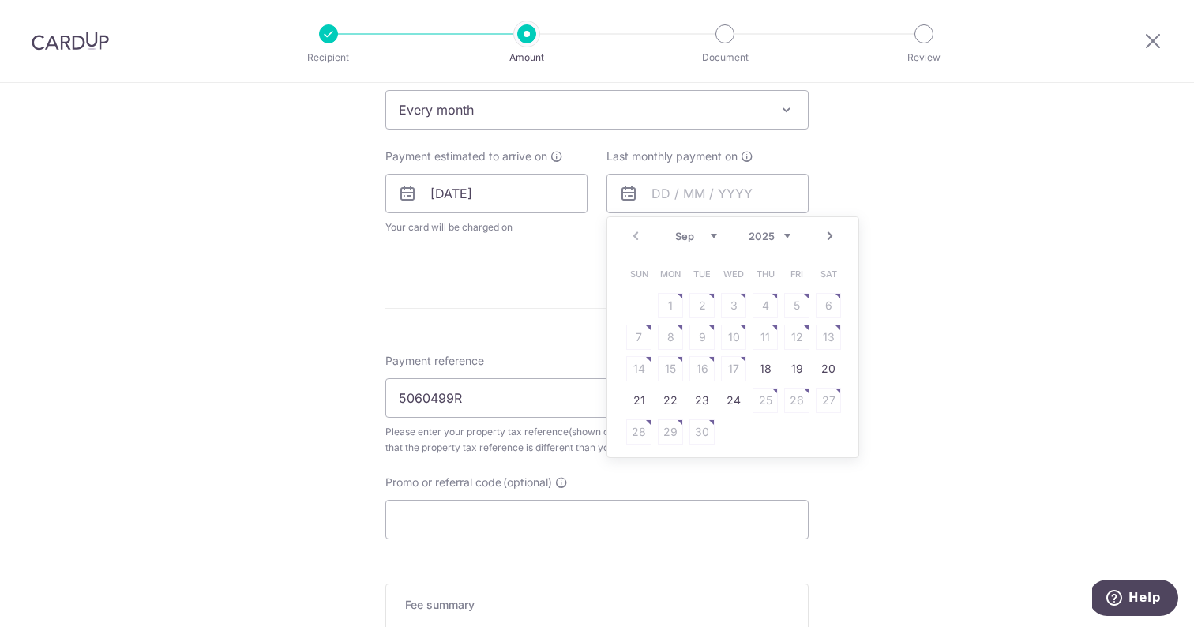
click at [825, 239] on link "Next" at bounding box center [829, 236] width 19 height 19
click at [793, 391] on link "21" at bounding box center [796, 400] width 25 height 25
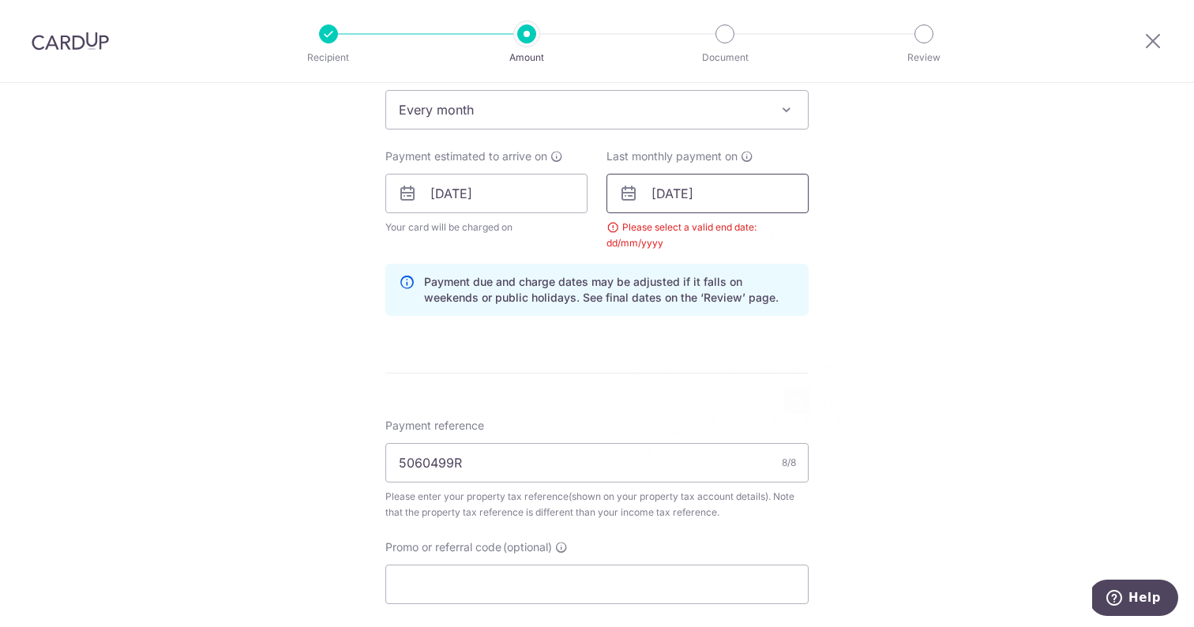
click at [733, 202] on input "[DATE]" at bounding box center [707, 193] width 202 height 39
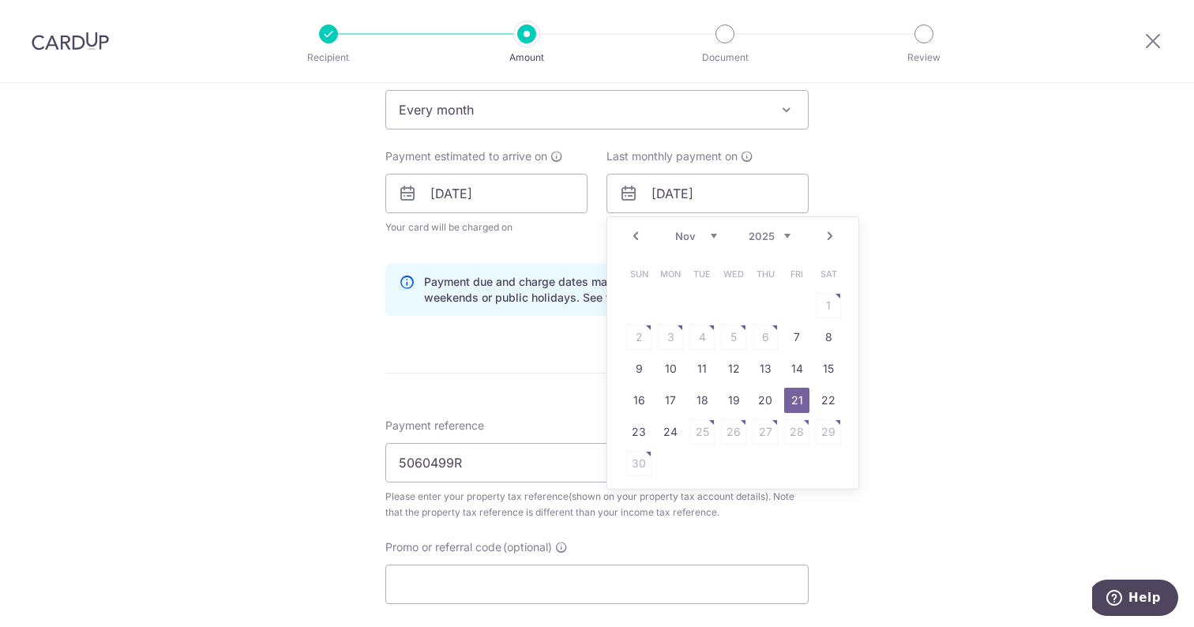
click at [827, 236] on link "Next" at bounding box center [829, 236] width 19 height 19
click at [793, 371] on link "19" at bounding box center [796, 368] width 25 height 25
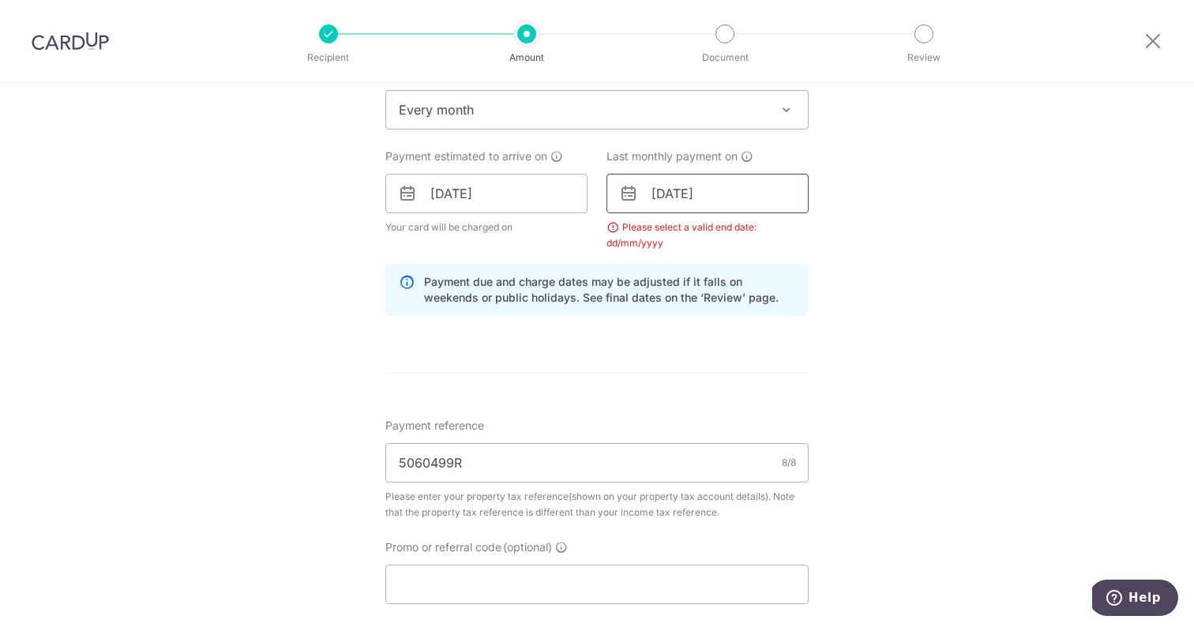
click at [694, 197] on input "[DATE]" at bounding box center [707, 193] width 202 height 39
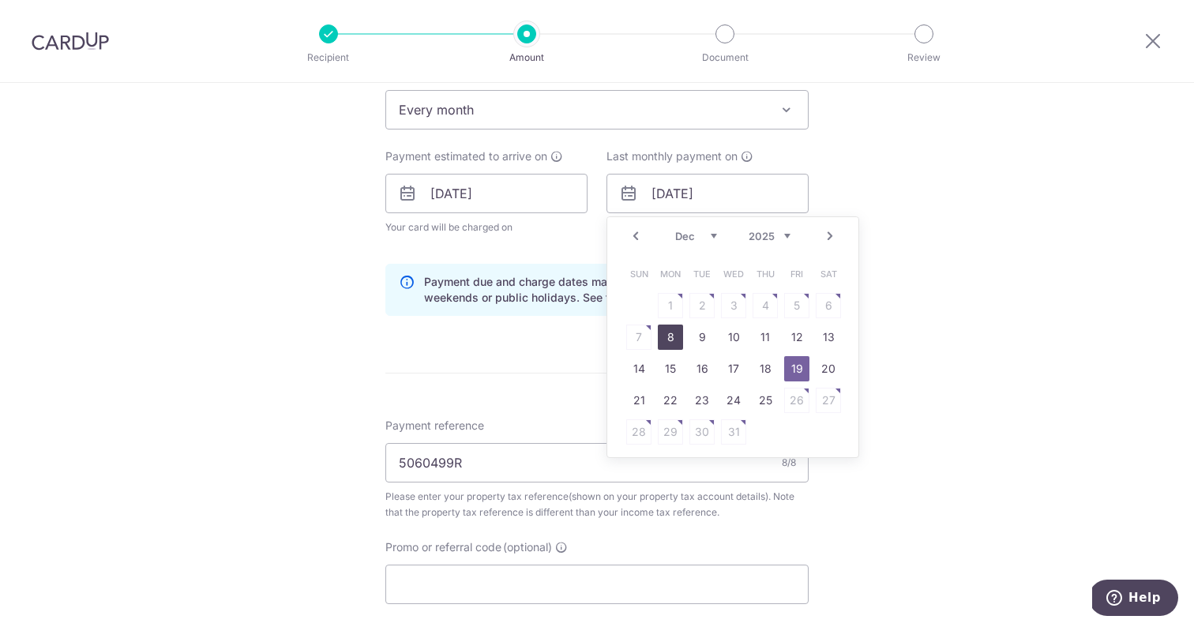
click at [669, 341] on link "8" at bounding box center [670, 336] width 25 height 25
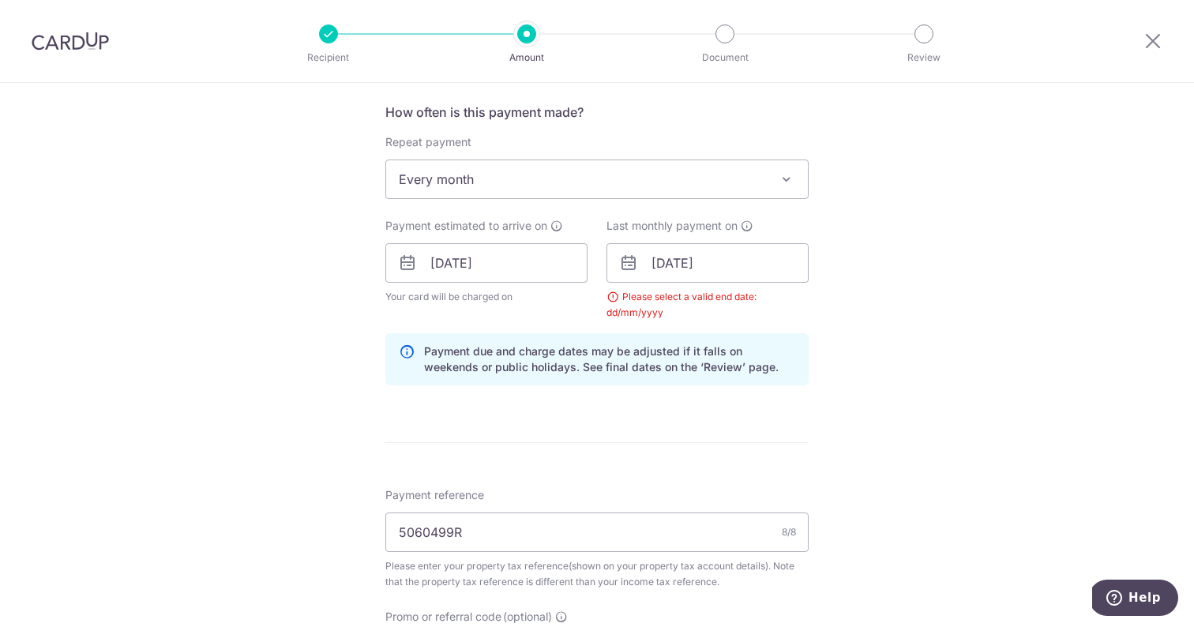
scroll to position [632, 0]
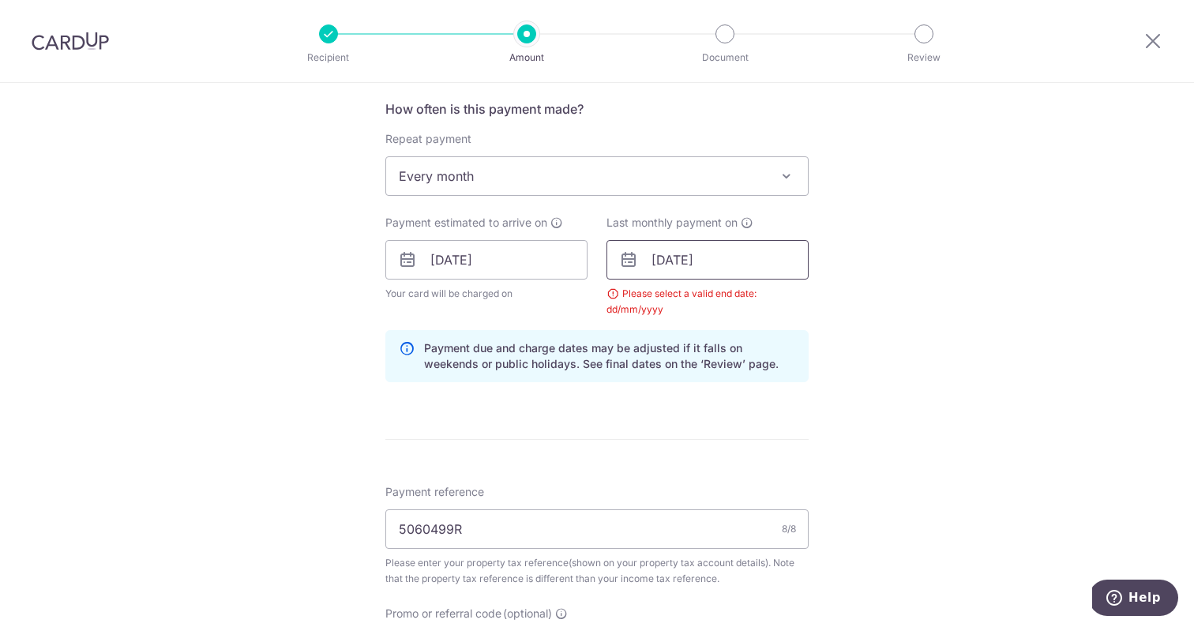
click at [708, 267] on input "08/12/2025" at bounding box center [707, 259] width 202 height 39
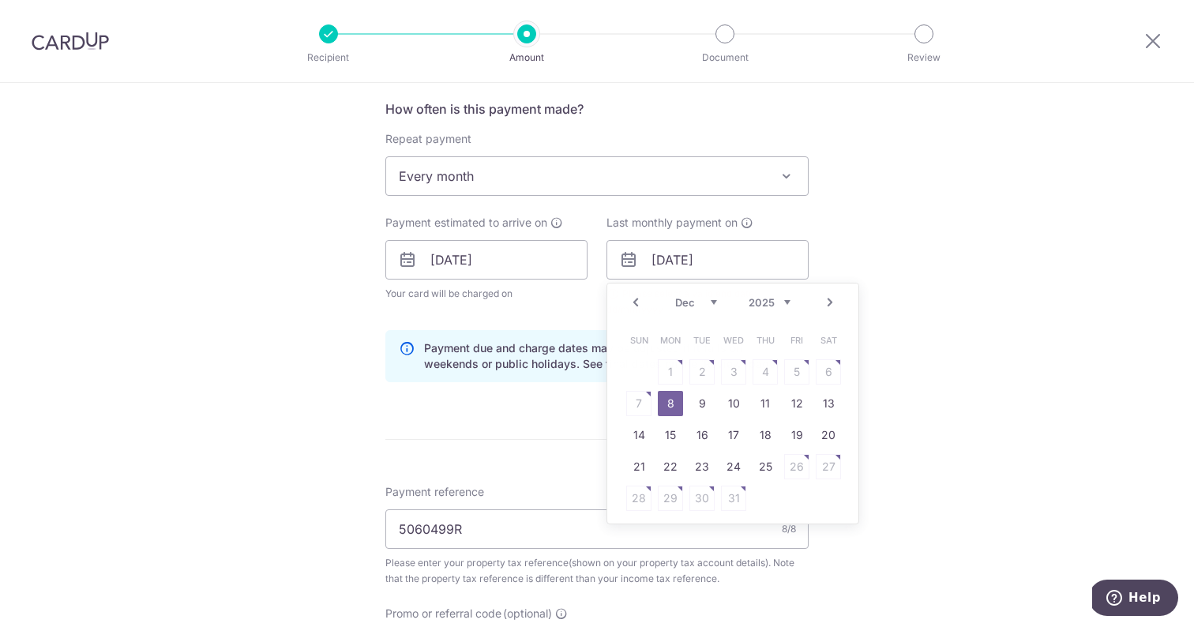
click at [878, 319] on div "Tell us more about your payment Enter payment amount SGD 222.00 222.00 The tota…" at bounding box center [597, 224] width 1194 height 1547
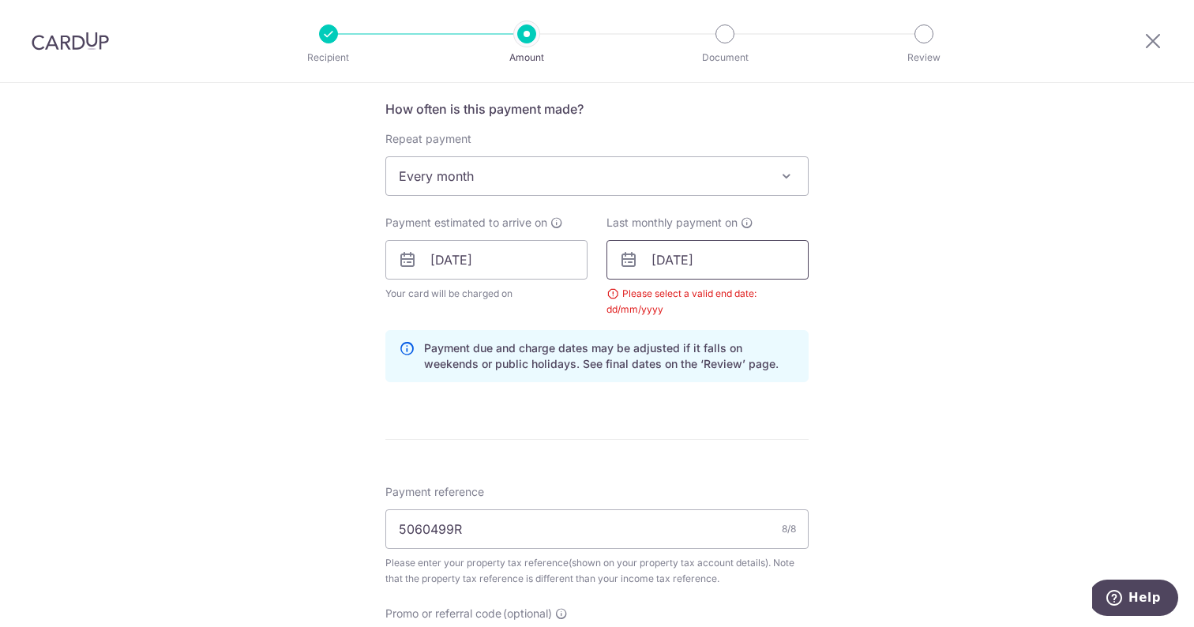
click at [748, 261] on input "08/12/2025" at bounding box center [707, 259] width 202 height 39
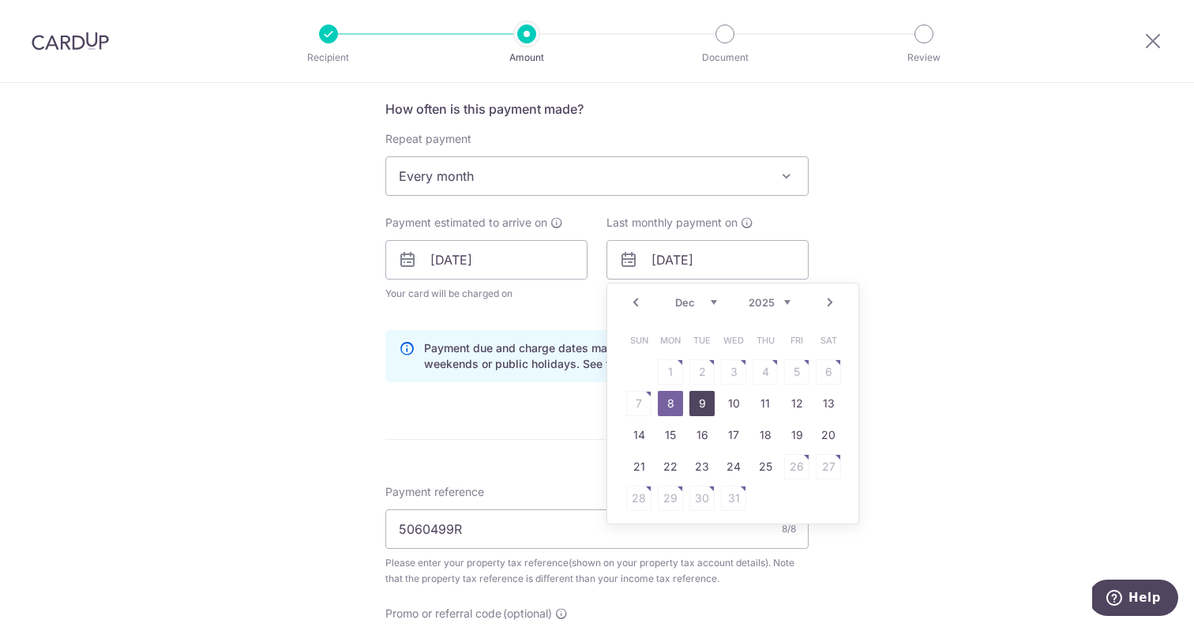
click at [700, 404] on link "9" at bounding box center [701, 403] width 25 height 25
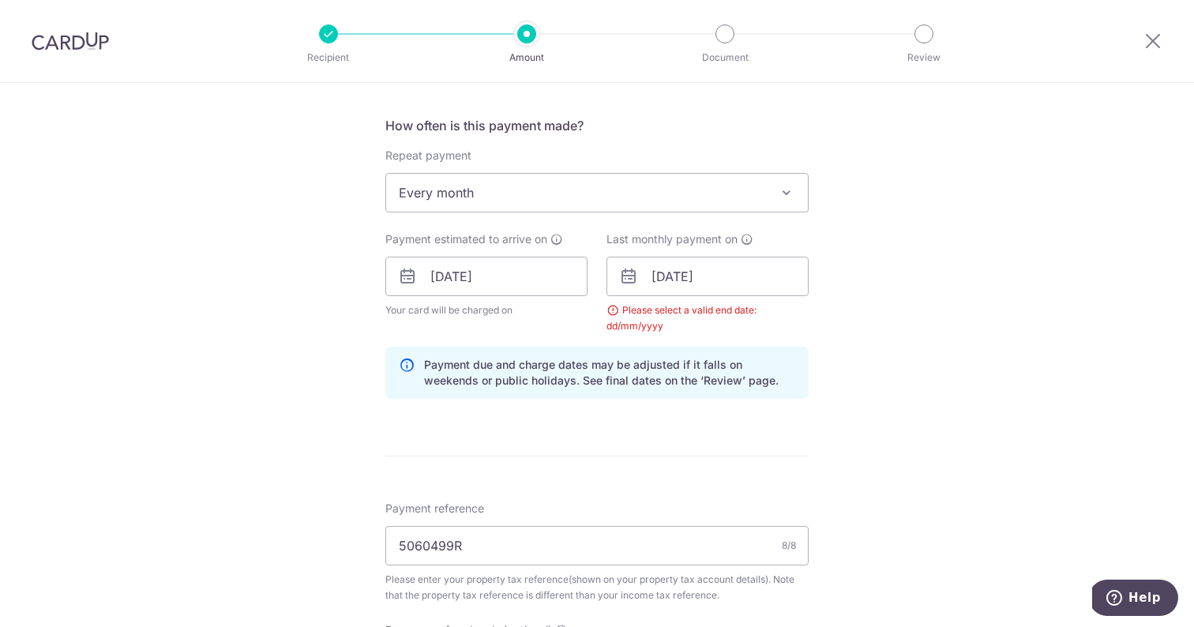
scroll to position [618, 0]
click at [744, 276] on input "09/12/2025" at bounding box center [707, 273] width 202 height 39
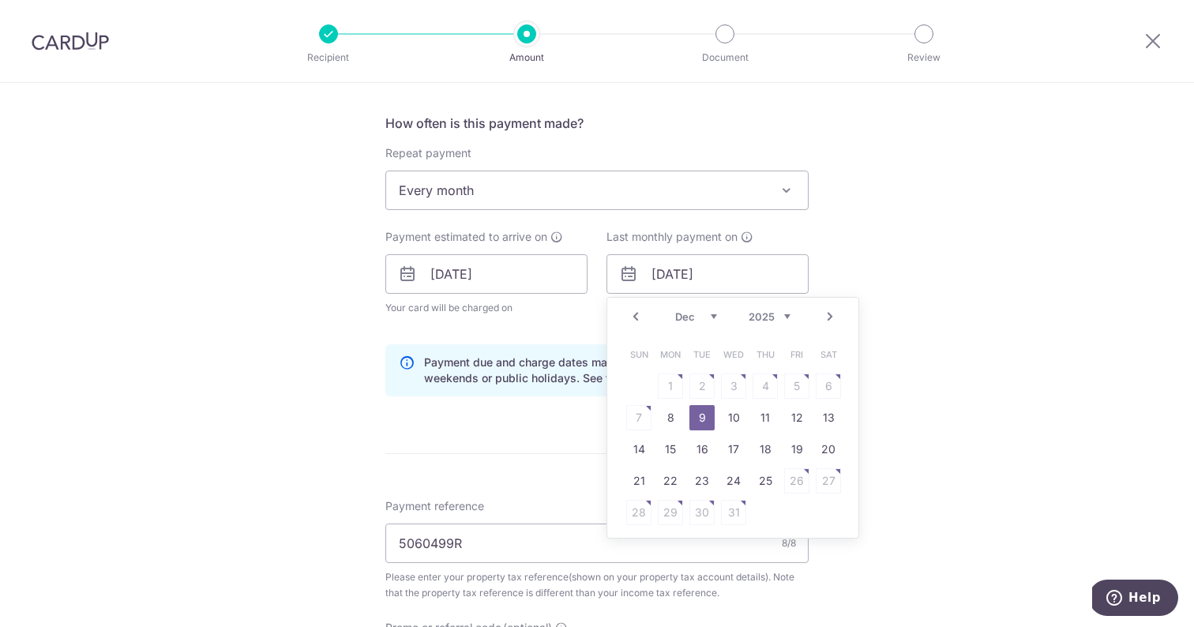
click at [640, 320] on link "Prev" at bounding box center [635, 316] width 19 height 19
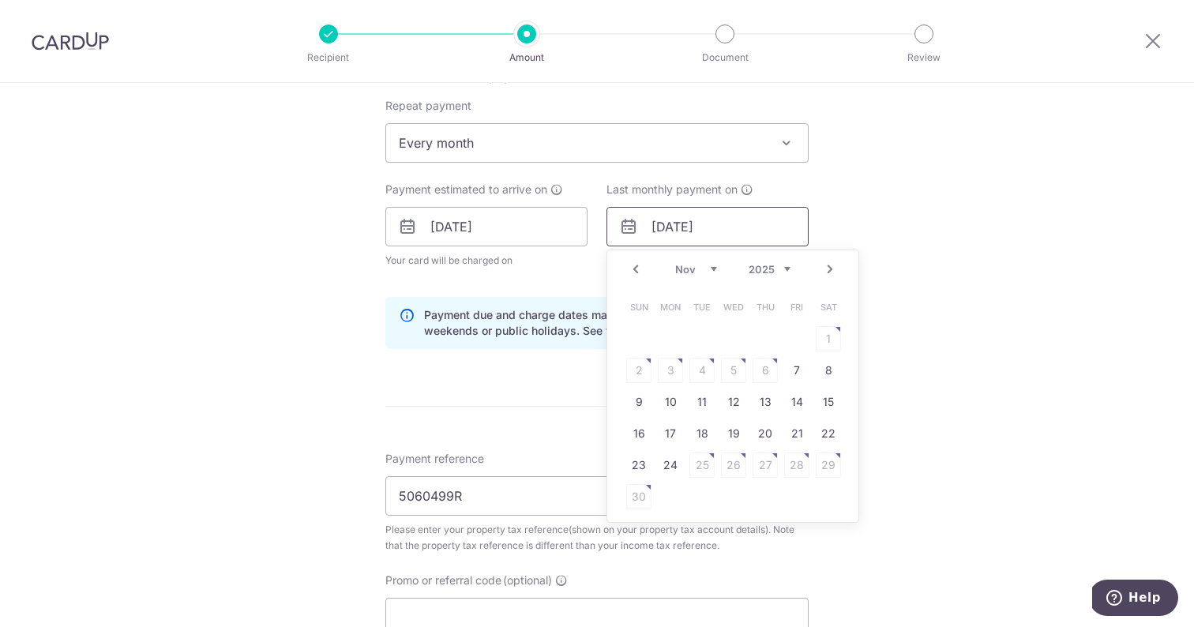
scroll to position [666, 0]
click at [674, 462] on link "24" at bounding box center [670, 464] width 25 height 25
type input "24/11/2025"
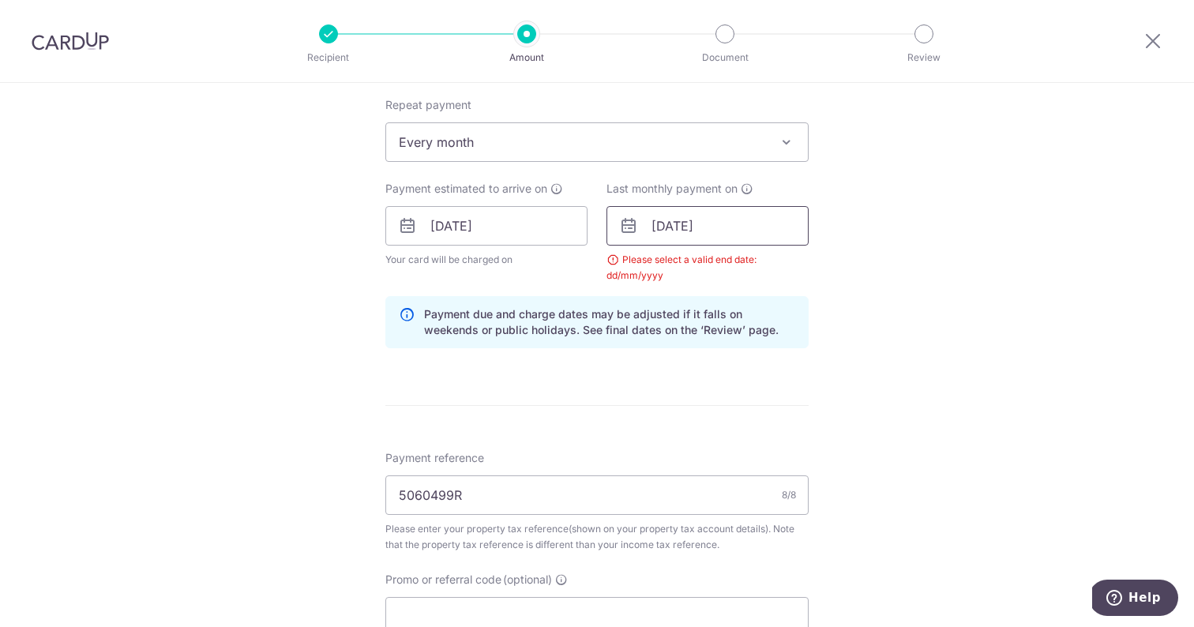
click at [736, 234] on input "24/11/2025" at bounding box center [707, 225] width 202 height 39
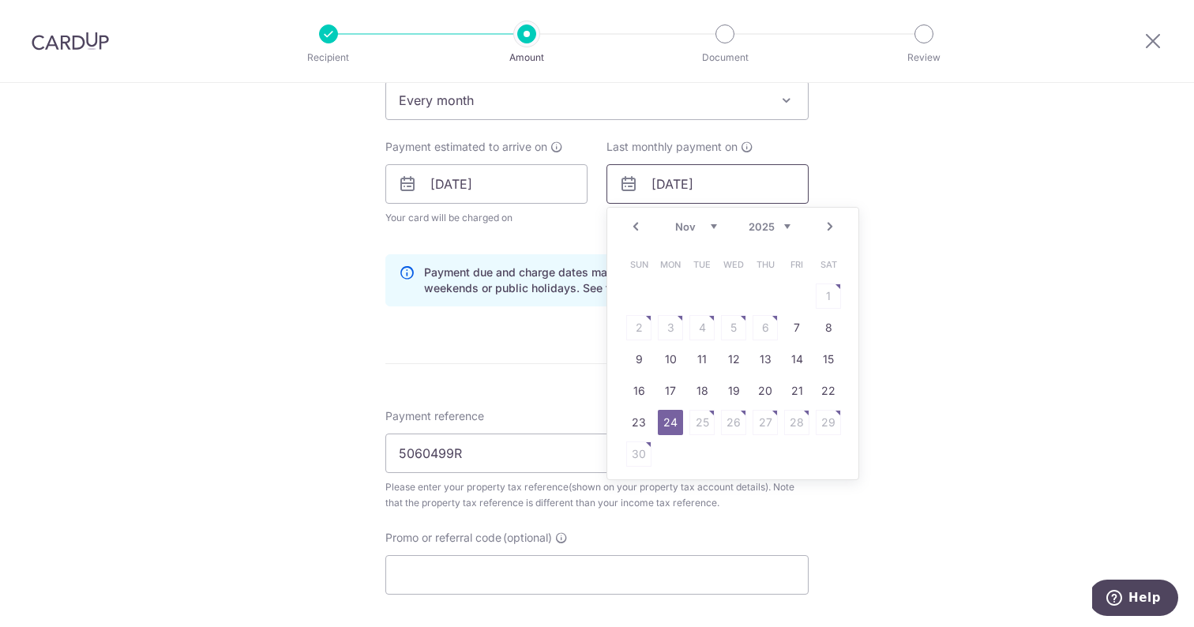
scroll to position [705, 0]
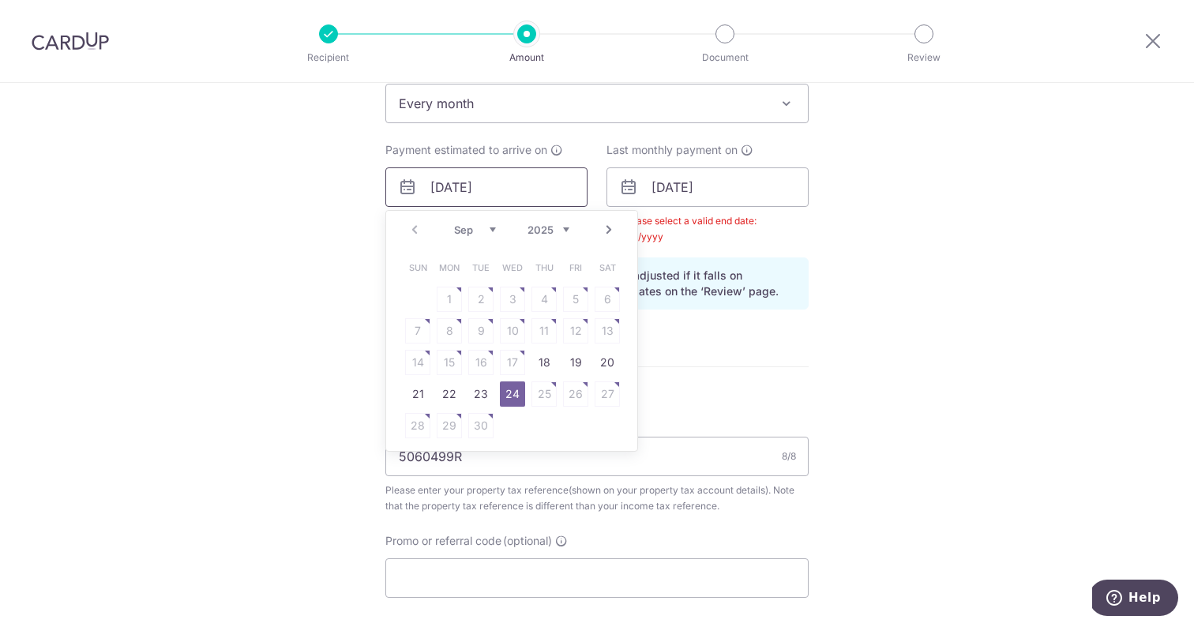
click at [567, 181] on input "[DATE]" at bounding box center [486, 186] width 202 height 39
click at [609, 224] on link "Next" at bounding box center [608, 229] width 19 height 19
click at [418, 228] on link "Prev" at bounding box center [414, 229] width 19 height 19
click at [504, 398] on link "24" at bounding box center [512, 393] width 25 height 25
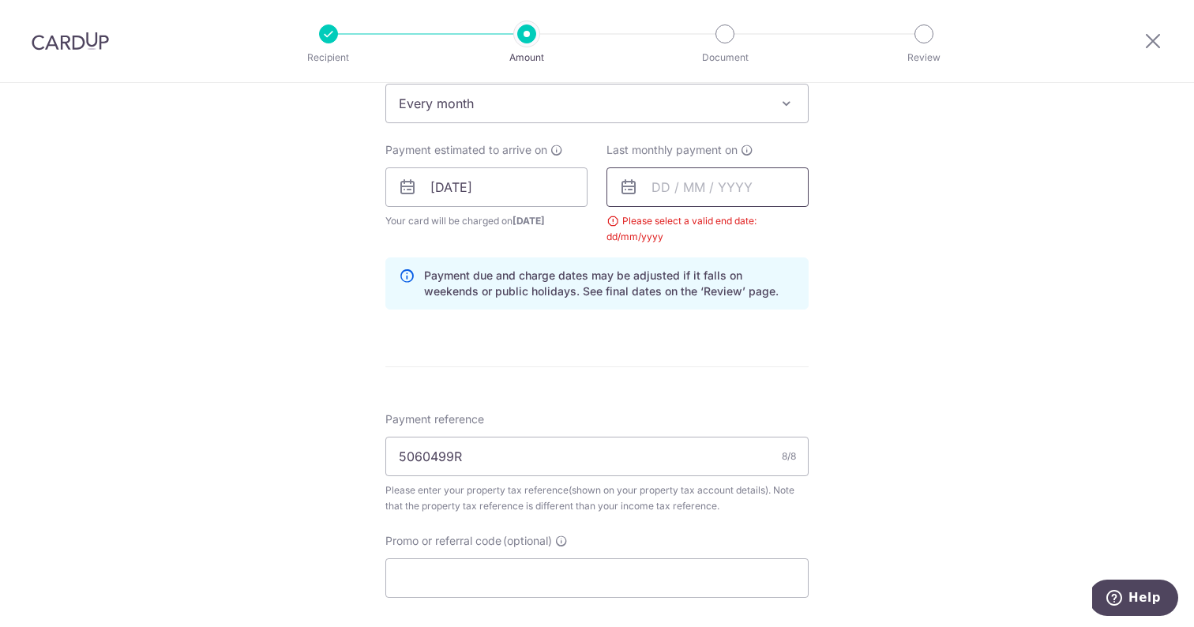
click at [721, 197] on input "text" at bounding box center [707, 186] width 202 height 39
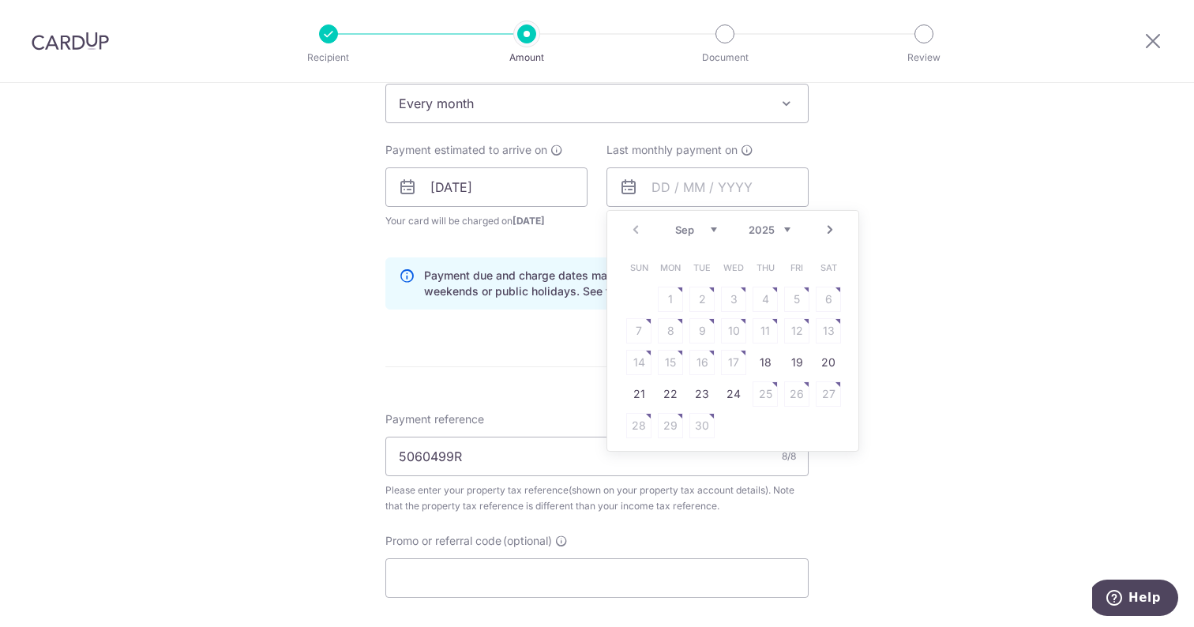
click at [830, 227] on link "Next" at bounding box center [829, 229] width 19 height 19
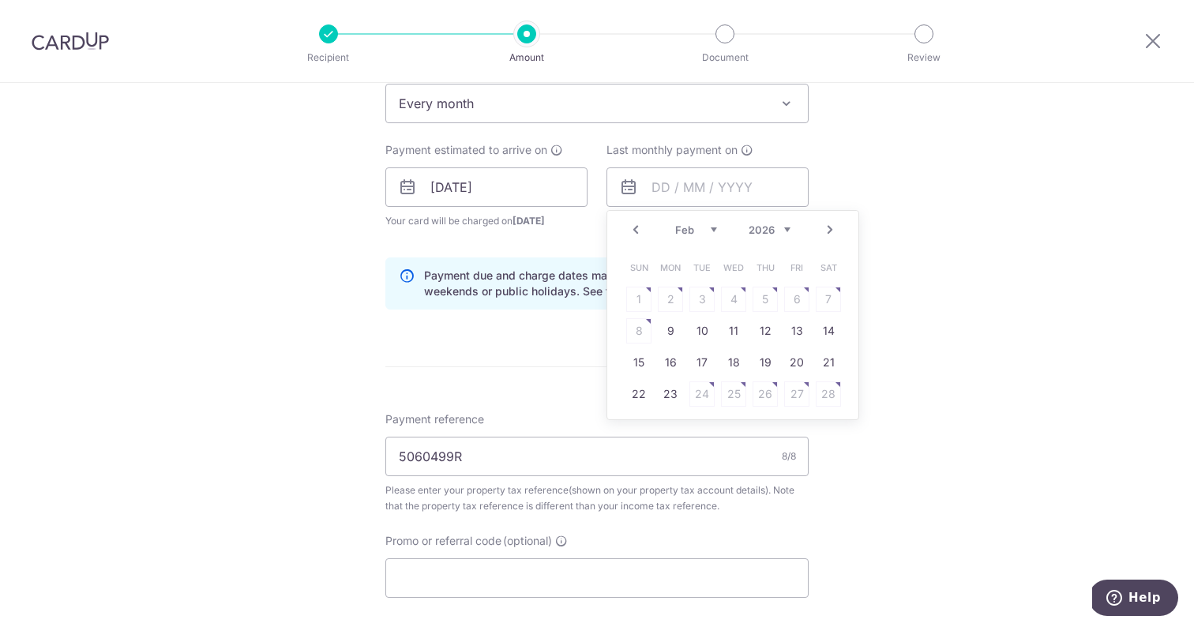
click at [830, 227] on link "Next" at bounding box center [829, 229] width 19 height 19
click at [797, 385] on link "24" at bounding box center [796, 393] width 25 height 25
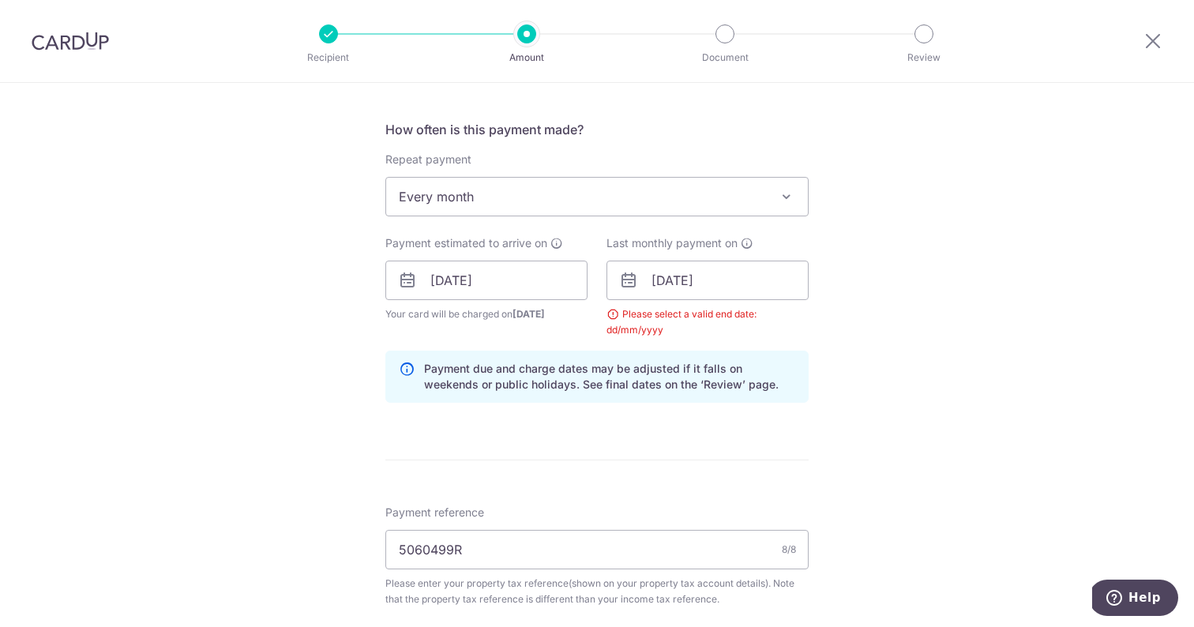
scroll to position [576, 0]
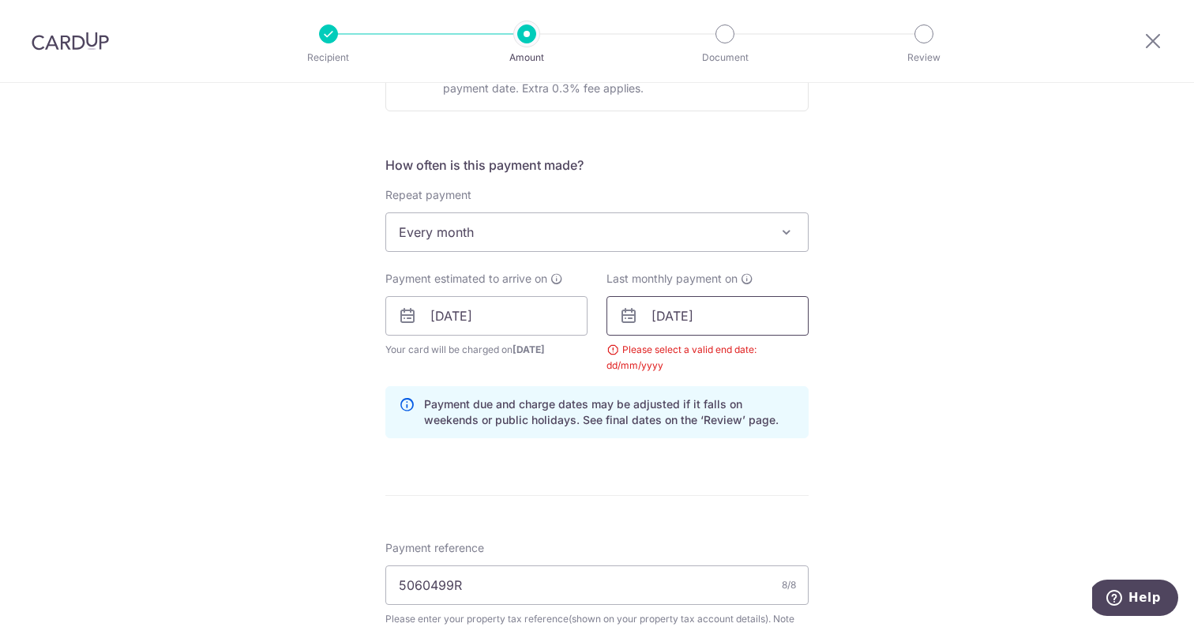
click at [658, 313] on input "24/04/2026" at bounding box center [707, 315] width 202 height 39
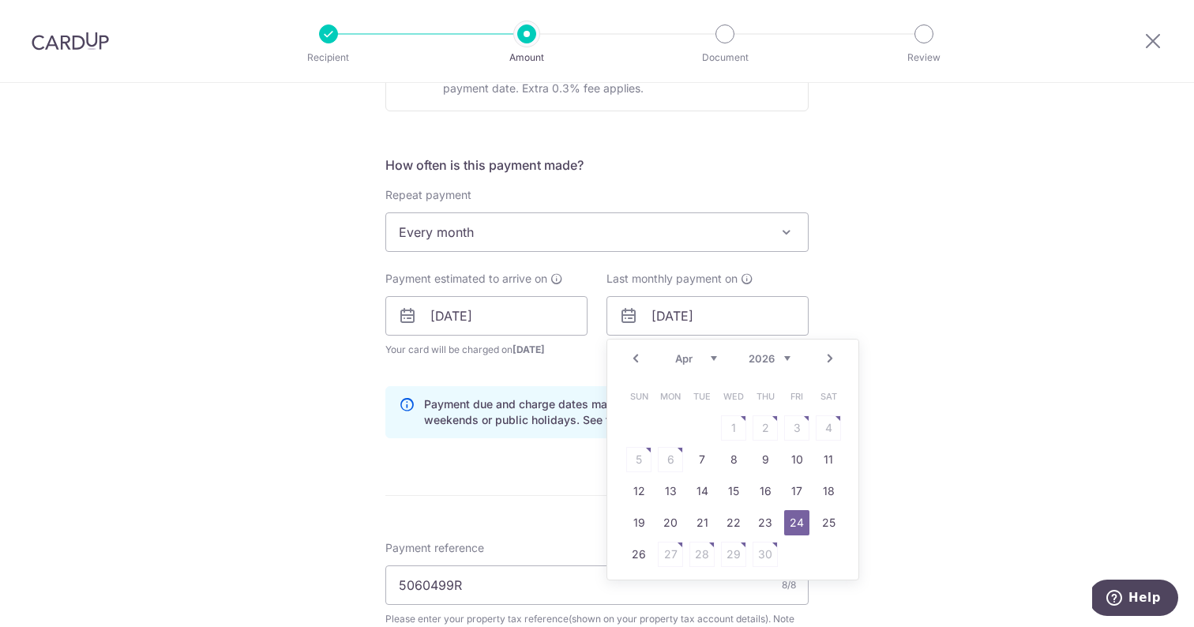
click at [636, 360] on link "Prev" at bounding box center [635, 358] width 19 height 19
click at [759, 522] on link "25" at bounding box center [764, 522] width 25 height 25
type input "[DATE]"
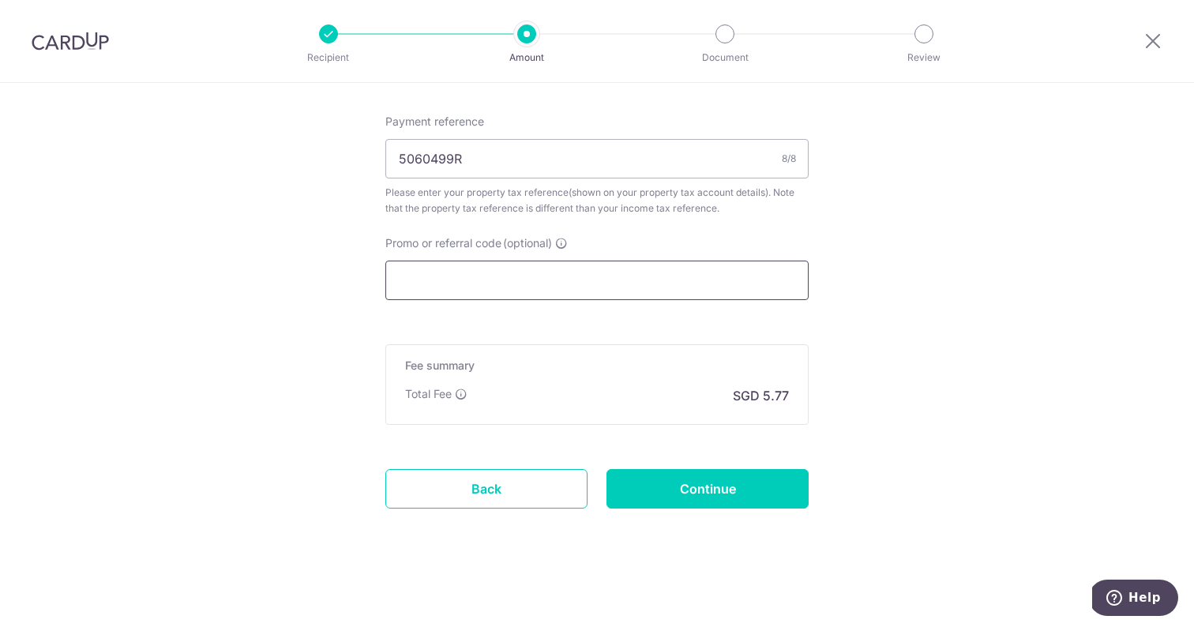
scroll to position [1001, 0]
click at [515, 504] on link "Back" at bounding box center [486, 490] width 202 height 39
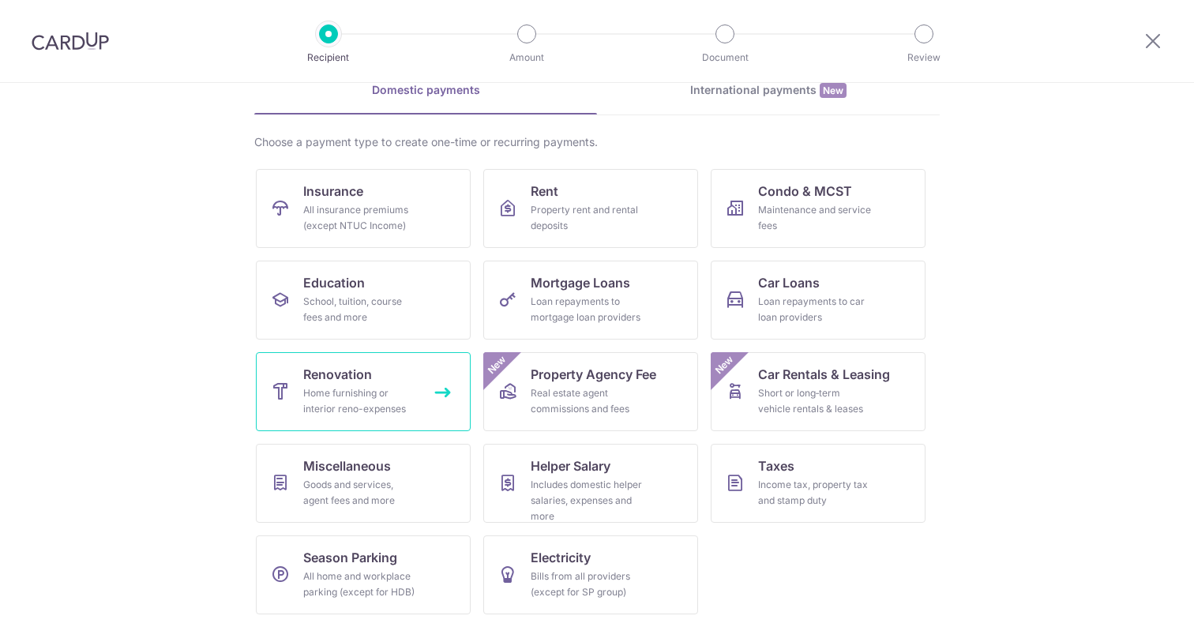
scroll to position [80, 0]
click at [804, 463] on link "Taxes Income tax, property tax and stamp duty" at bounding box center [818, 483] width 215 height 79
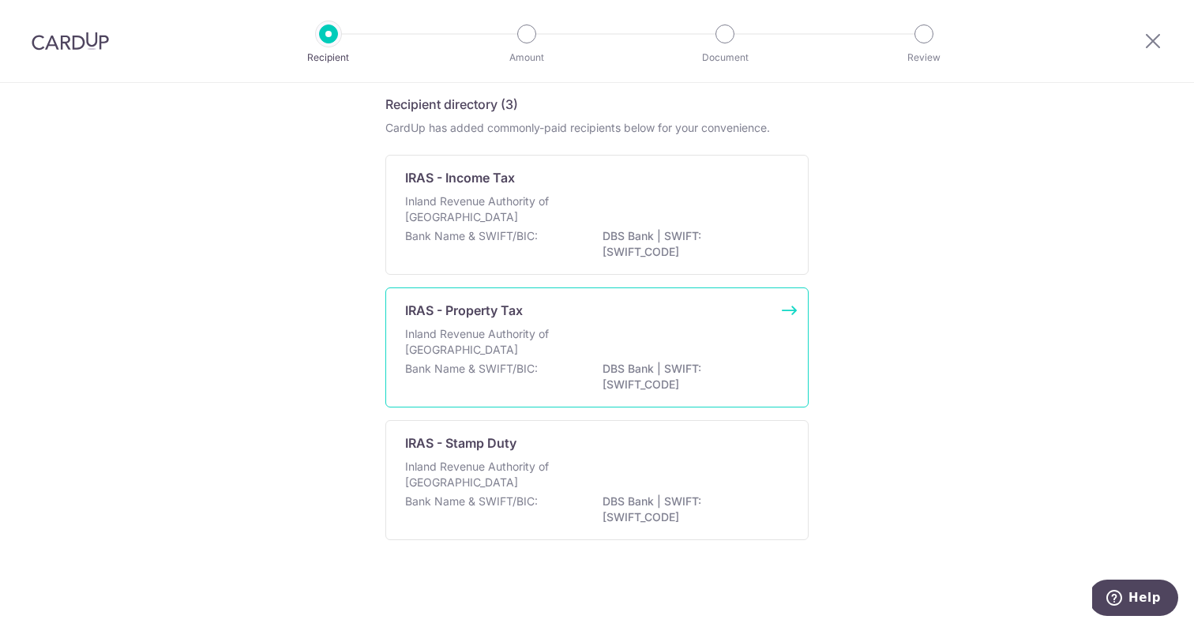
scroll to position [66, 0]
click at [609, 313] on div "IRAS - Property Tax" at bounding box center [587, 310] width 365 height 19
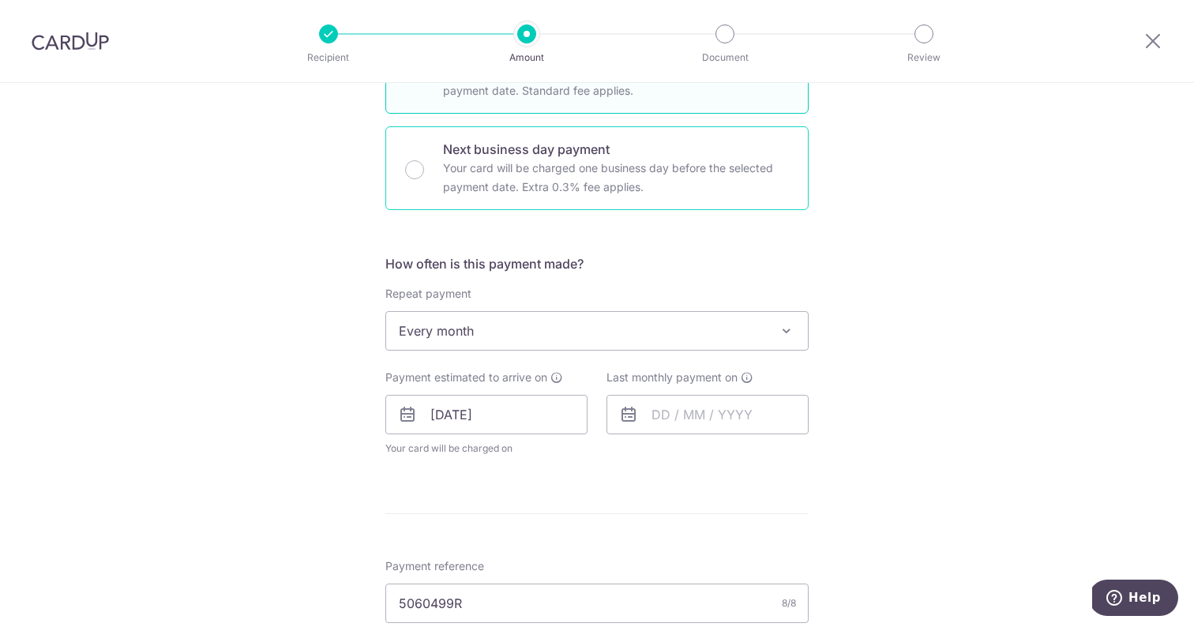
scroll to position [478, 0]
click at [564, 411] on input "[DATE]" at bounding box center [486, 413] width 202 height 39
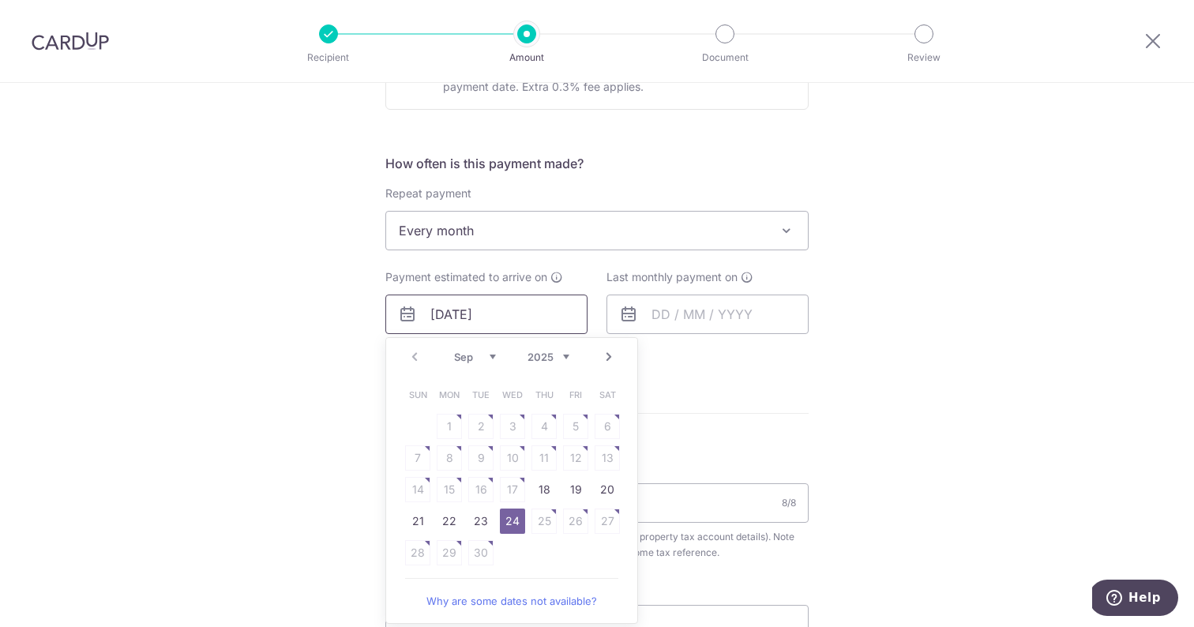
scroll to position [607, 0]
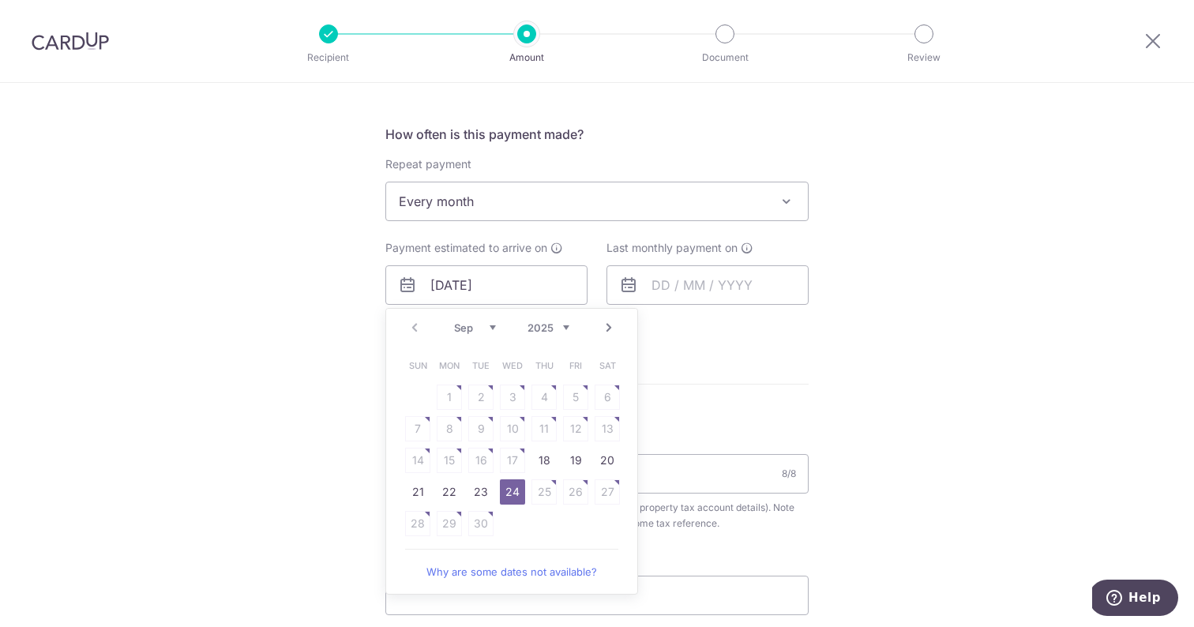
click at [761, 379] on form "Enter payment amount SGD 222.00 222.00 The total tax payment amounts scheduled …" at bounding box center [596, 224] width 423 height 1288
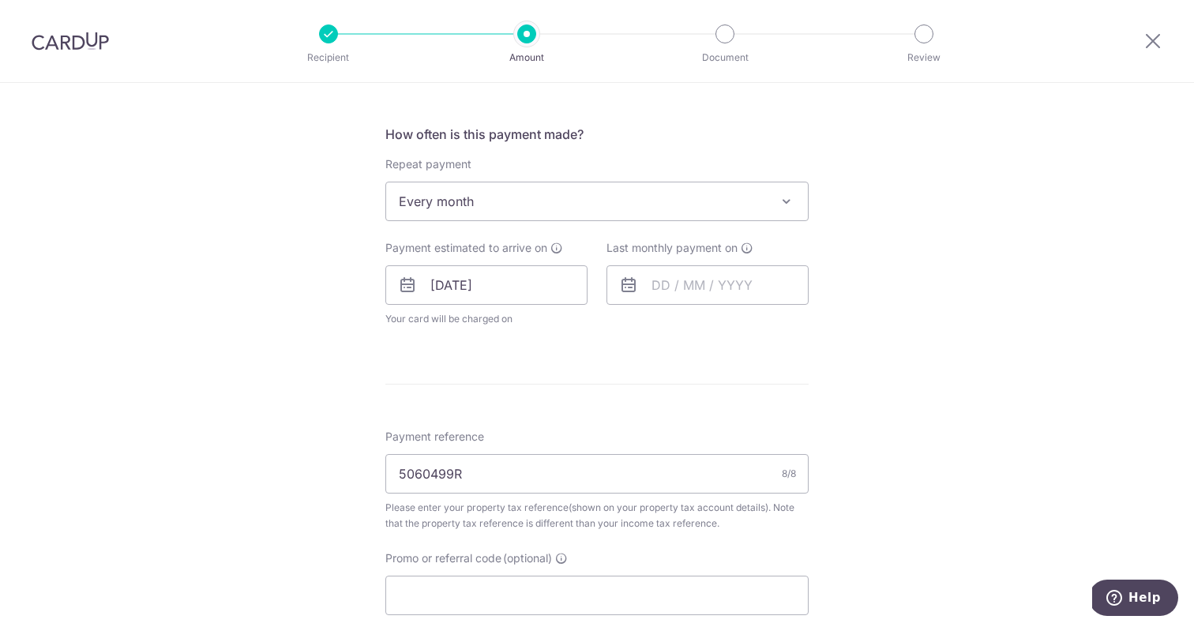
scroll to position [736, 0]
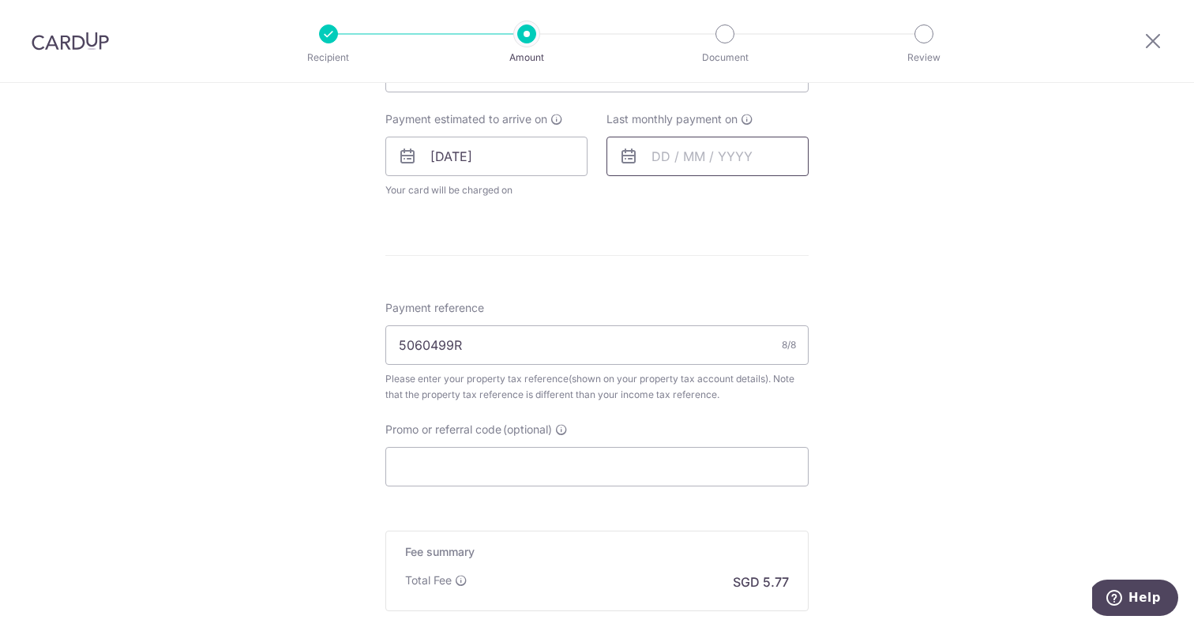
click at [763, 140] on input "text" at bounding box center [707, 156] width 202 height 39
click at [833, 206] on link "Next" at bounding box center [829, 198] width 19 height 19
click at [768, 339] on link "18" at bounding box center [764, 331] width 25 height 25
type input "[DATE]"
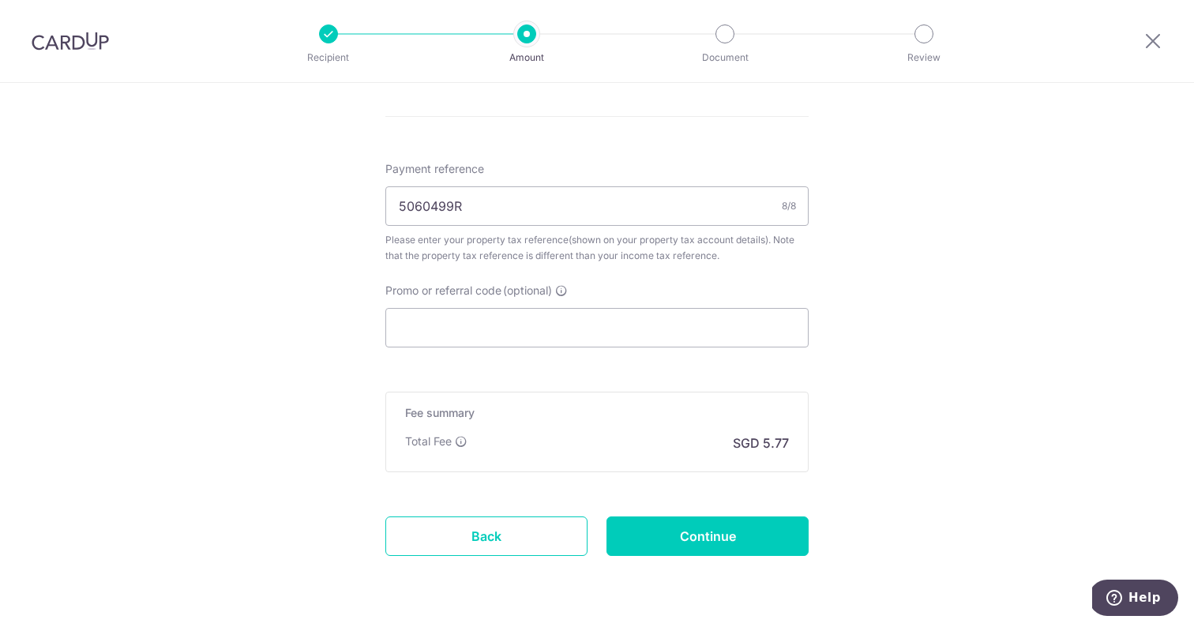
scroll to position [954, 0]
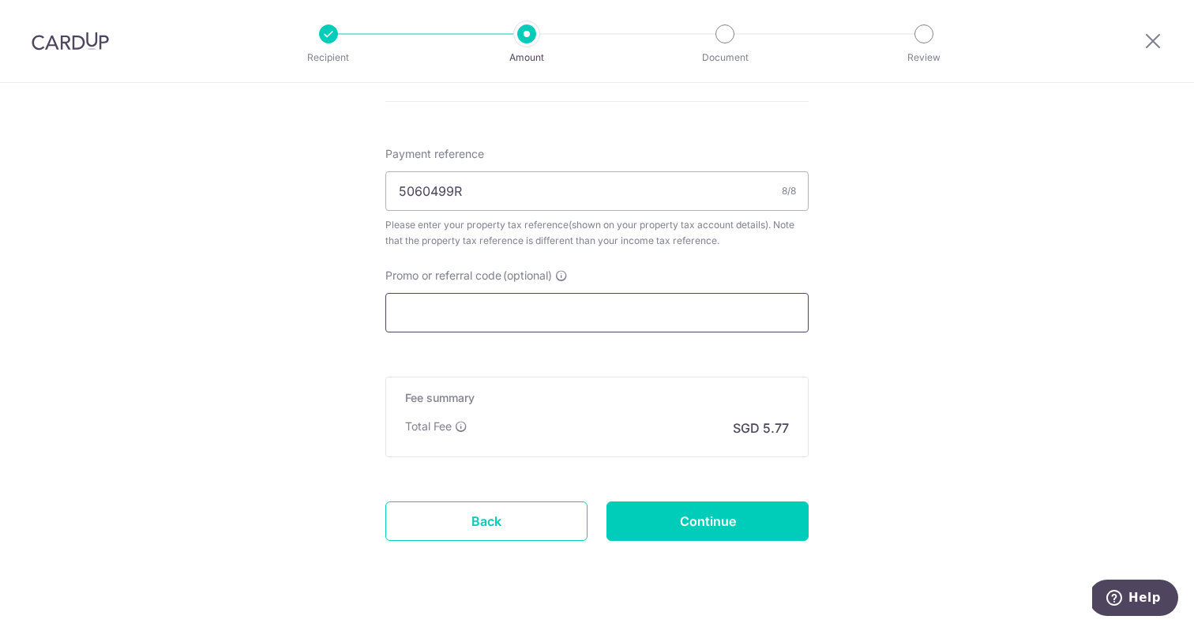
click at [737, 324] on input "Promo or referral code (optional)" at bounding box center [596, 312] width 423 height 39
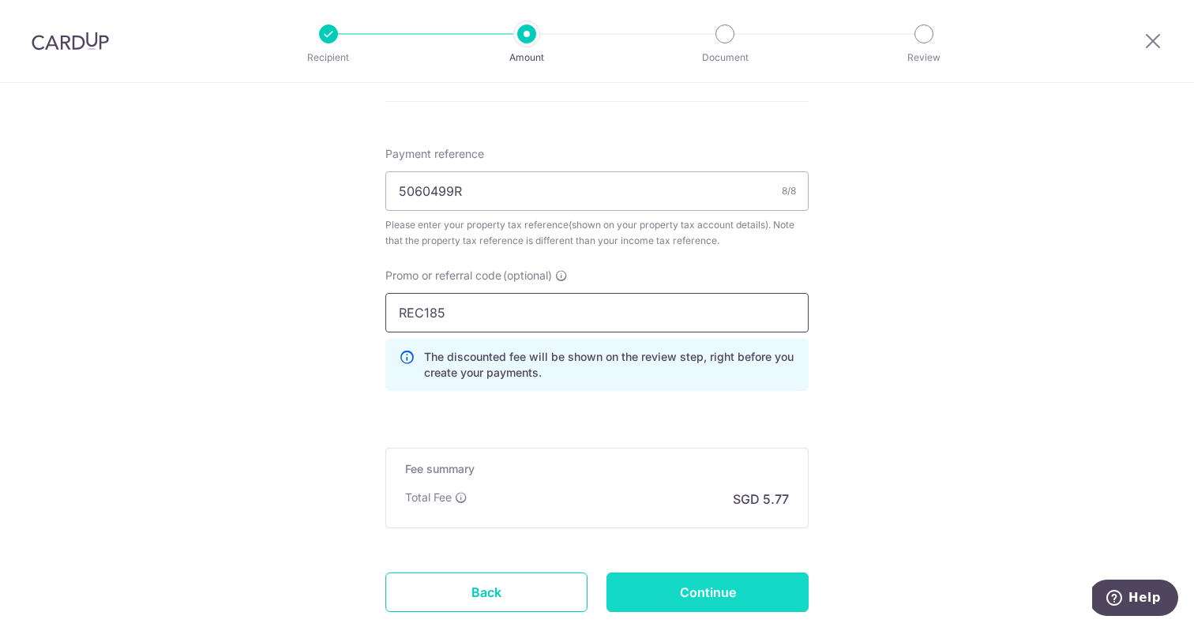
type input "REC185"
click at [680, 585] on input "Continue" at bounding box center [707, 591] width 202 height 39
type input "Update Schedule"
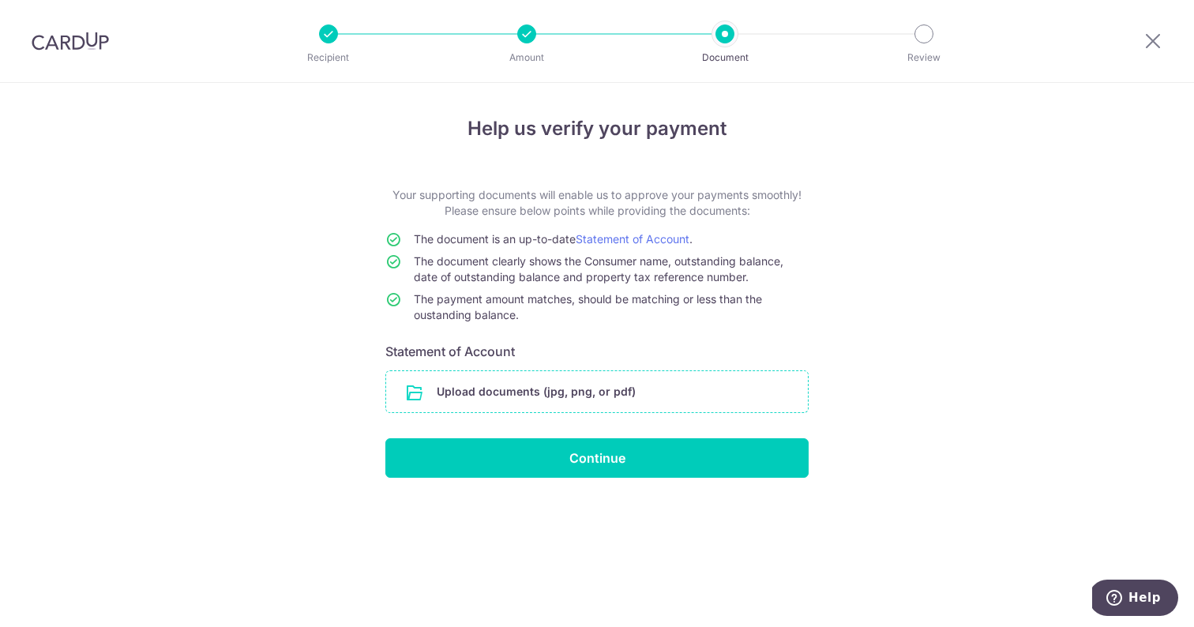
click at [541, 378] on input "file" at bounding box center [597, 391] width 422 height 41
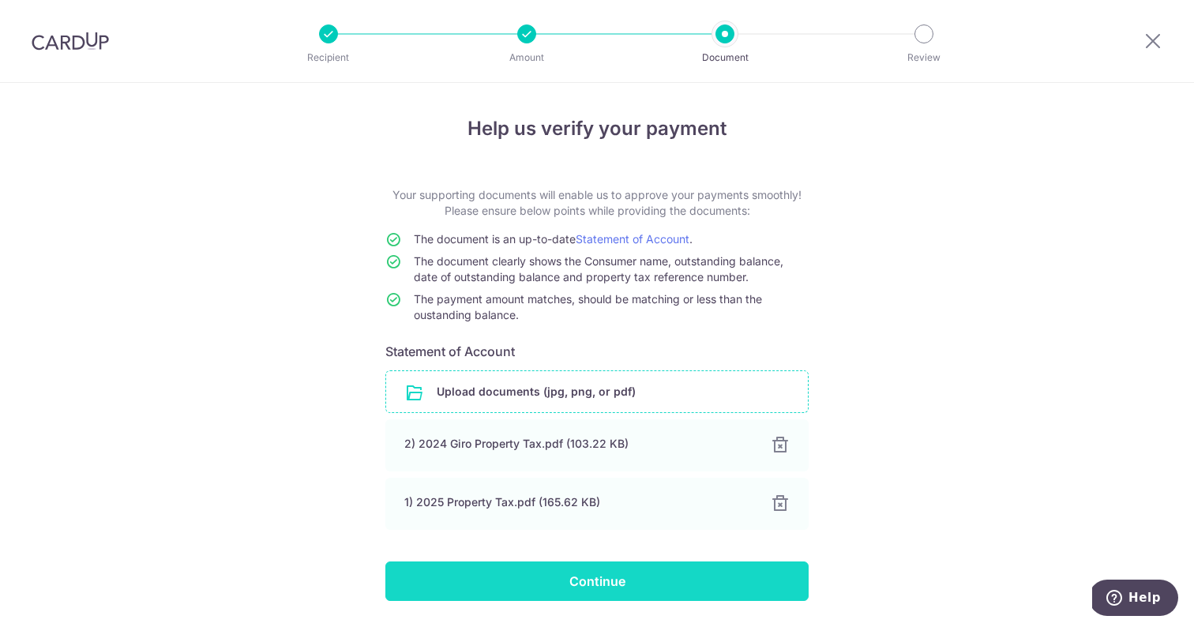
click at [654, 566] on input "Continue" at bounding box center [596, 580] width 423 height 39
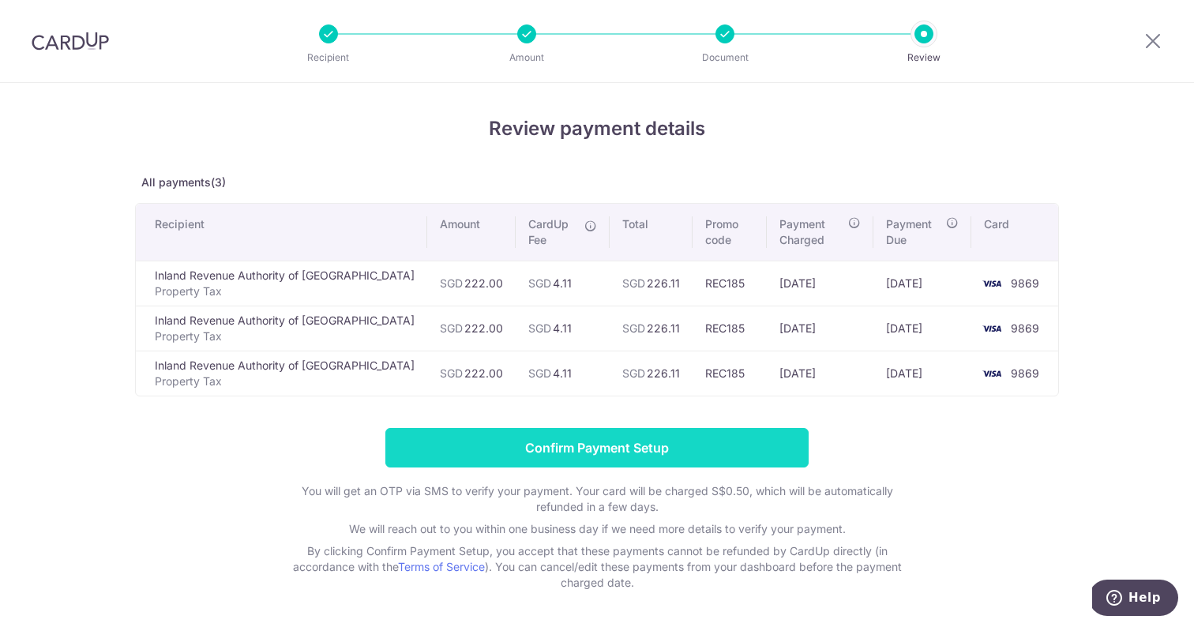
click at [639, 437] on input "Confirm Payment Setup" at bounding box center [596, 447] width 423 height 39
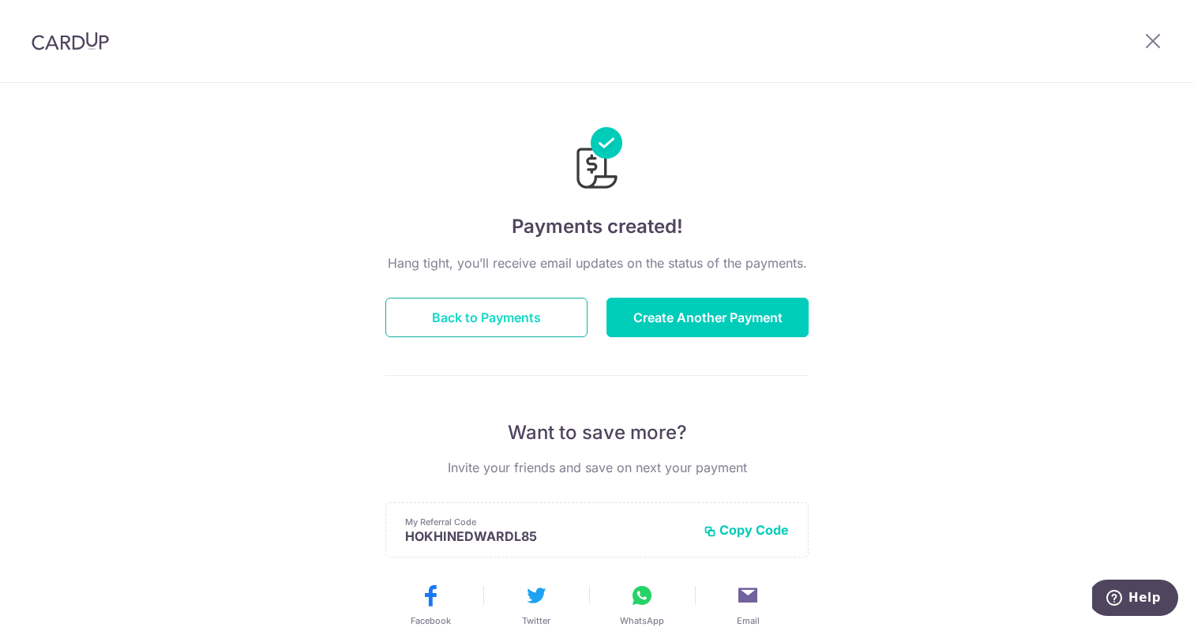
click at [551, 314] on button "Back to Payments" at bounding box center [486, 317] width 202 height 39
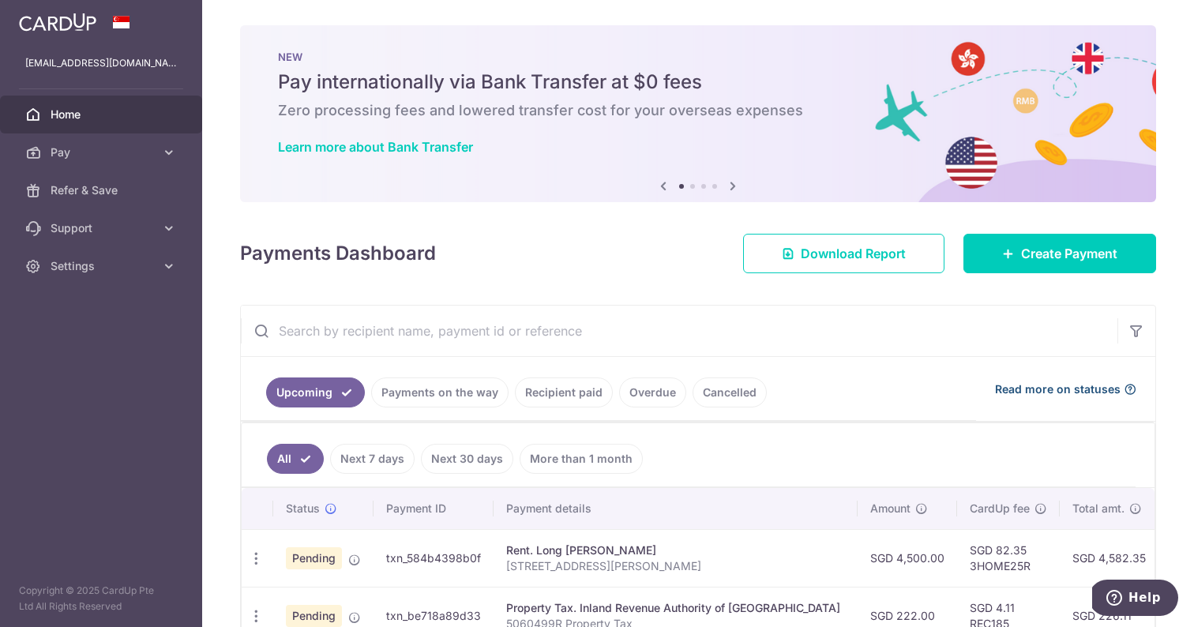
click at [1029, 385] on span "Read more on statuses" at bounding box center [1058, 389] width 126 height 16
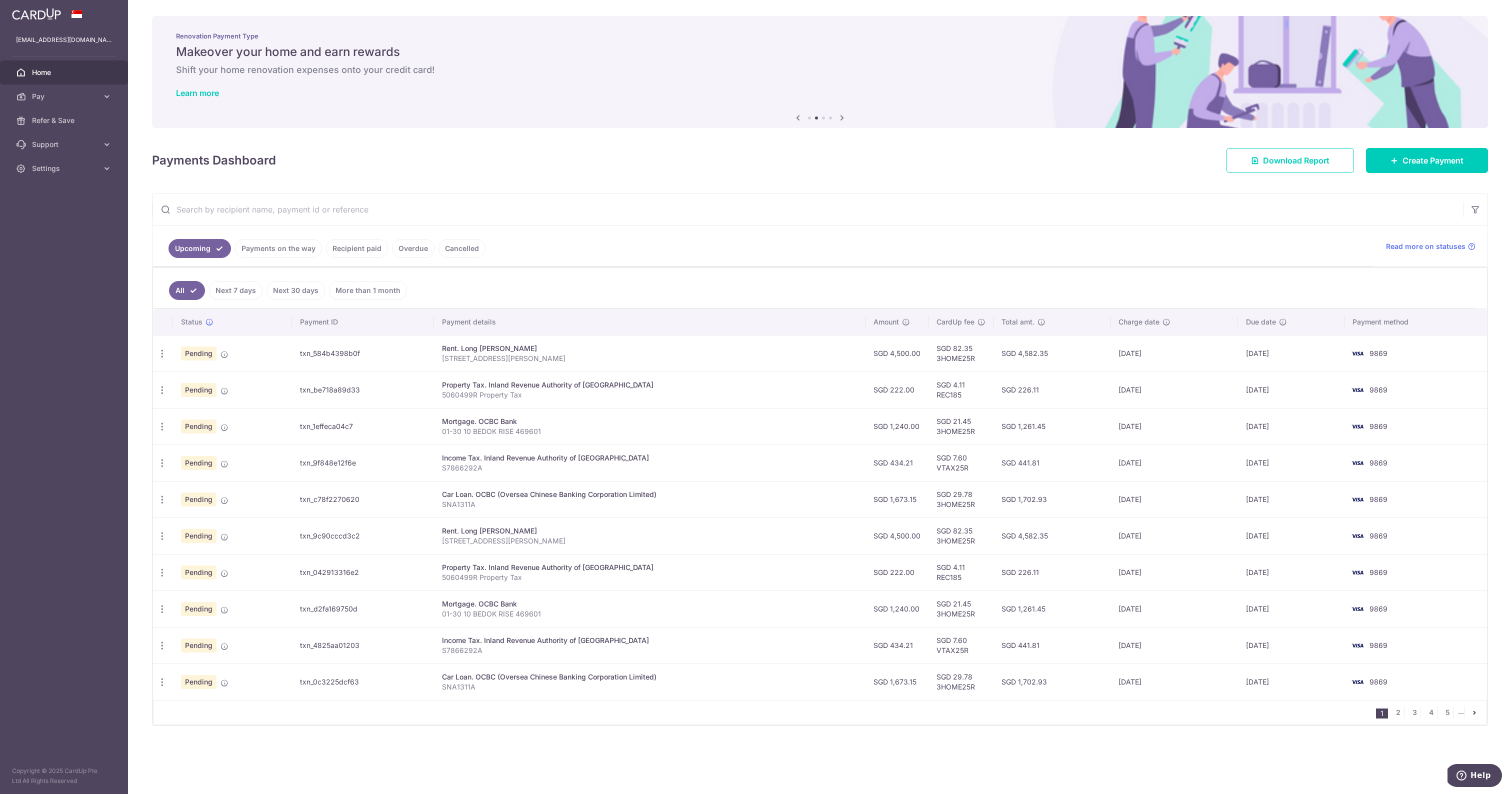
click at [262, 300] on link "Next 7 days" at bounding box center [236, 291] width 53 height 19
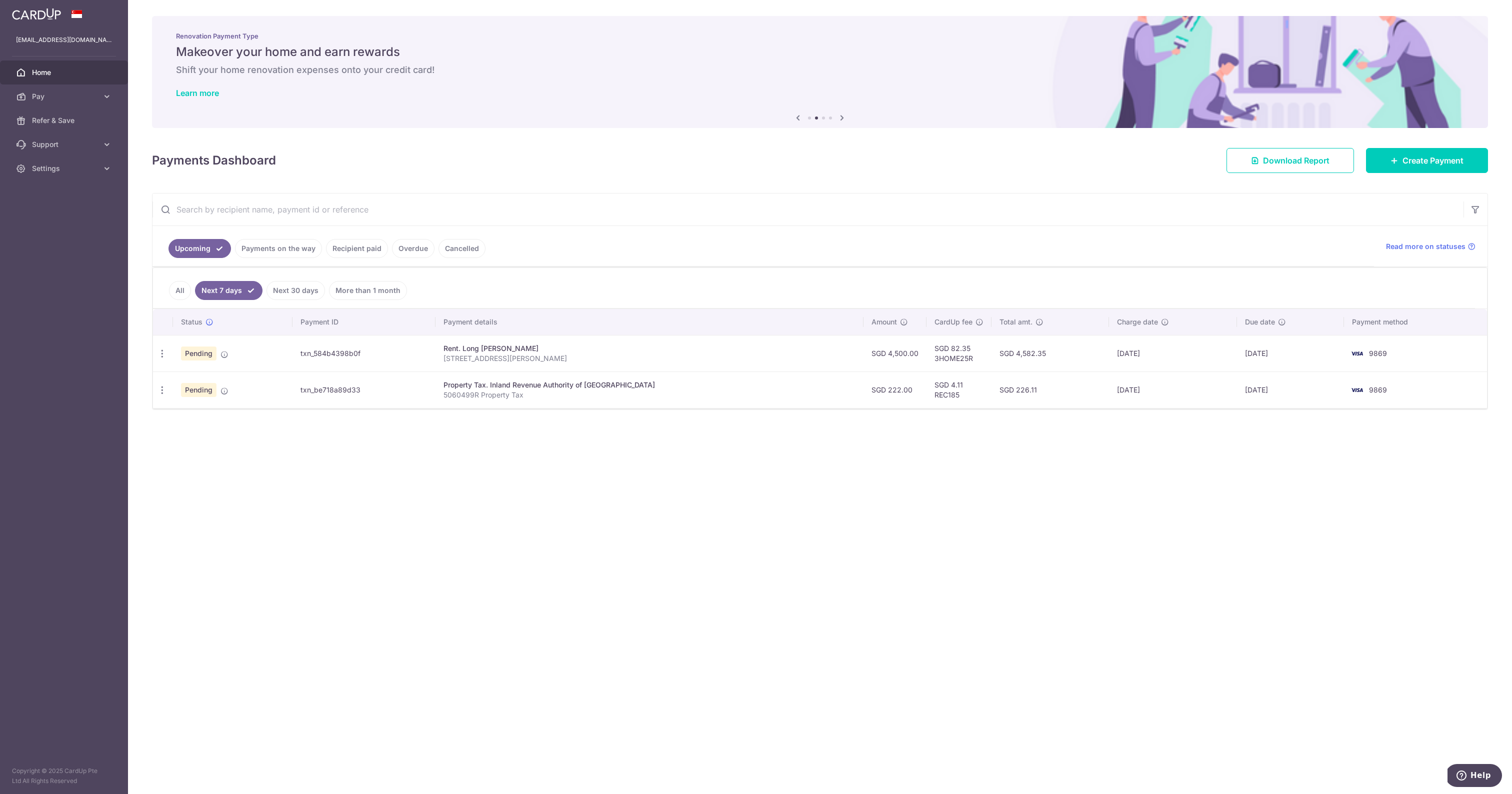
click at [189, 297] on link "All" at bounding box center [180, 291] width 22 height 19
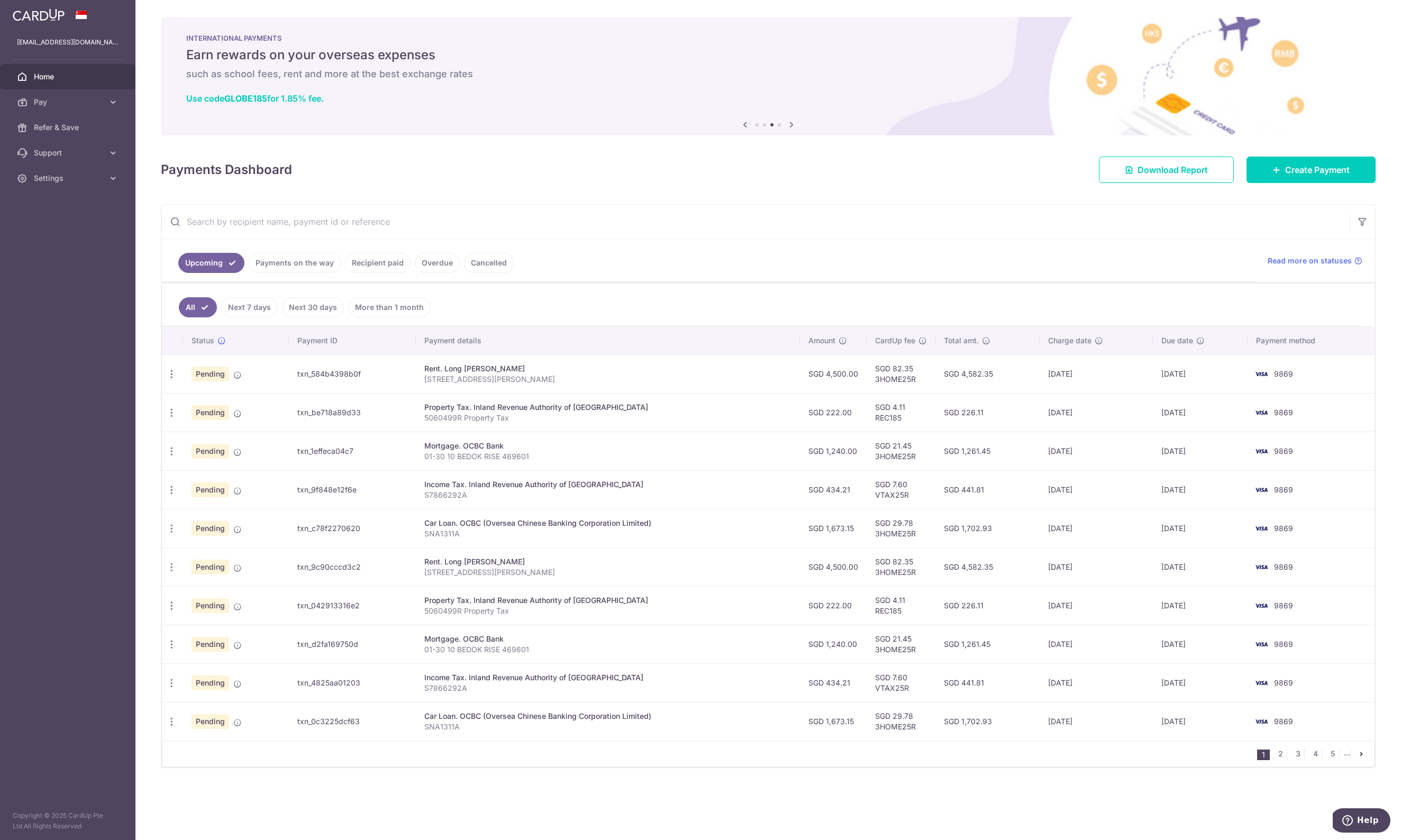
click at [344, 318] on link "Next 30 days" at bounding box center [313, 307] width 62 height 20
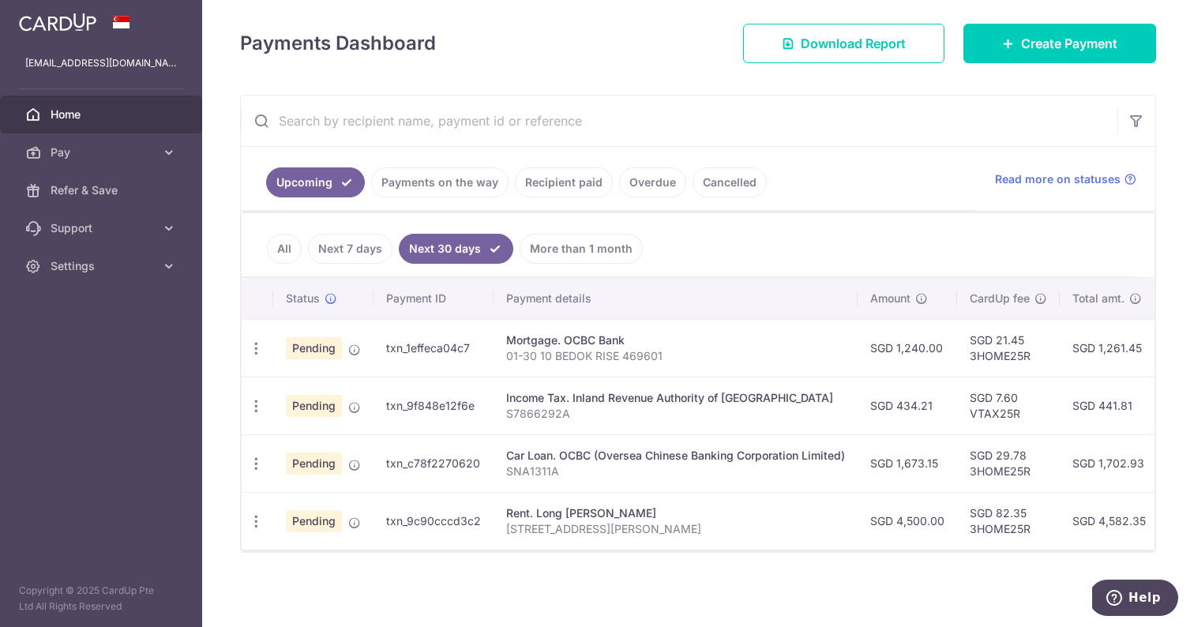
scroll to position [200, 0]
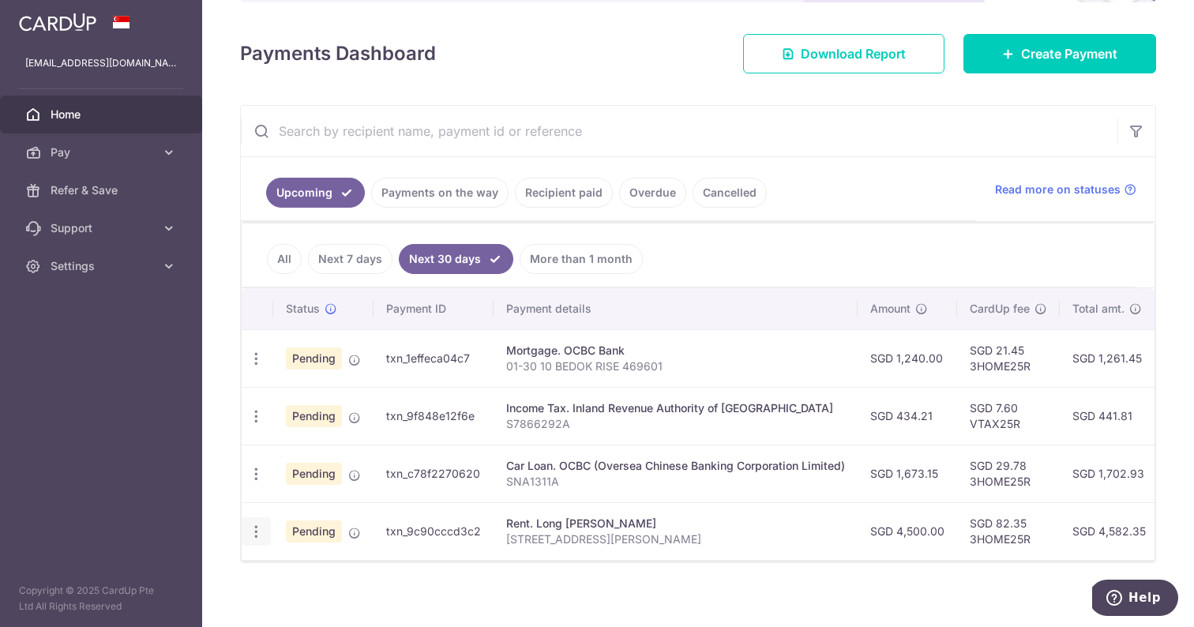
click at [261, 530] on icon "button" at bounding box center [256, 531] width 17 height 17
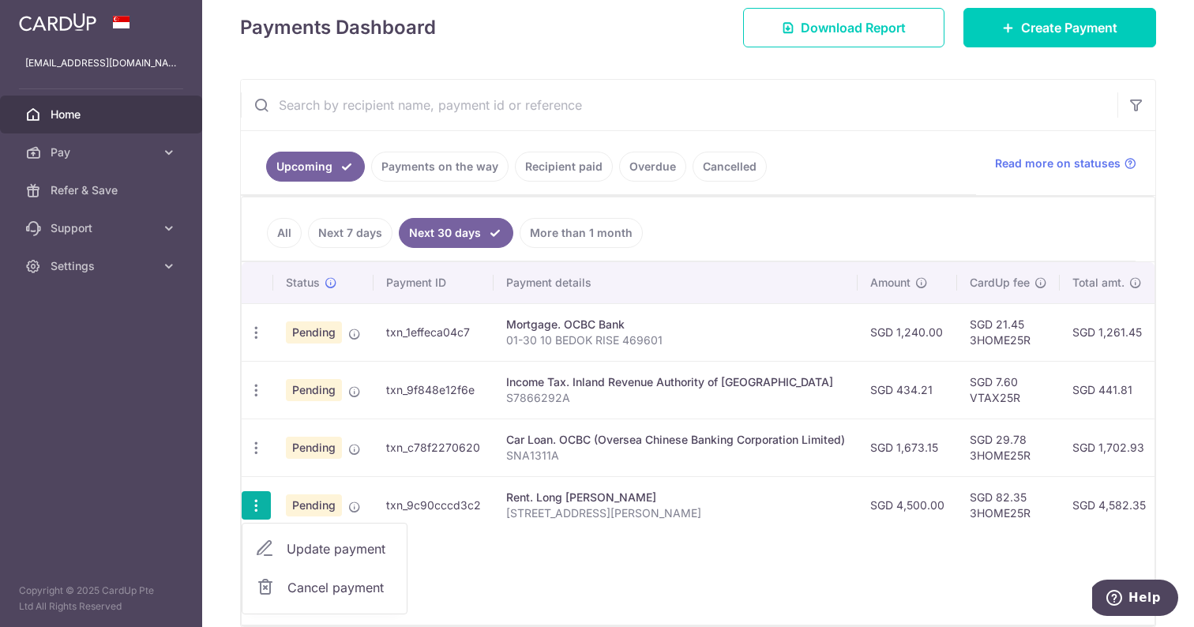
click at [347, 535] on link "Update payment" at bounding box center [324, 549] width 164 height 38
radio input "true"
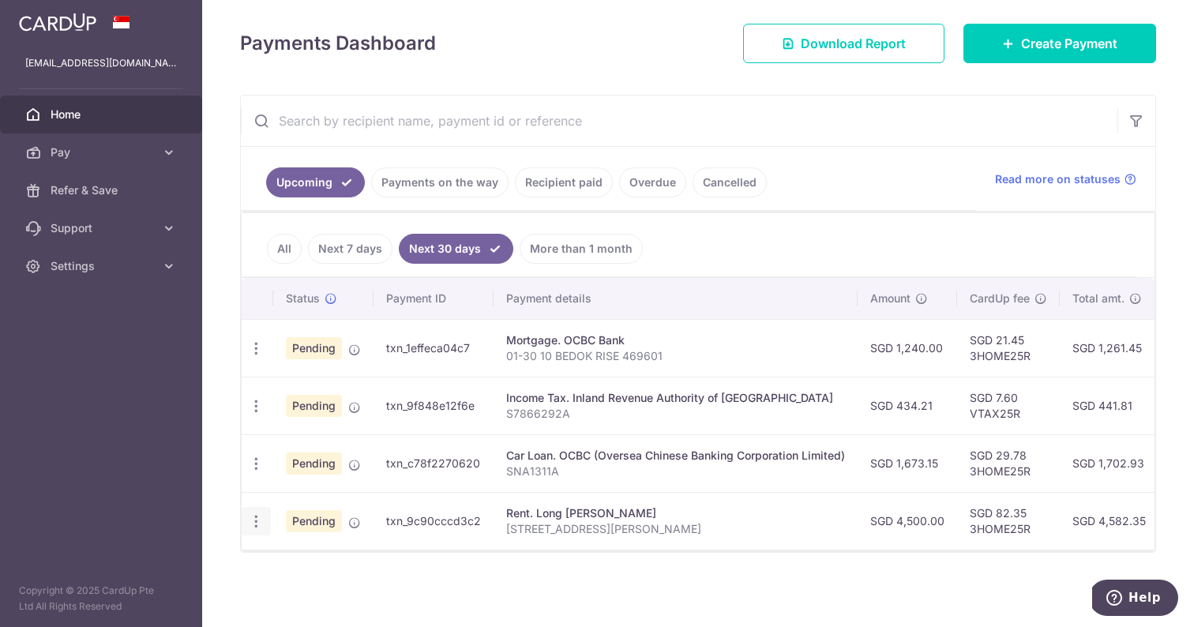
click at [264, 519] on div "Update payment Cancel payment" at bounding box center [256, 521] width 29 height 29
click at [257, 519] on body "[EMAIL_ADDRESS][DOMAIN_NAME] Home Pay Payments Recipients Cards Refer & Save Su…" at bounding box center [597, 313] width 1194 height 627
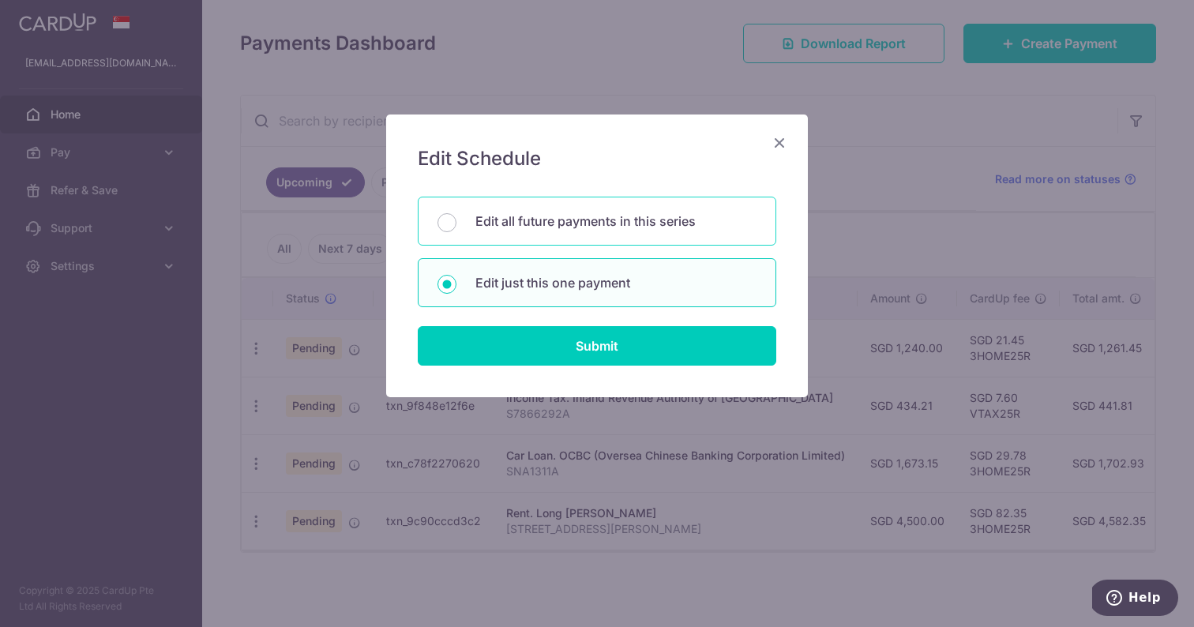
click at [569, 221] on p "Edit all future payments in this series" at bounding box center [615, 221] width 281 height 19
click at [456, 221] on input "Edit all future payments in this series" at bounding box center [446, 222] width 19 height 19
radio input "true"
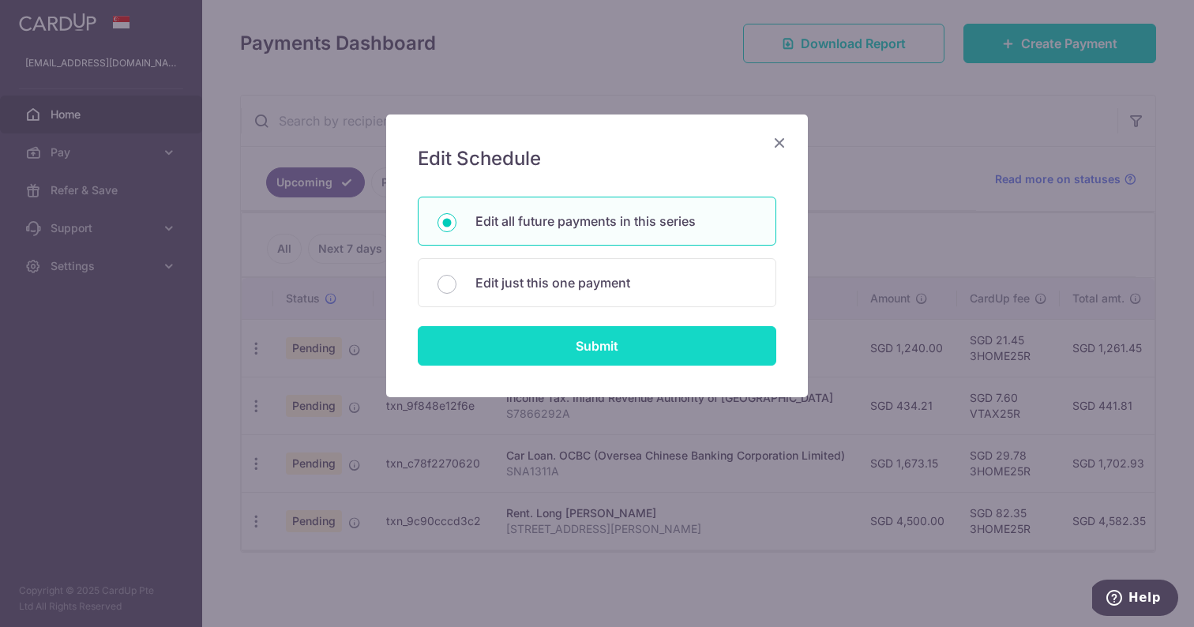
click at [557, 345] on input "Submit" at bounding box center [597, 345] width 358 height 39
radio input "true"
type input "4,500.00"
type input "[STREET_ADDRESS][PERSON_NAME]"
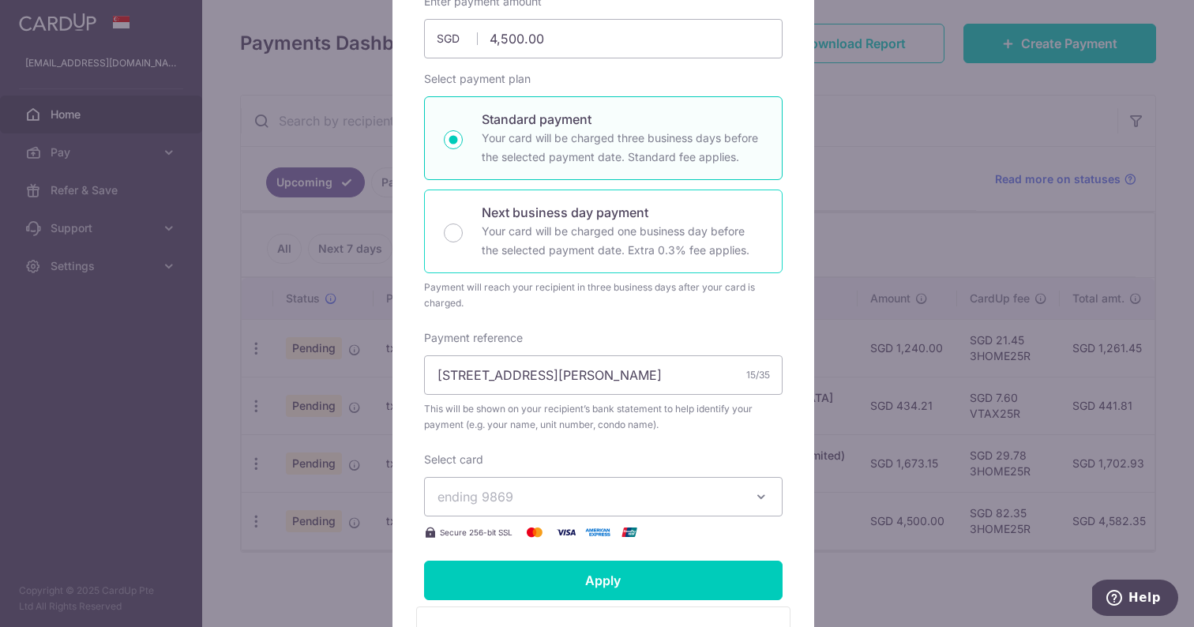
scroll to position [306, 0]
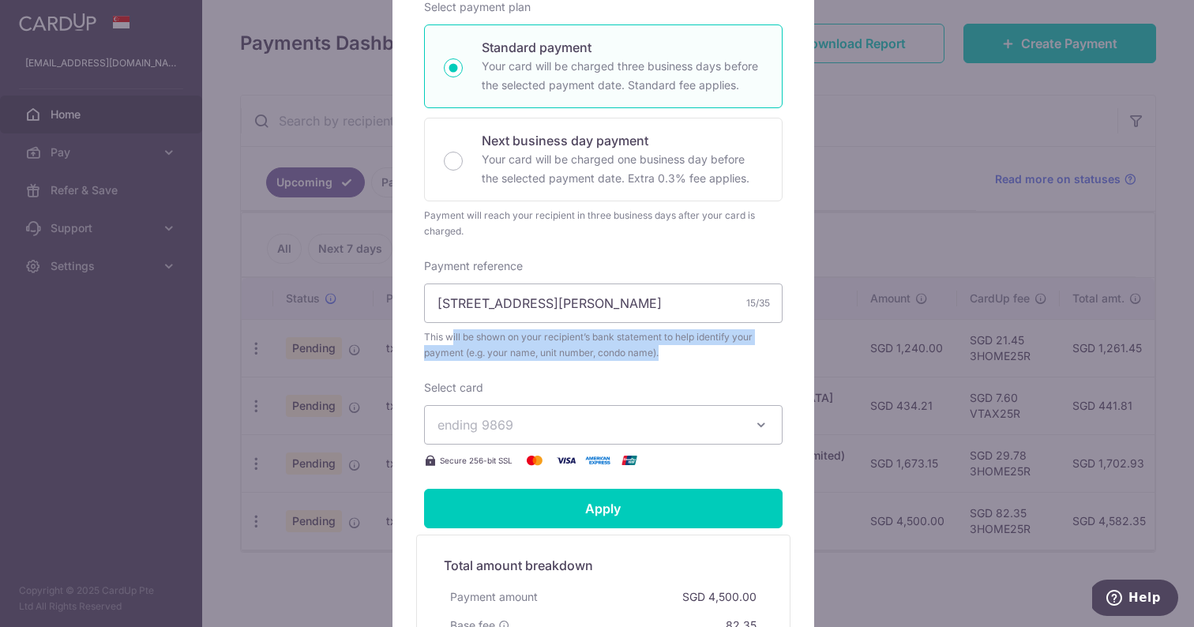
drag, startPoint x: 445, startPoint y: 338, endPoint x: 695, endPoint y: 349, distance: 249.7
click at [695, 349] on span "This will be shown on your recipient’s bank statement to help identify your pay…" at bounding box center [603, 345] width 358 height 32
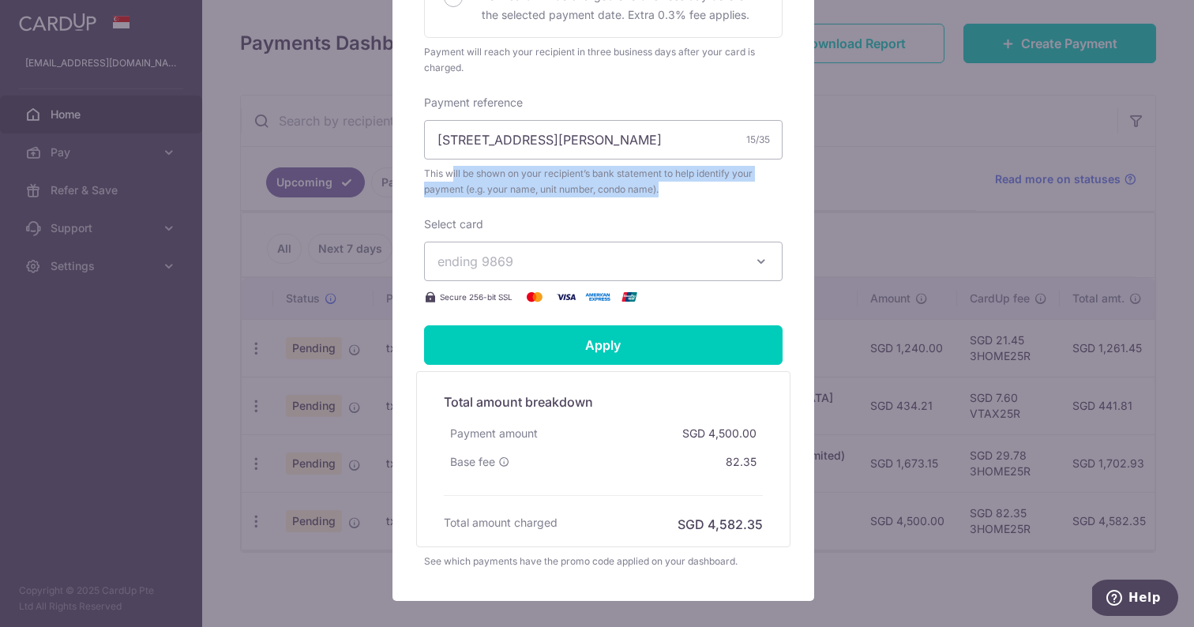
click at [863, 167] on div "Edit payment By clicking apply, you will make changes to all 15 payments to Lon…" at bounding box center [597, 313] width 1194 height 627
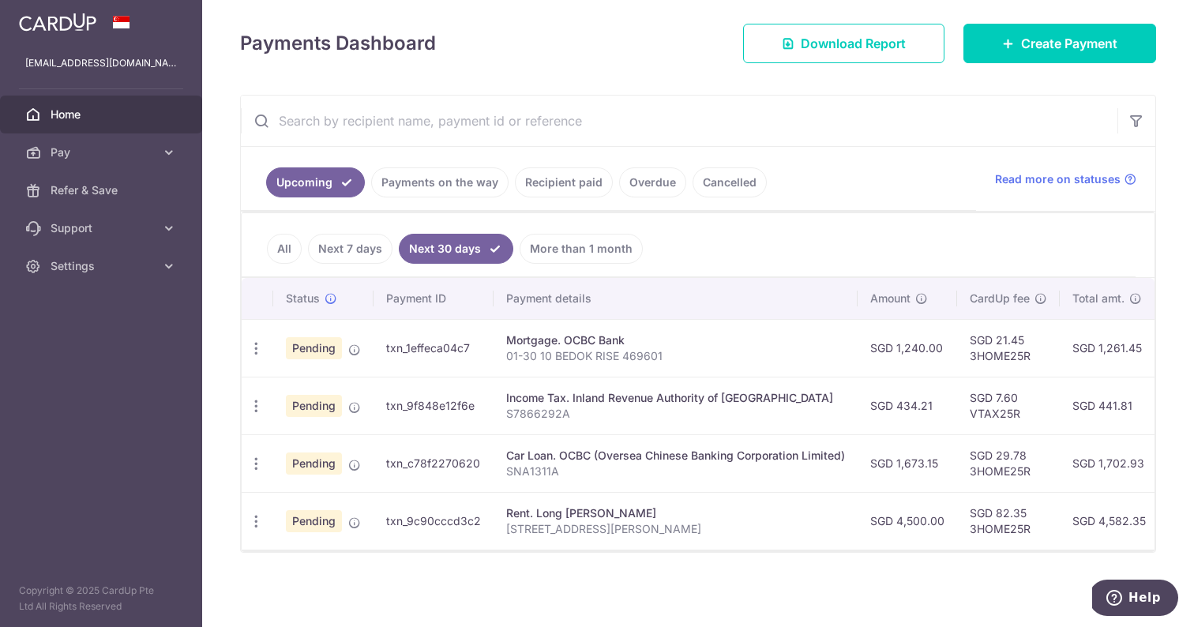
click at [574, 234] on link "More than 1 month" at bounding box center [580, 249] width 123 height 30
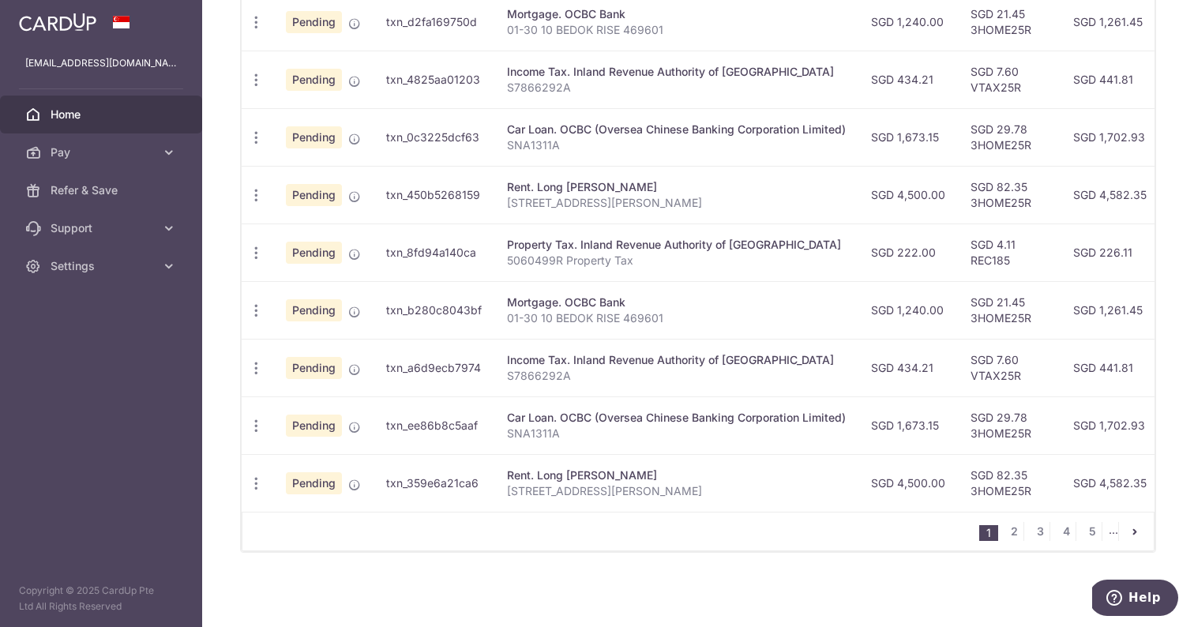
scroll to position [594, 0]
click at [1082, 535] on link "5" at bounding box center [1091, 531] width 19 height 19
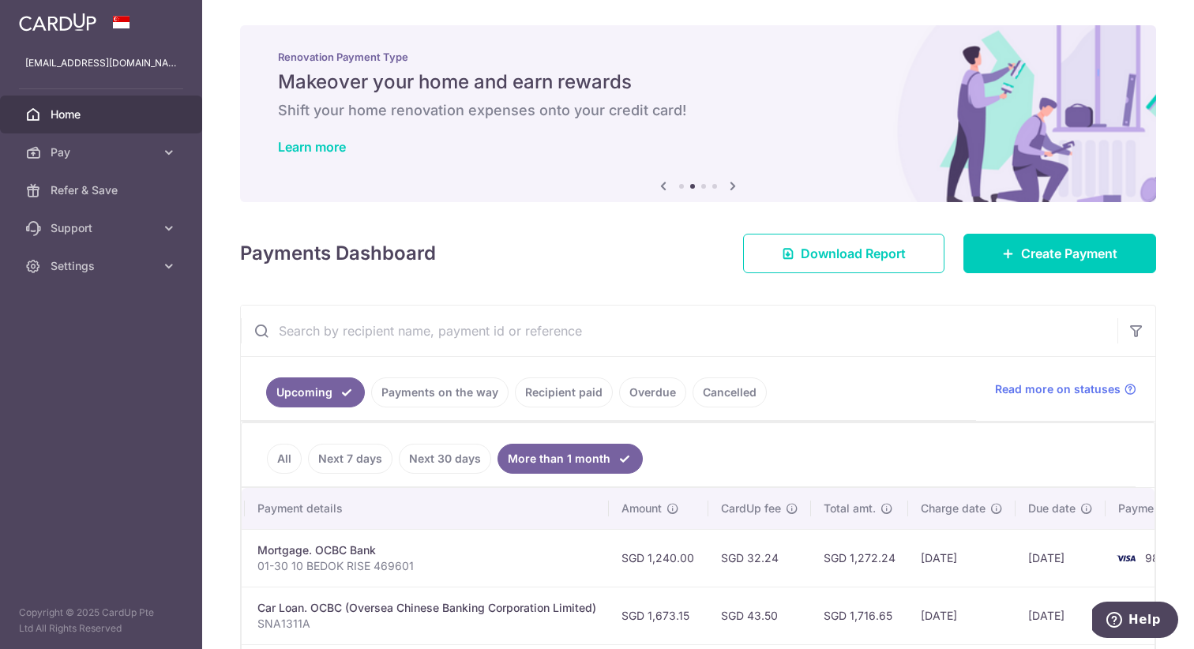
scroll to position [0, 0]
click at [120, 195] on span "Refer & Save" at bounding box center [103, 190] width 104 height 16
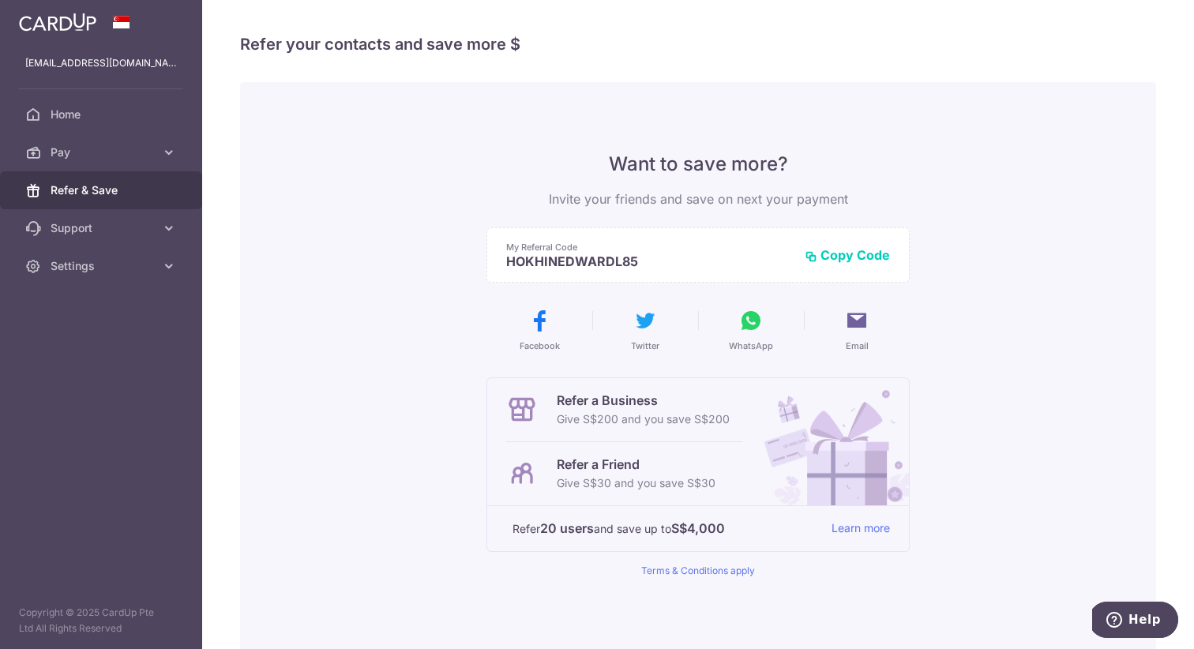
click at [759, 316] on button "WhatsApp" at bounding box center [750, 330] width 93 height 44
click at [831, 257] on button "Copy Code" at bounding box center [846, 255] width 85 height 16
click at [739, 328] on icon at bounding box center [750, 320] width 25 height 25
